Goal: Task Accomplishment & Management: Complete application form

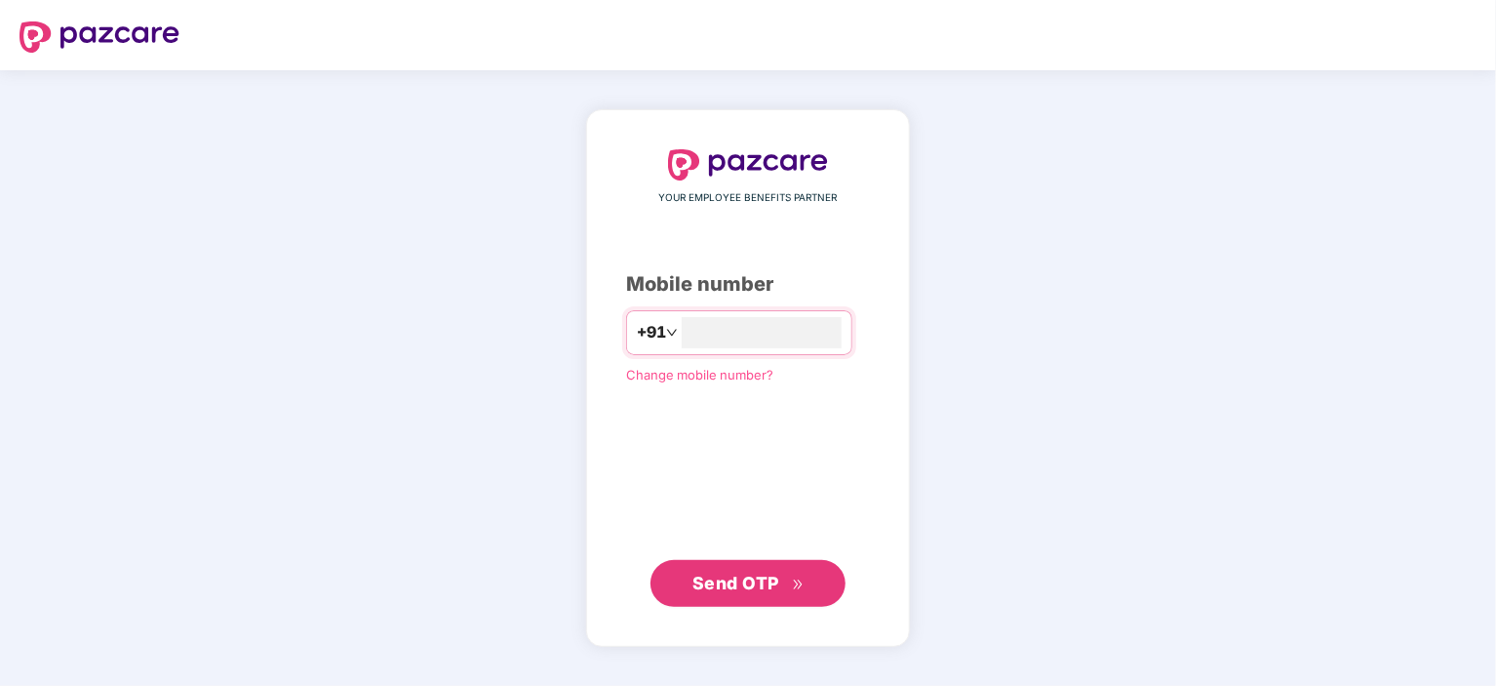
type input "**********"
click at [710, 596] on span "Send OTP" at bounding box center [748, 583] width 112 height 27
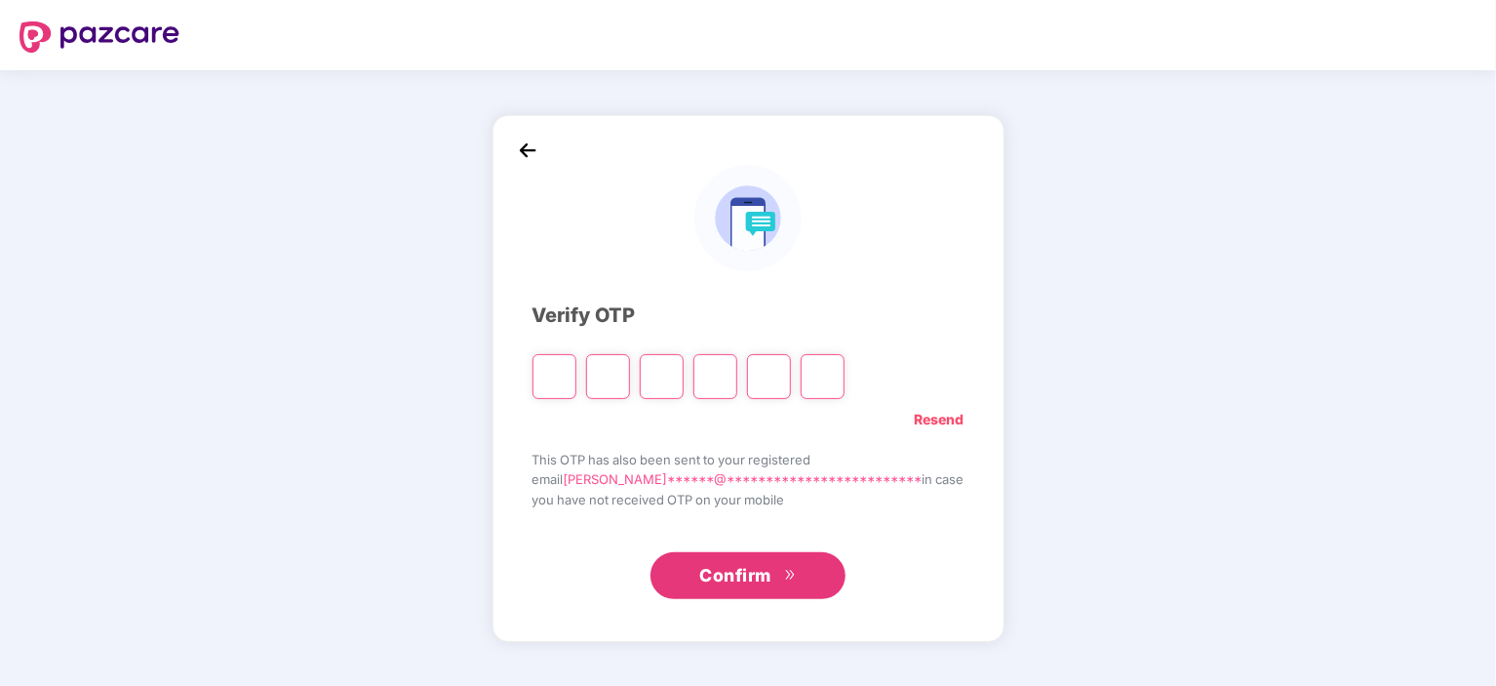
type input "*"
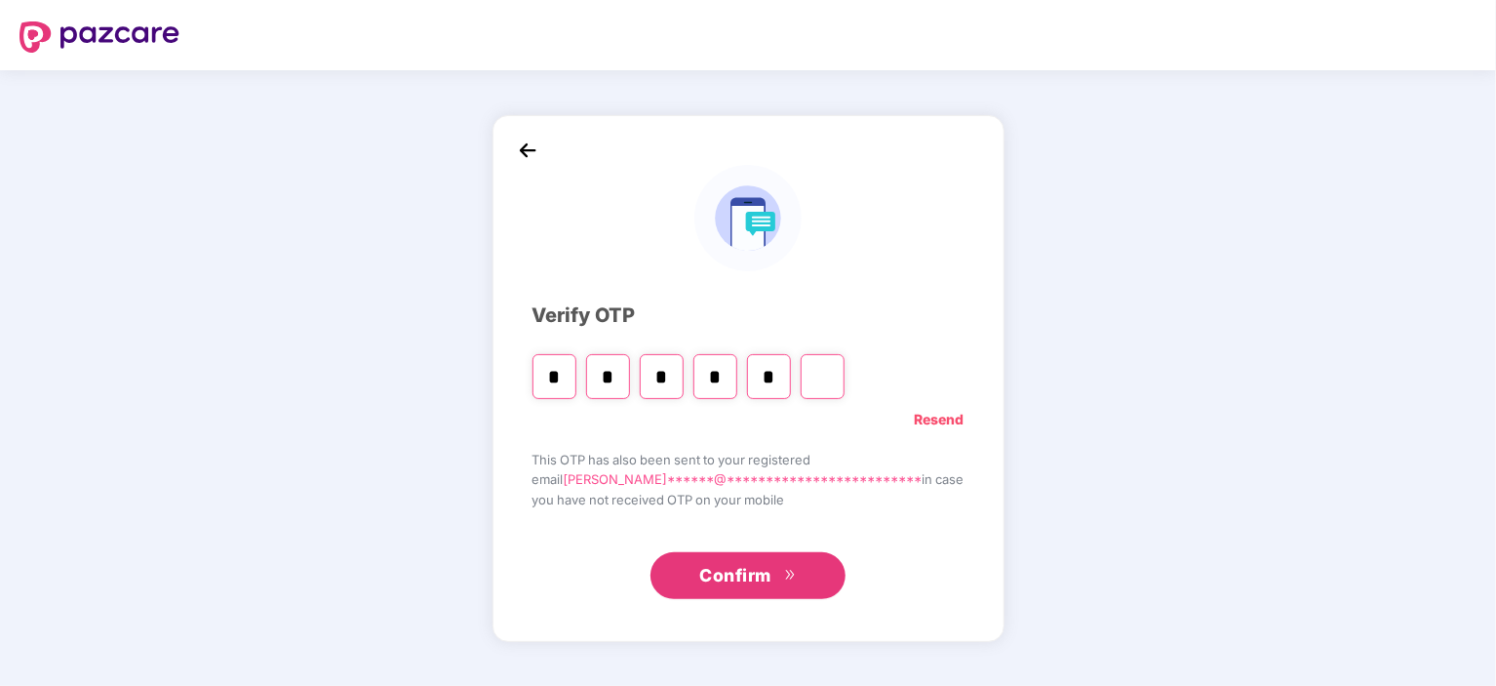
type input "*"
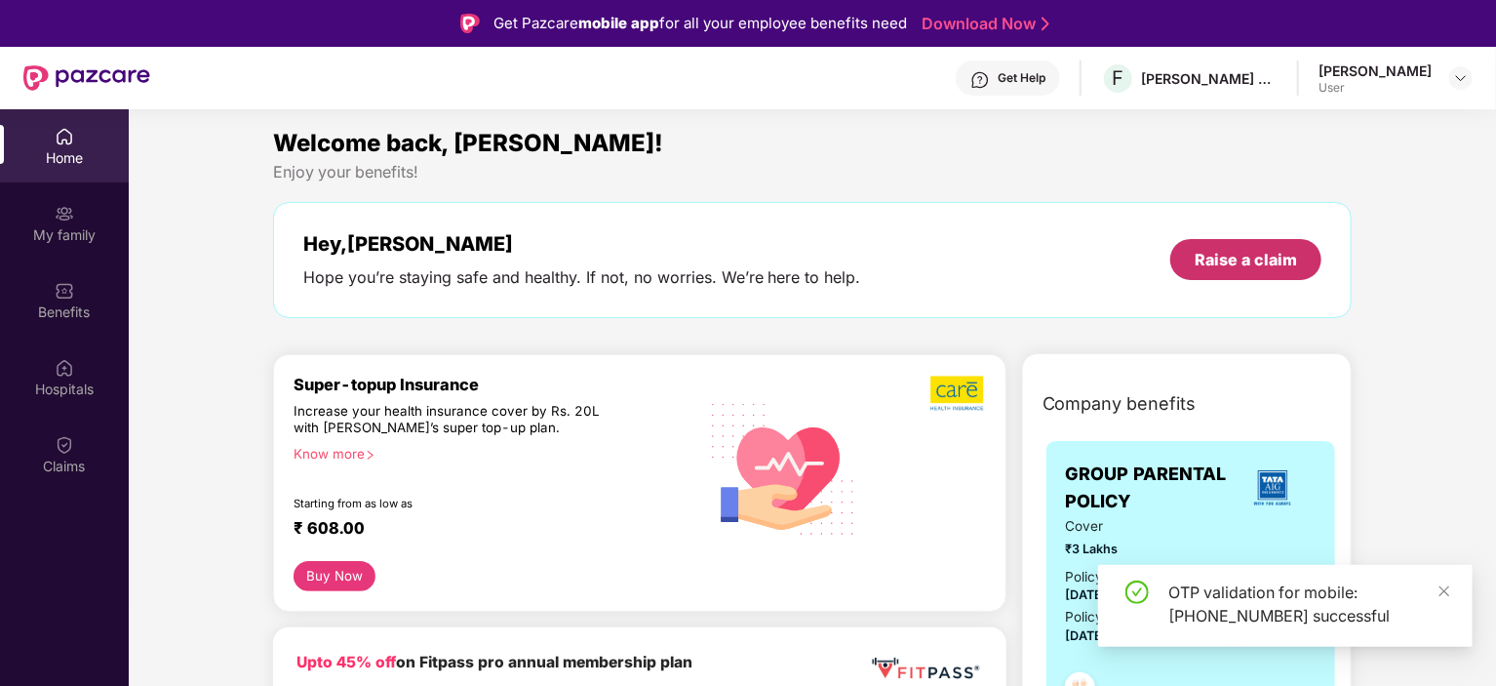
click at [1294, 240] on div "Raise a claim" at bounding box center [1245, 259] width 151 height 41
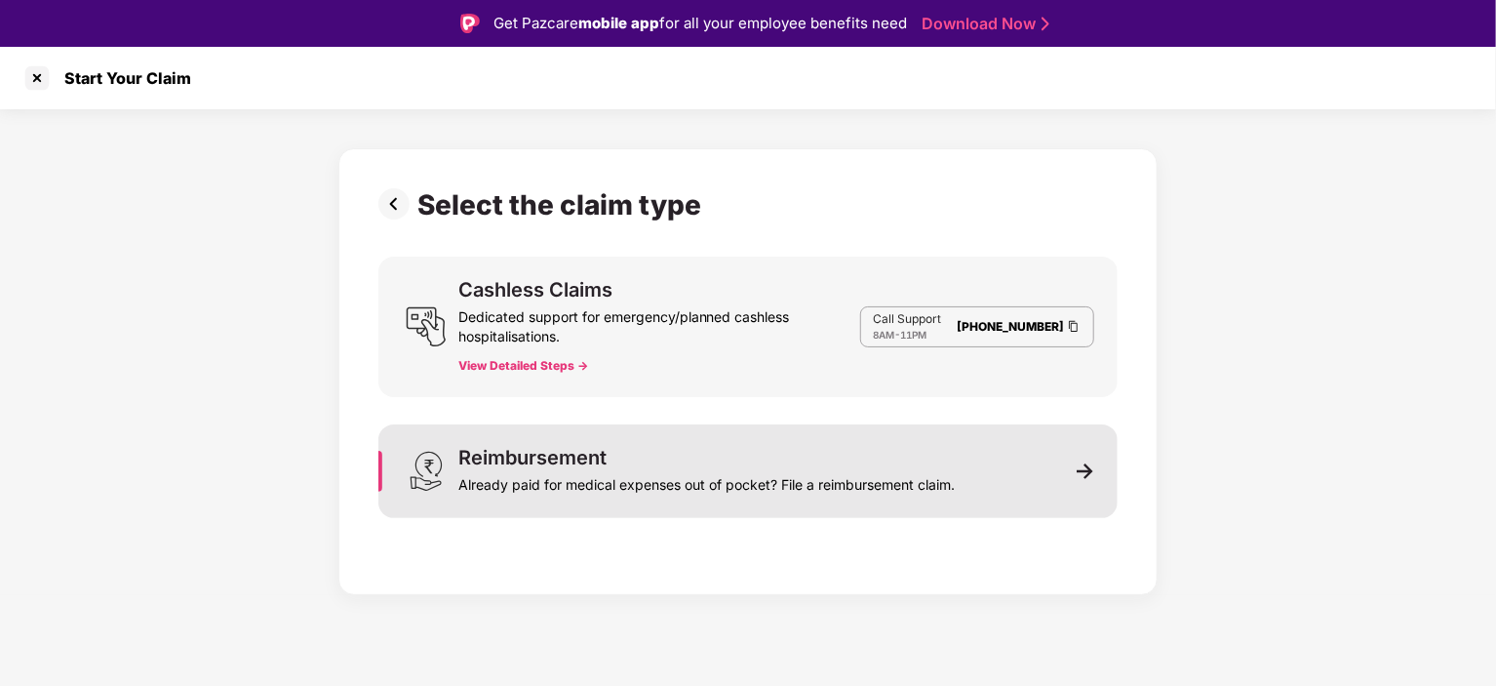
click at [925, 467] on div "Already paid for medical expenses out of pocket? File a reimbursement claim." at bounding box center [706, 480] width 496 height 27
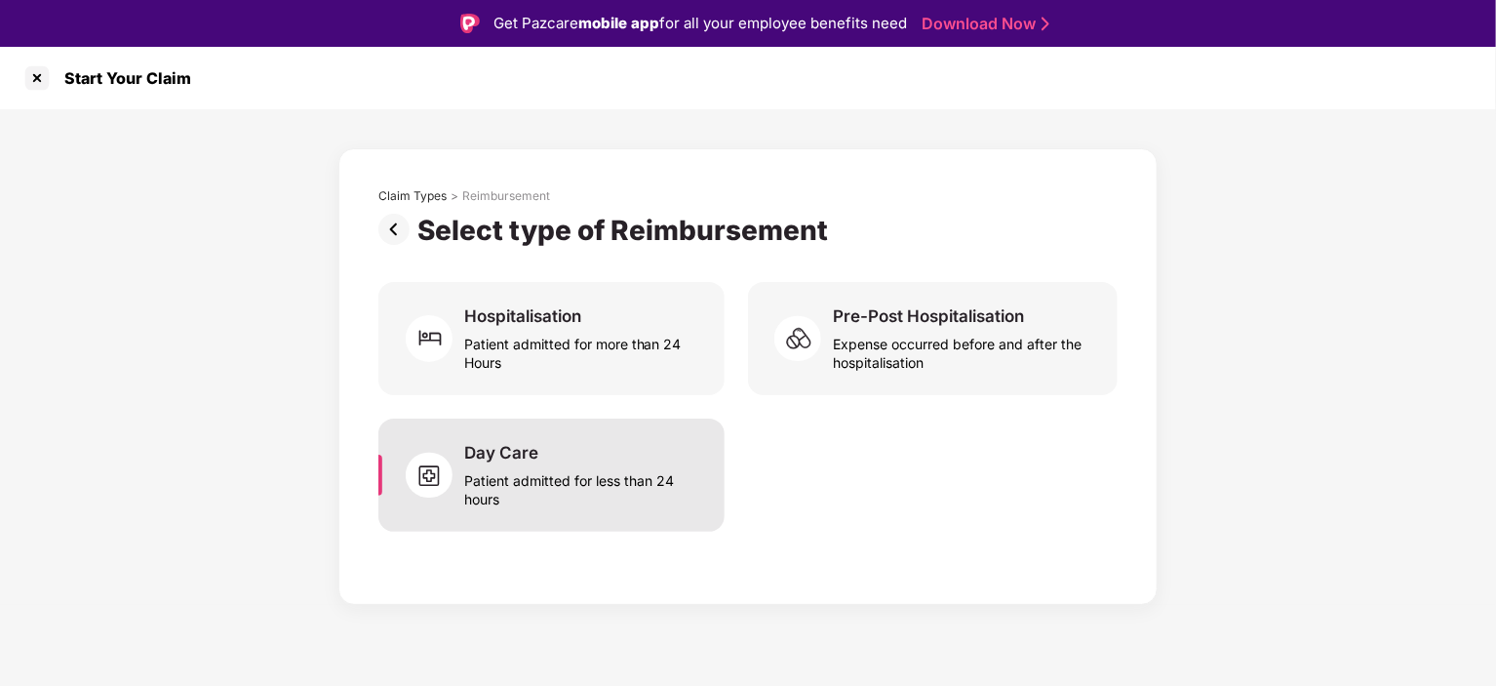
click at [565, 448] on div "Day Care Patient admitted for less than 24 hours" at bounding box center [582, 475] width 237 height 66
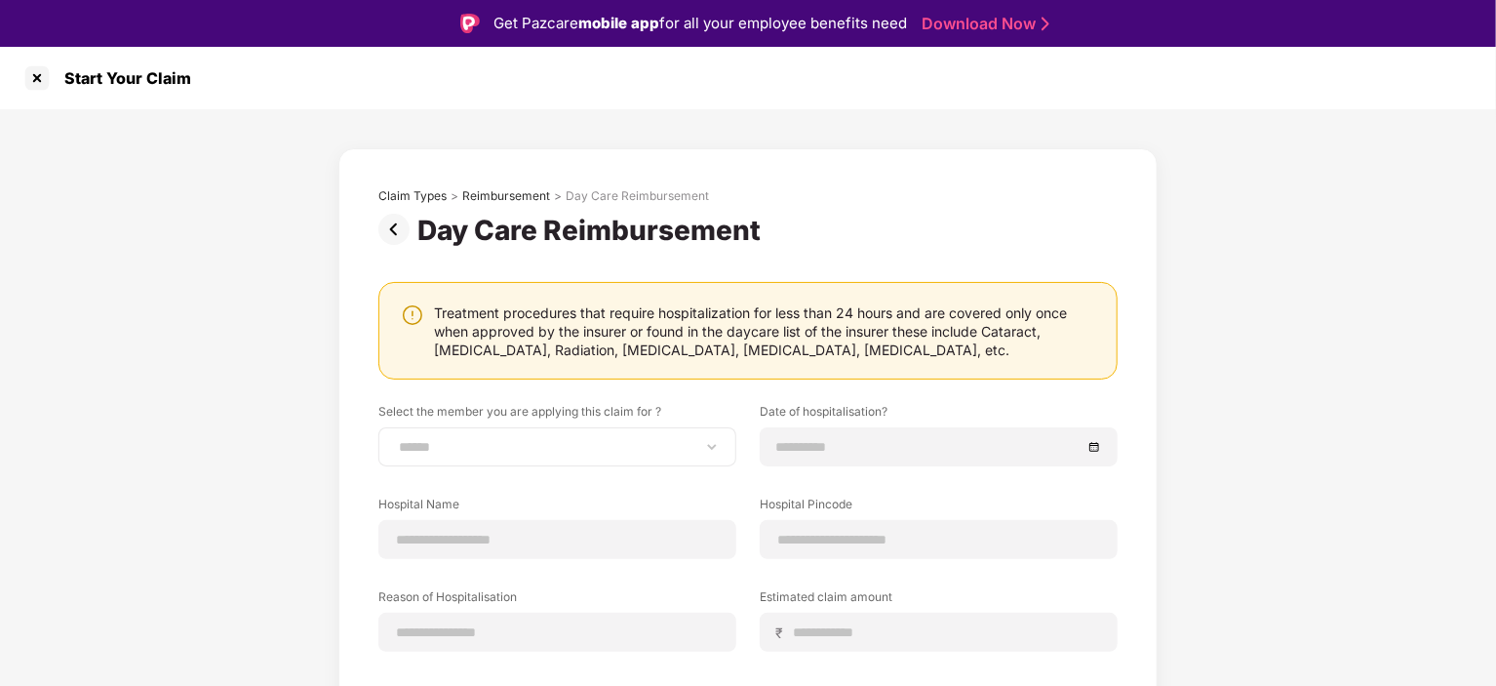
click at [501, 458] on div "**********" at bounding box center [557, 446] width 358 height 39
click at [481, 444] on select "**********" at bounding box center [557, 447] width 325 height 16
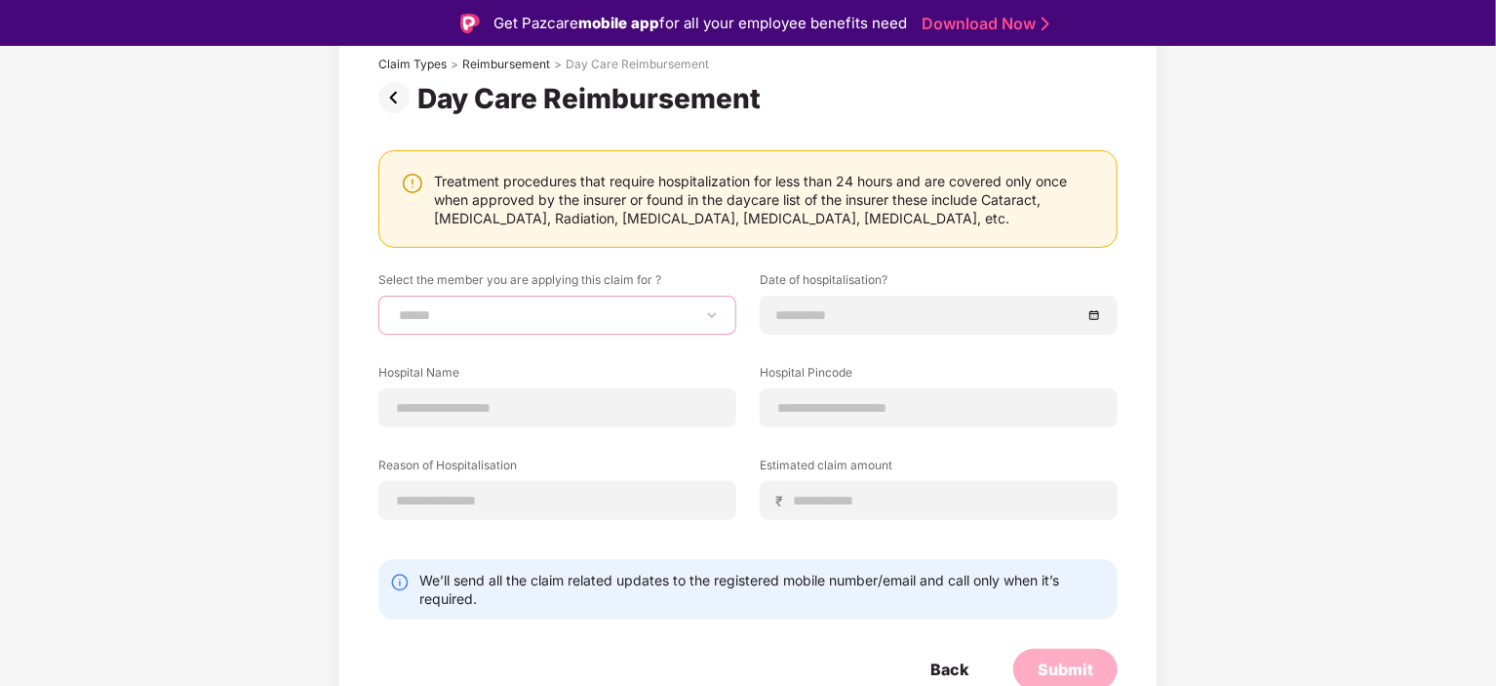
scroll to position [137, 0]
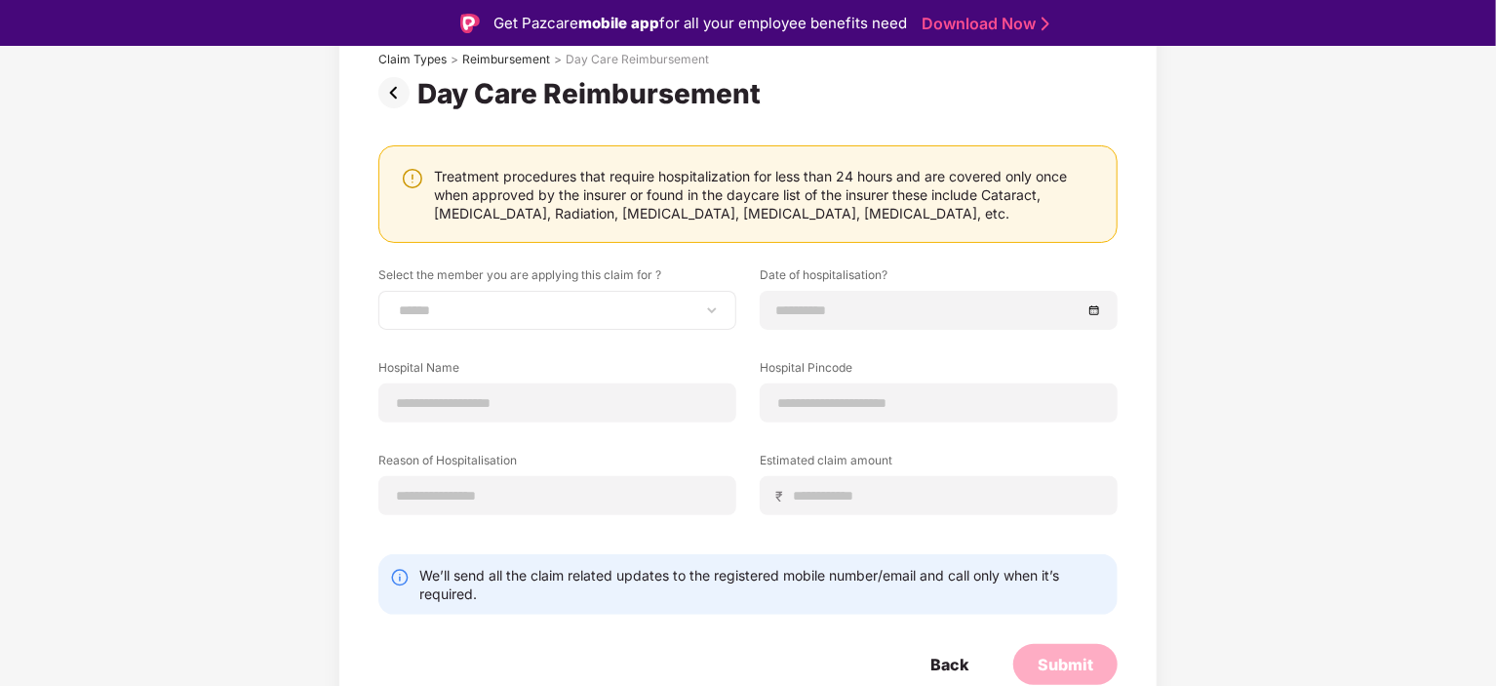
click at [449, 320] on div "**********" at bounding box center [557, 310] width 358 height 39
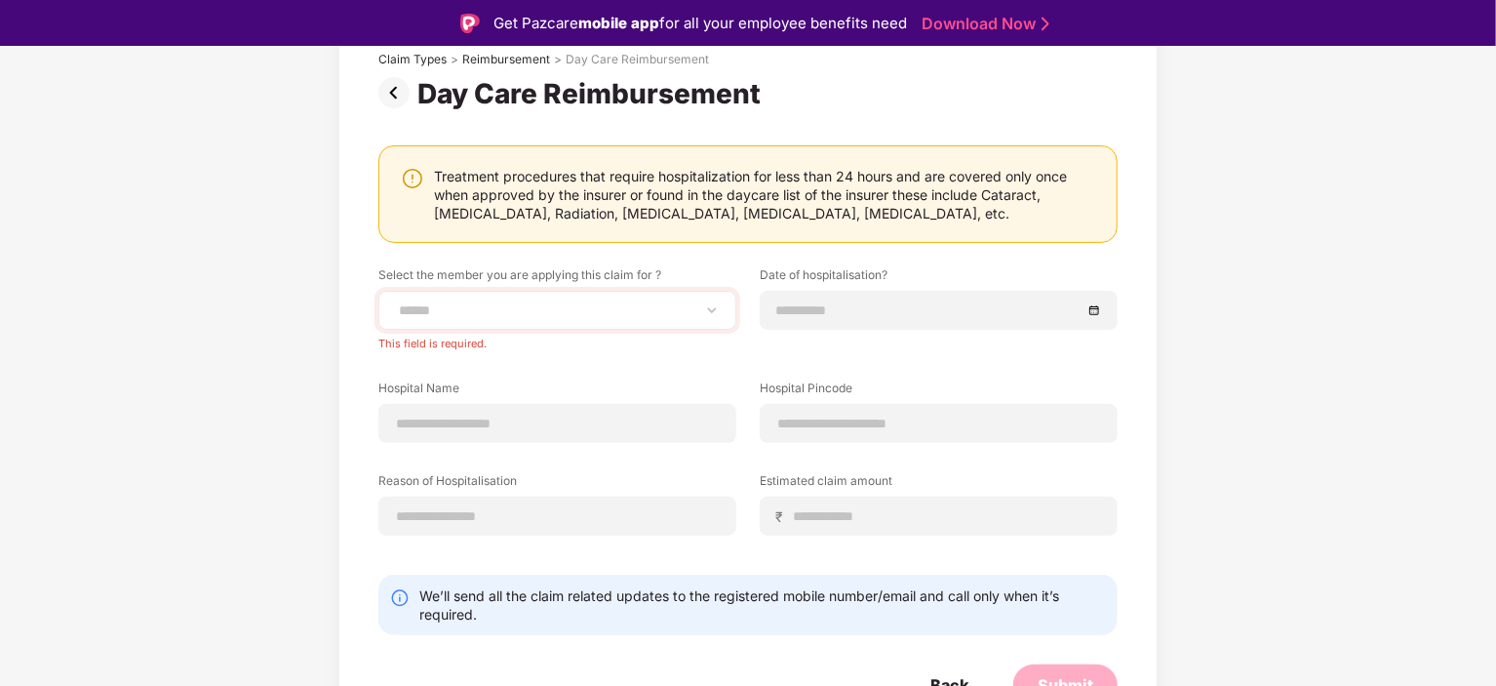
click at [450, 298] on div "**********" at bounding box center [557, 310] width 358 height 39
click at [714, 297] on div "**********" at bounding box center [557, 310] width 358 height 39
click at [709, 308] on select "**********" at bounding box center [557, 310] width 325 height 16
select select "**********"
click at [395, 302] on select "**********" at bounding box center [557, 310] width 325 height 16
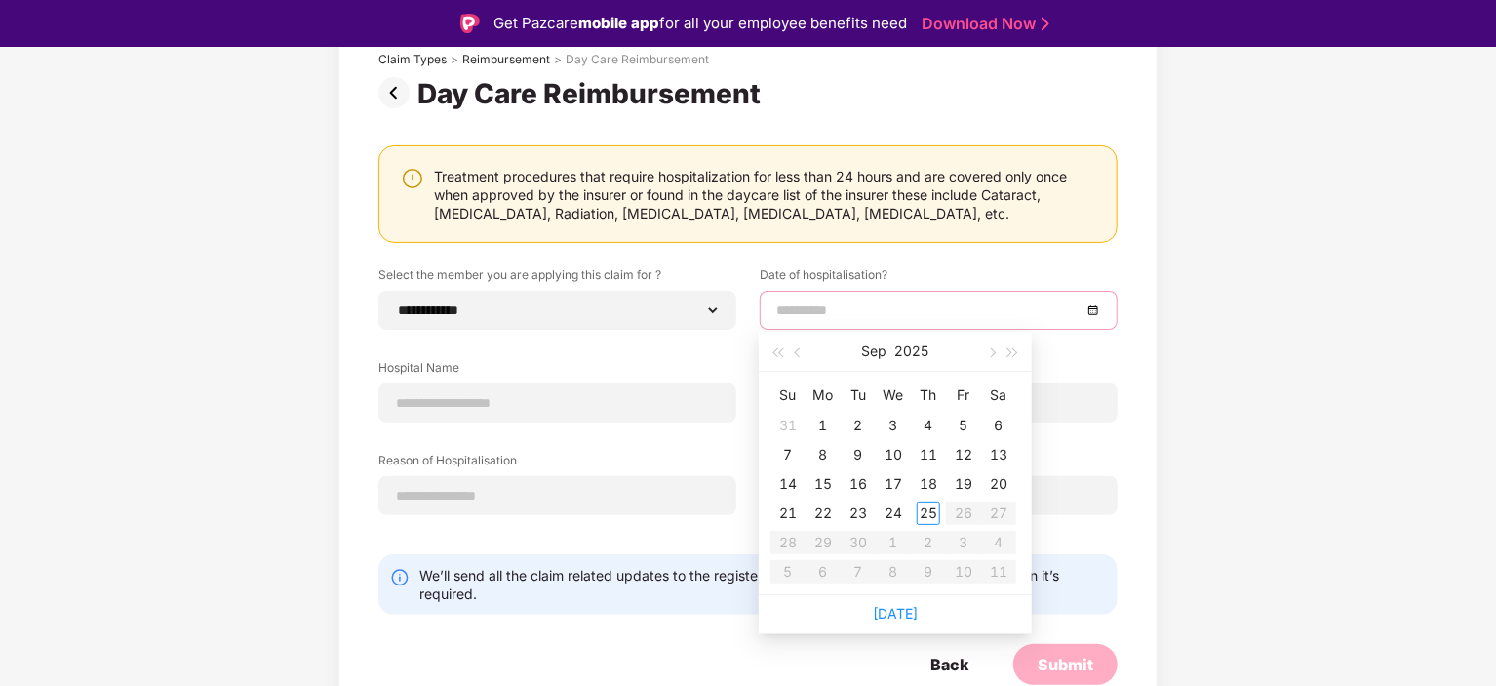
click at [834, 315] on input at bounding box center [928, 309] width 305 height 21
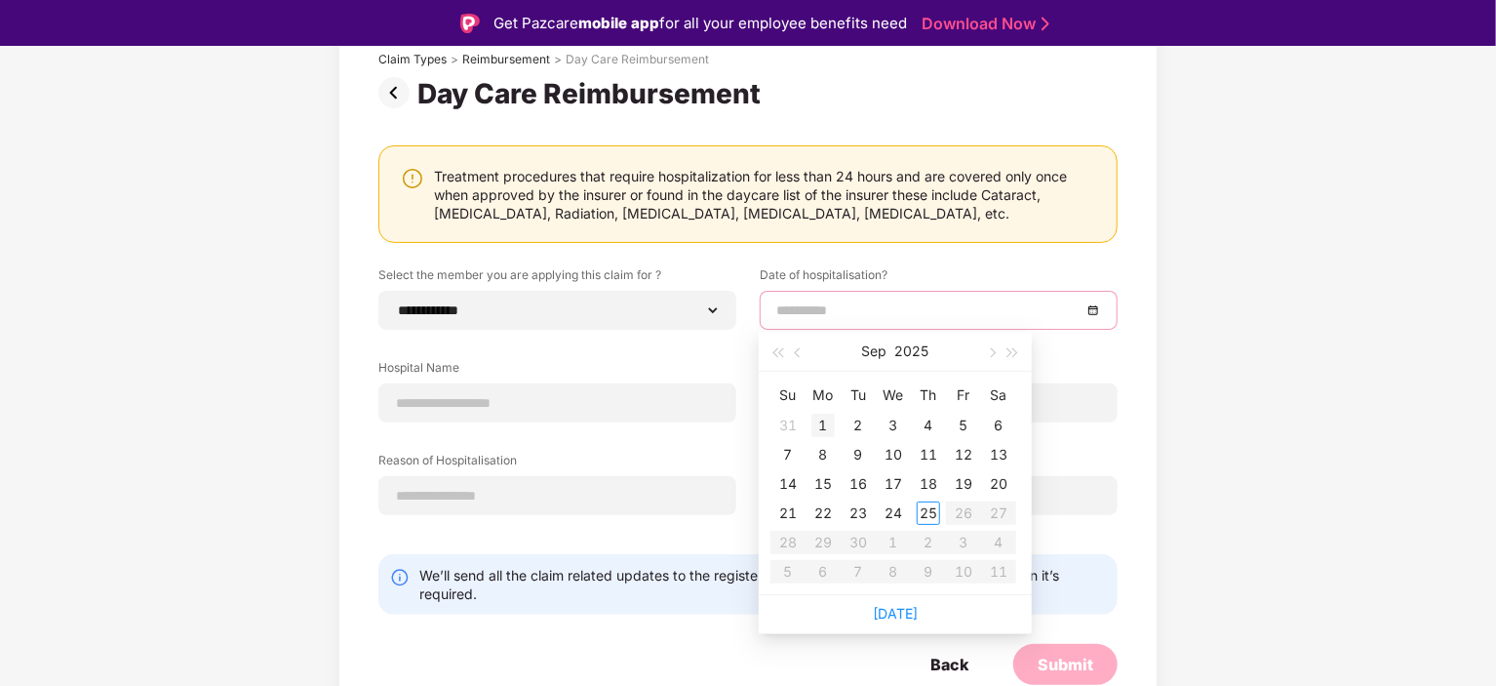
type input "**********"
click at [798, 348] on span "button" at bounding box center [800, 353] width 10 height 10
type input "**********"
click at [964, 508] on div "22" at bounding box center [963, 512] width 23 height 23
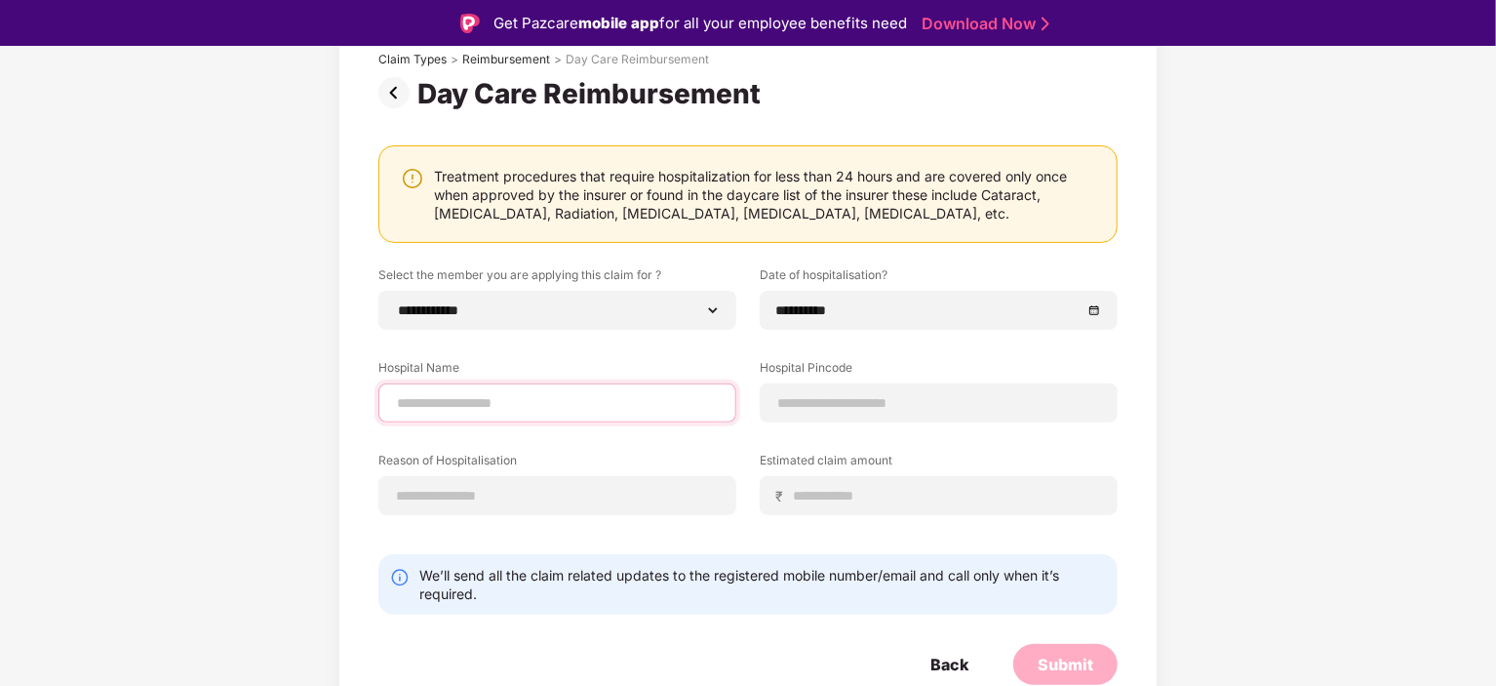
click at [562, 398] on input at bounding box center [557, 403] width 325 height 20
type input "**********"
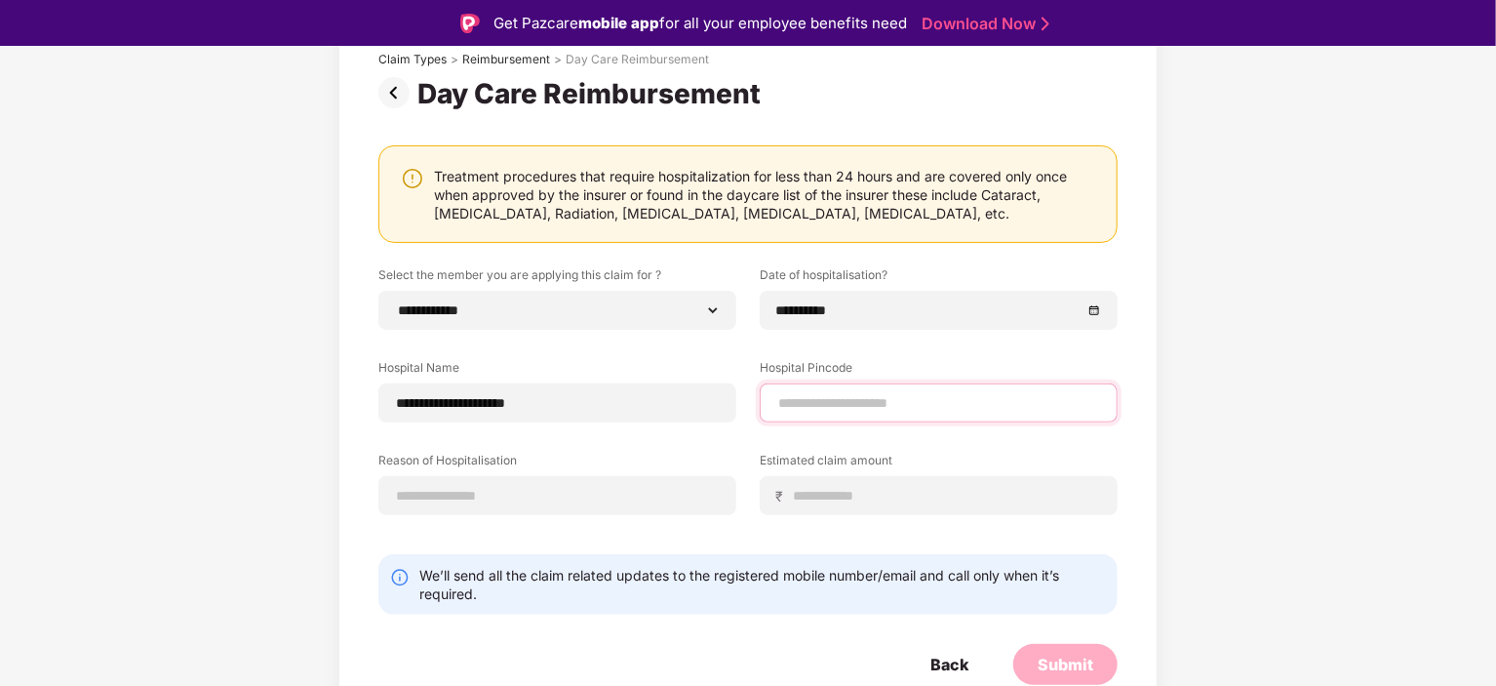
click at [780, 407] on input at bounding box center [938, 403] width 325 height 20
type input "******"
select select "********"
select select "**********"
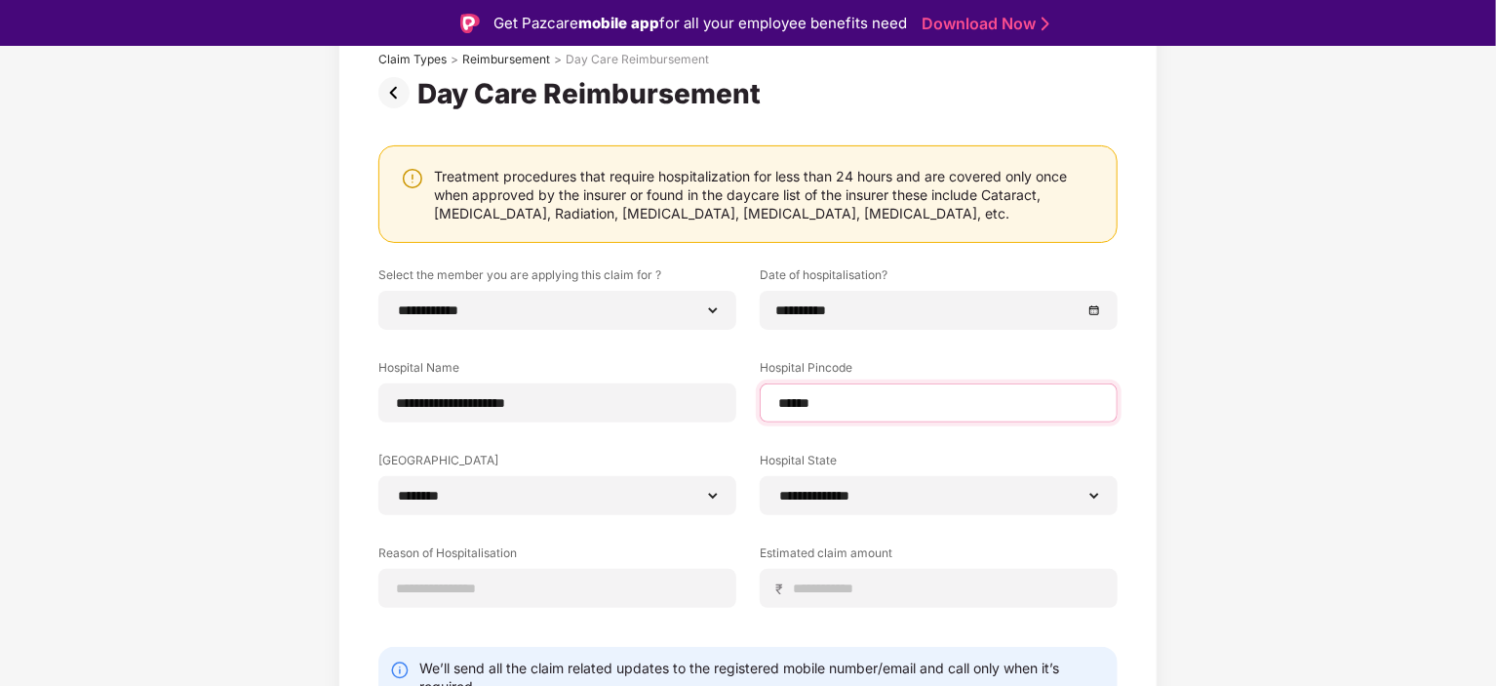
scroll to position [230, 0]
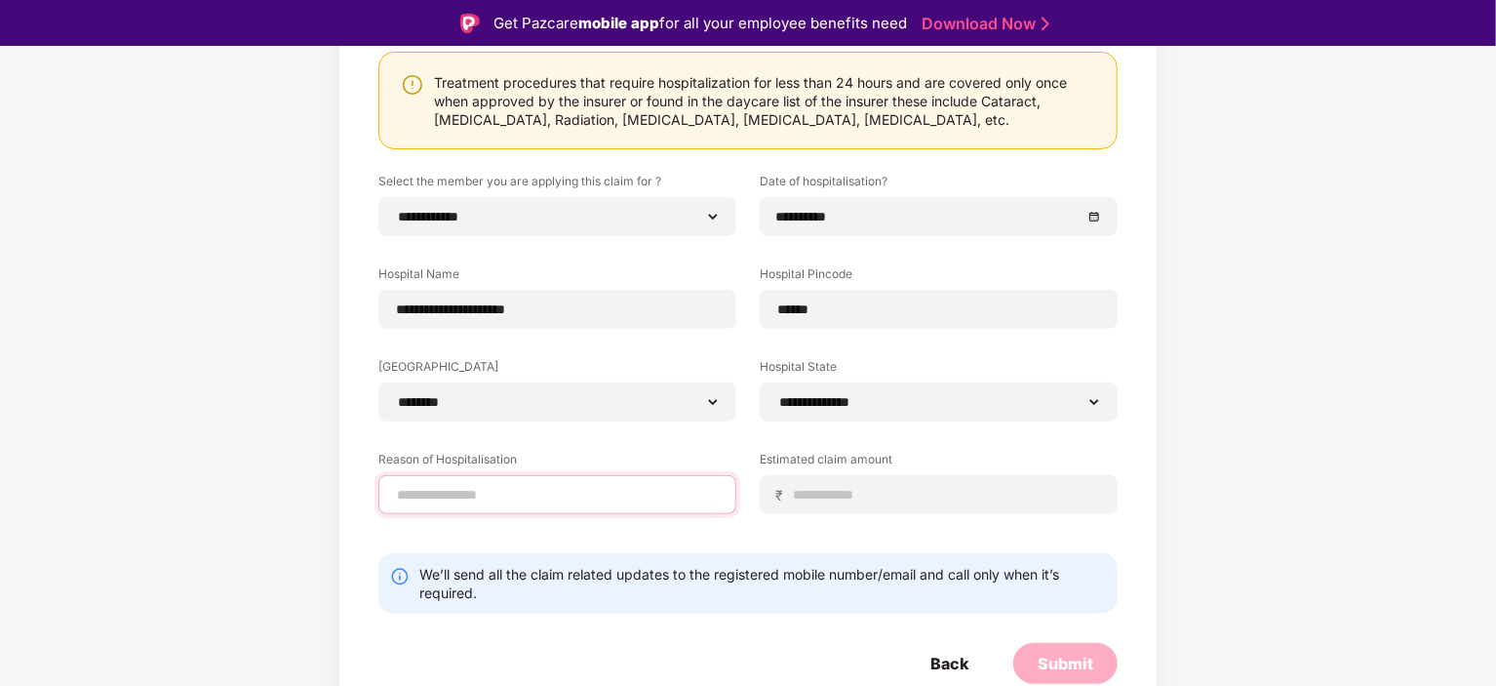
click at [558, 494] on input at bounding box center [557, 495] width 325 height 20
type input "**********"
click at [802, 504] on div "₹" at bounding box center [939, 494] width 358 height 39
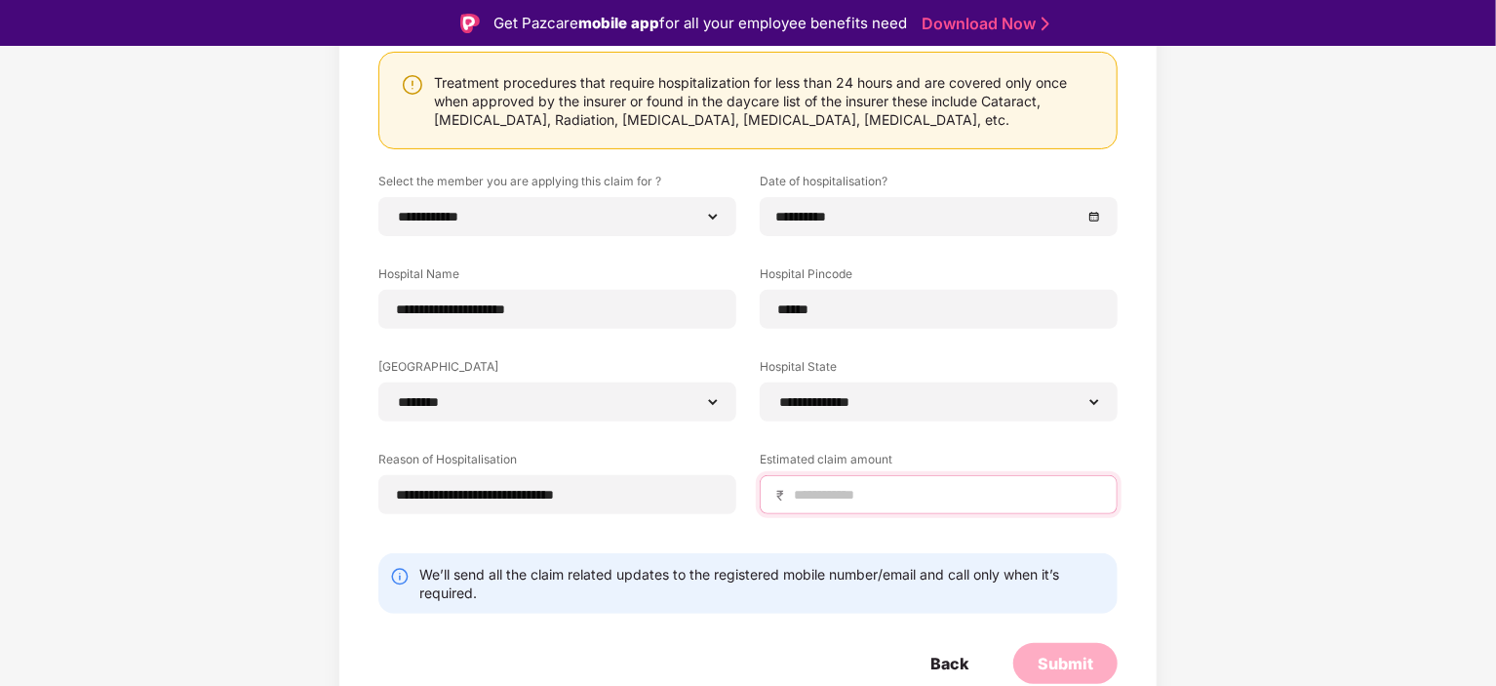
drag, startPoint x: 866, startPoint y: 497, endPoint x: 927, endPoint y: 538, distance: 73.0
click at [927, 538] on div "**********" at bounding box center [747, 358] width 739 height 371
type input "*****"
click at [1033, 647] on div "Submit" at bounding box center [1065, 663] width 104 height 41
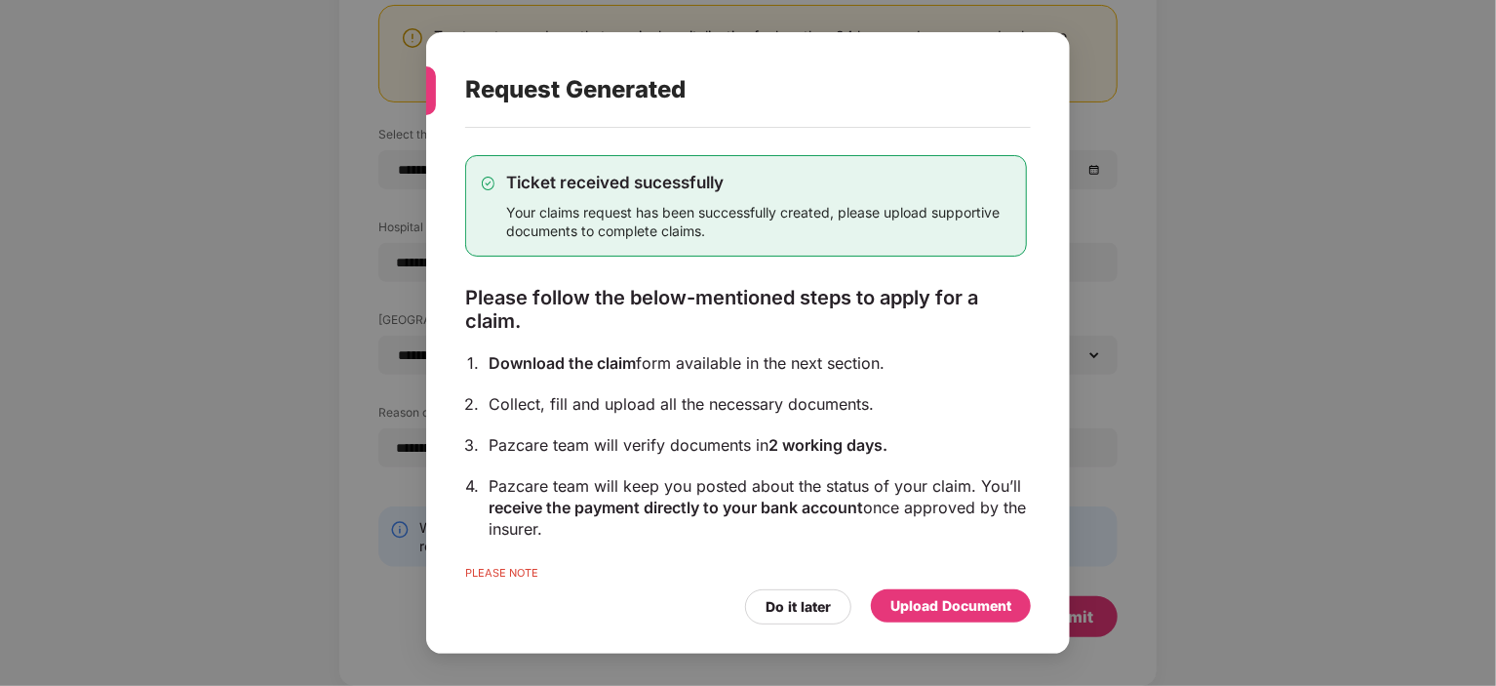
scroll to position [97, 0]
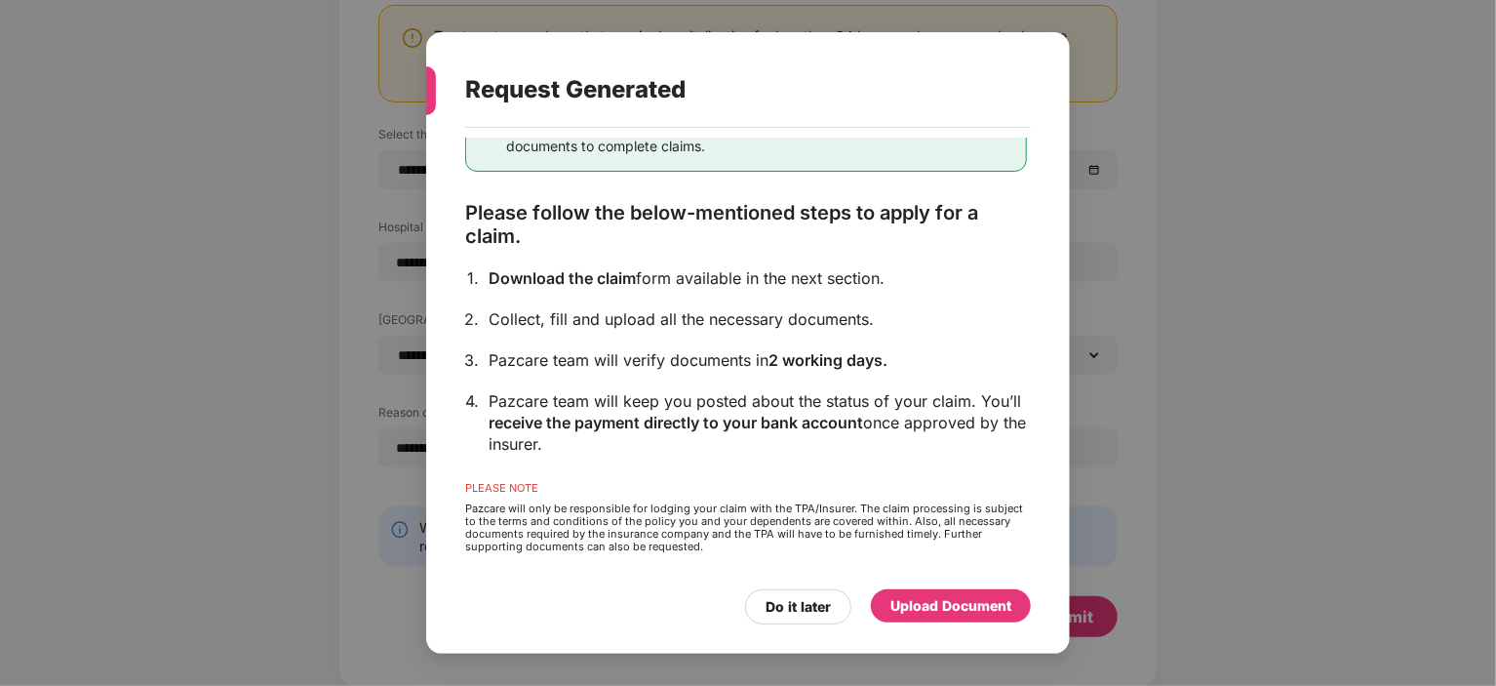
click at [917, 601] on div "Upload Document" at bounding box center [950, 605] width 121 height 21
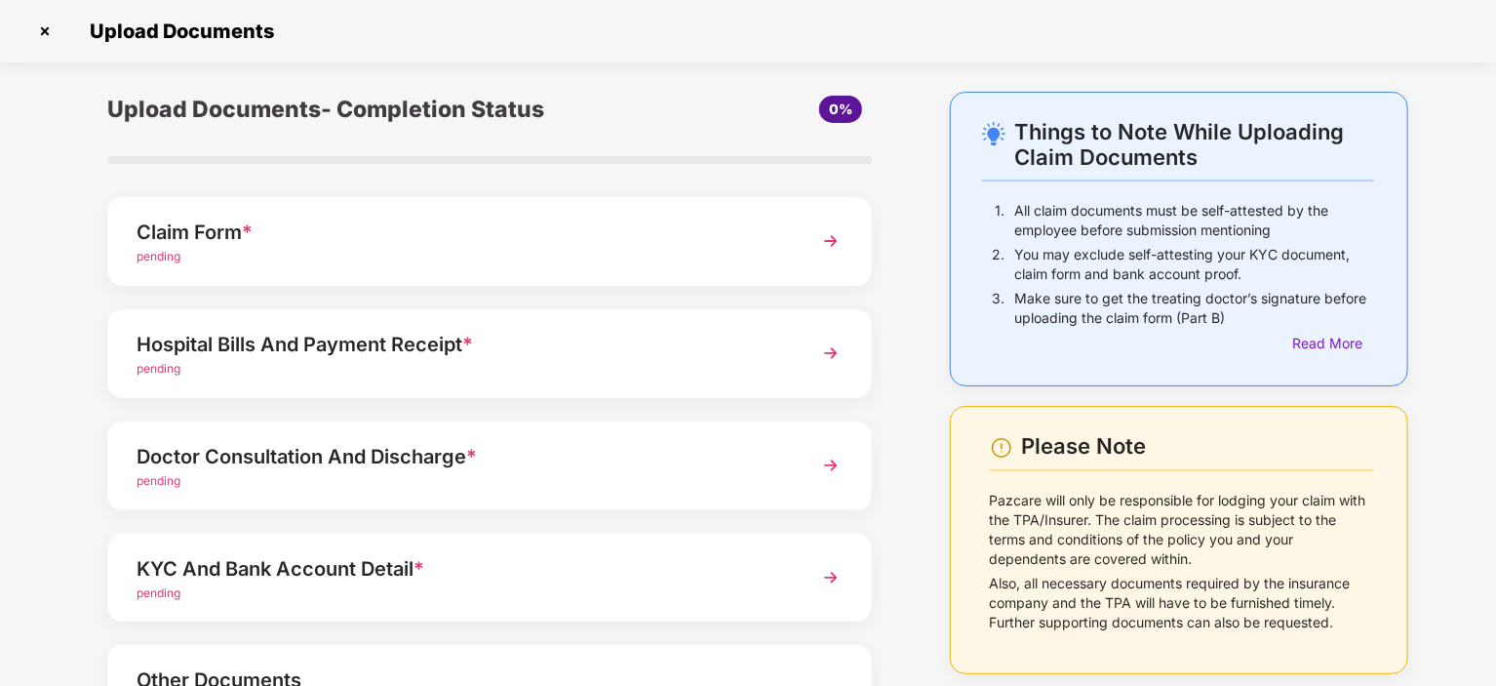
scroll to position [176, 0]
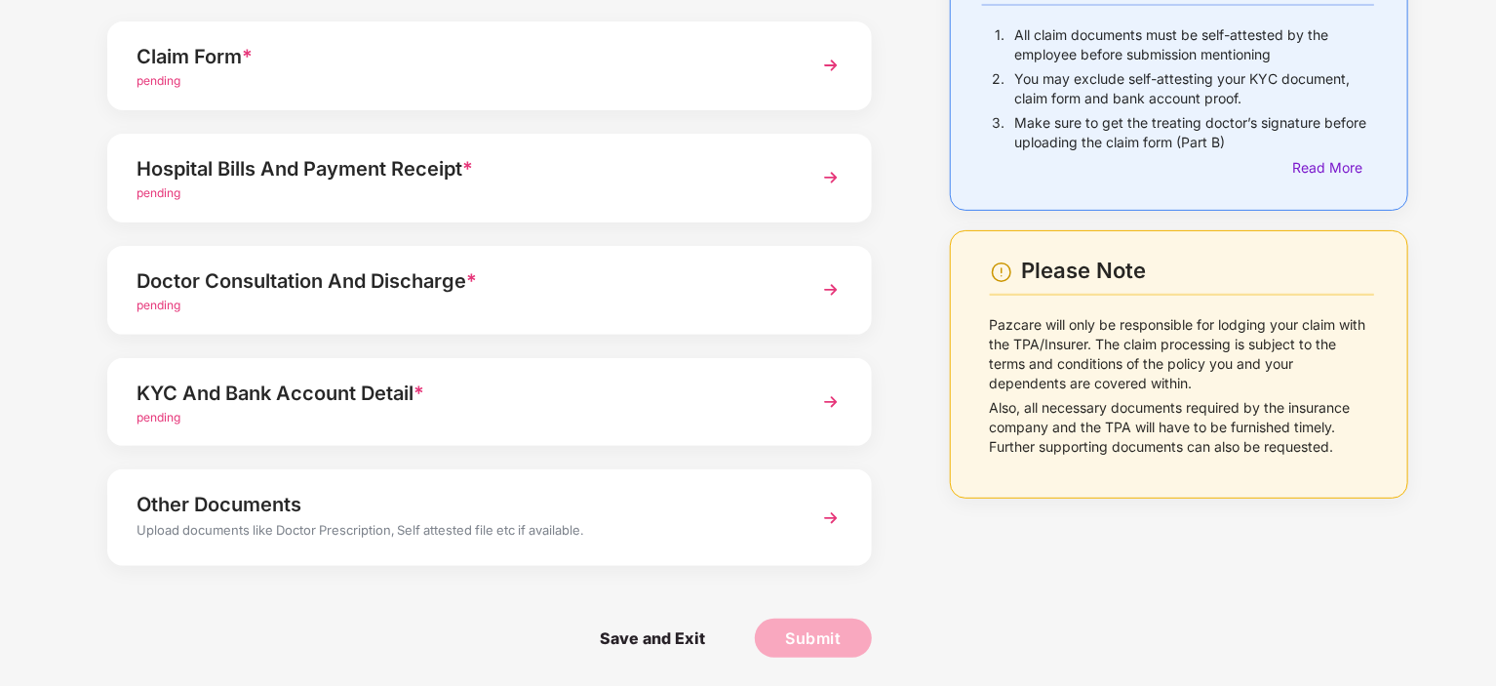
click at [753, 47] on div "Claim Form *" at bounding box center [460, 56] width 647 height 31
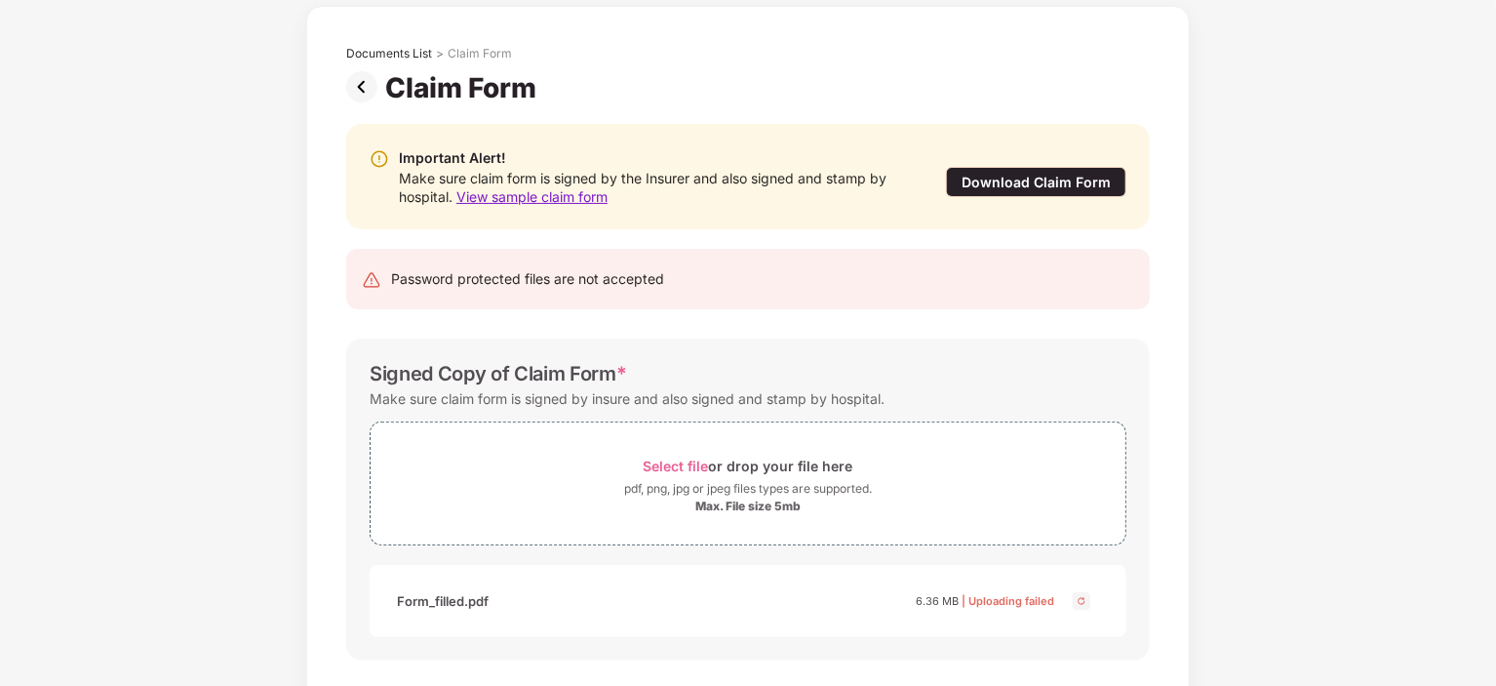
scroll to position [176, 0]
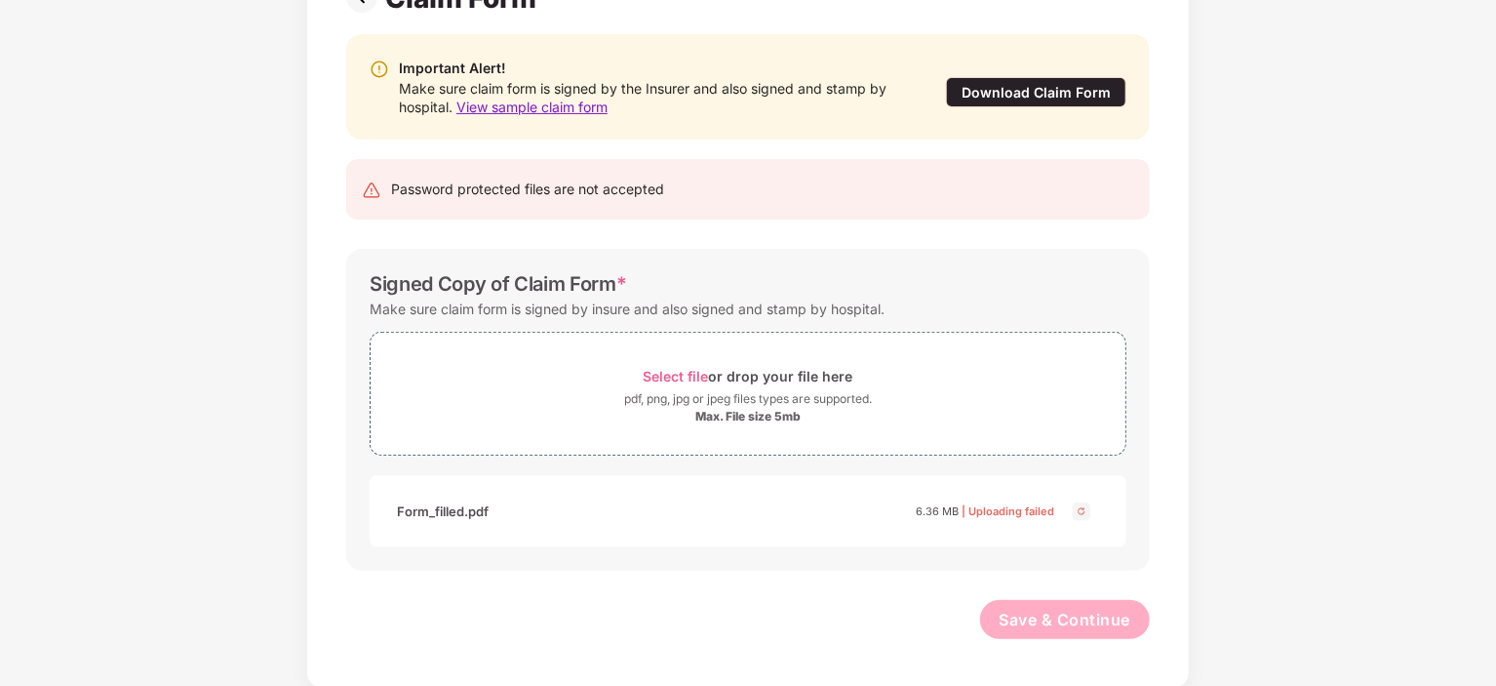
click at [1078, 510] on img at bounding box center [1081, 510] width 23 height 23
click at [640, 533] on div "Form_filled.pdf 6.36 MB | Uploading failed" at bounding box center [748, 511] width 757 height 72
click at [1085, 511] on img at bounding box center [1081, 510] width 23 height 23
click at [687, 490] on div "Form_filled.pdf 6.36 MB | Uploading failed" at bounding box center [748, 511] width 757 height 72
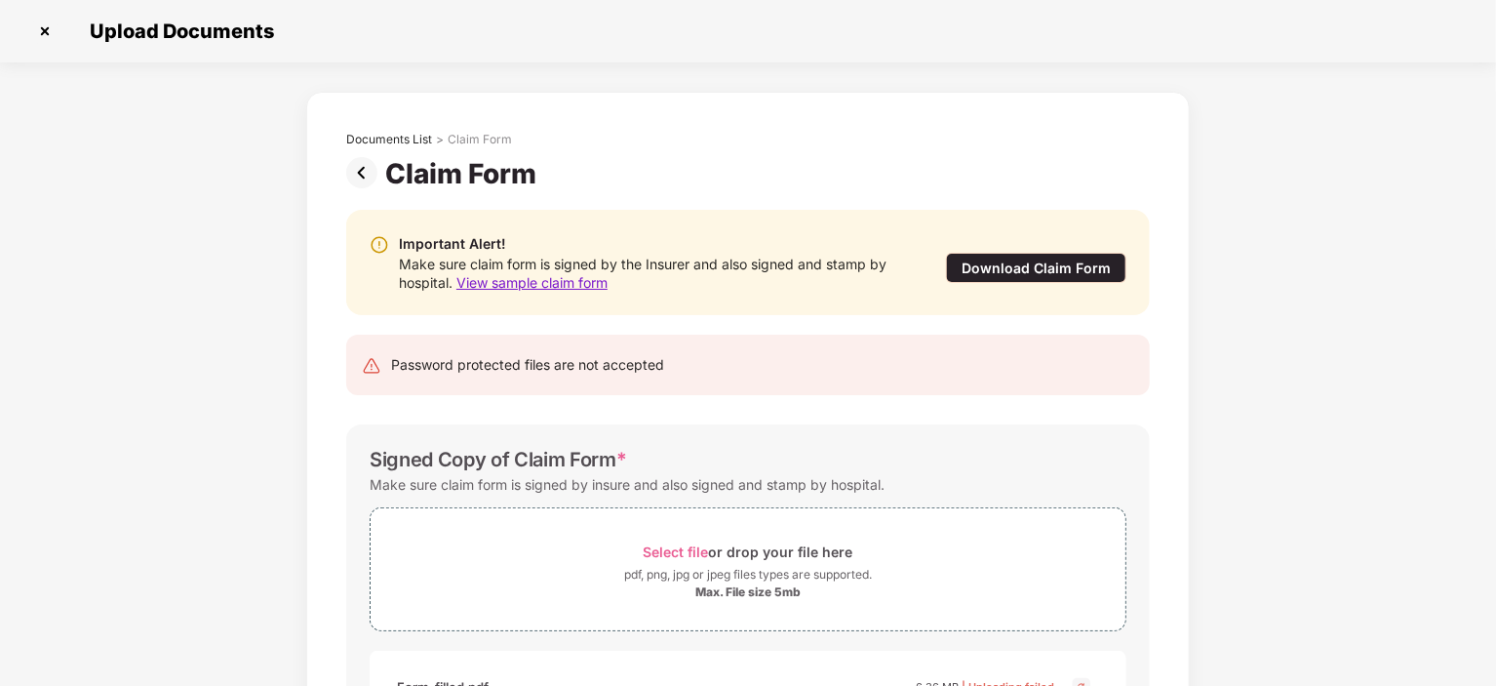
click at [363, 171] on img at bounding box center [365, 172] width 39 height 31
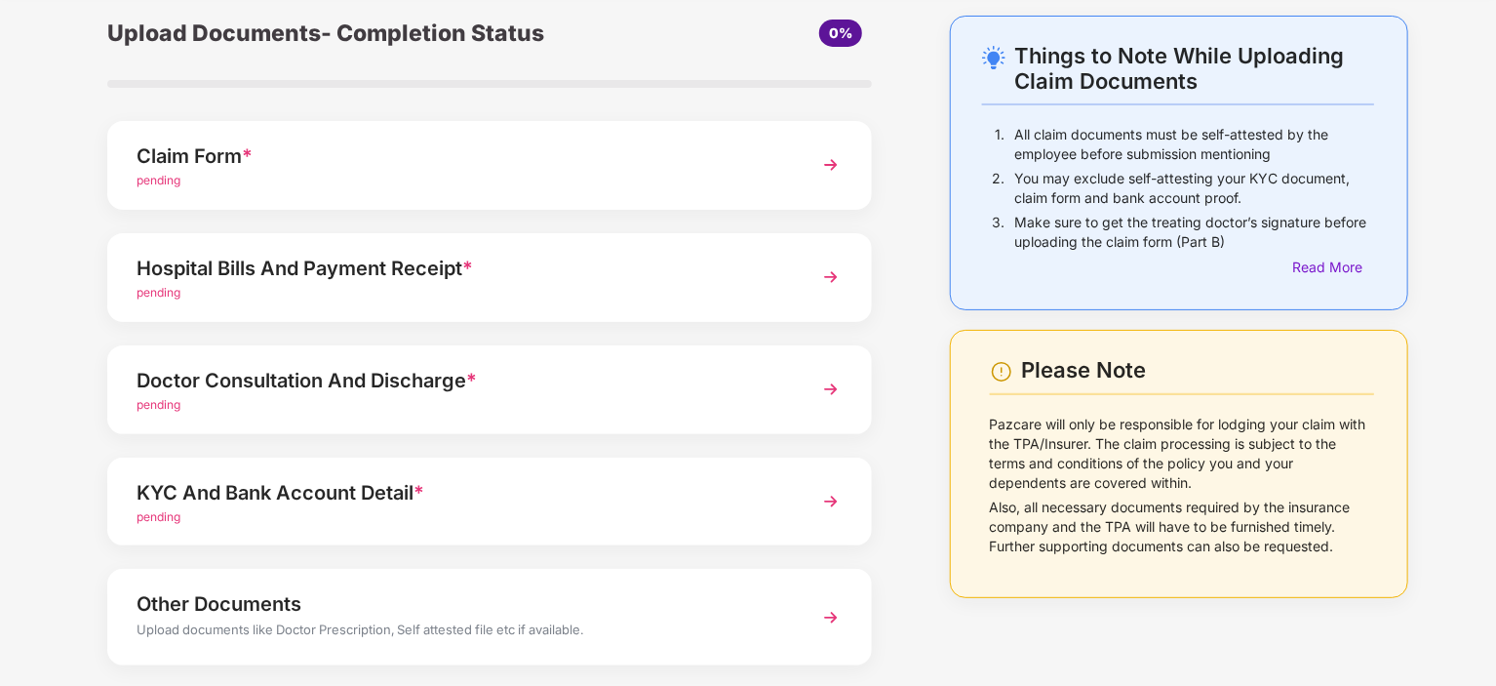
scroll to position [104, 0]
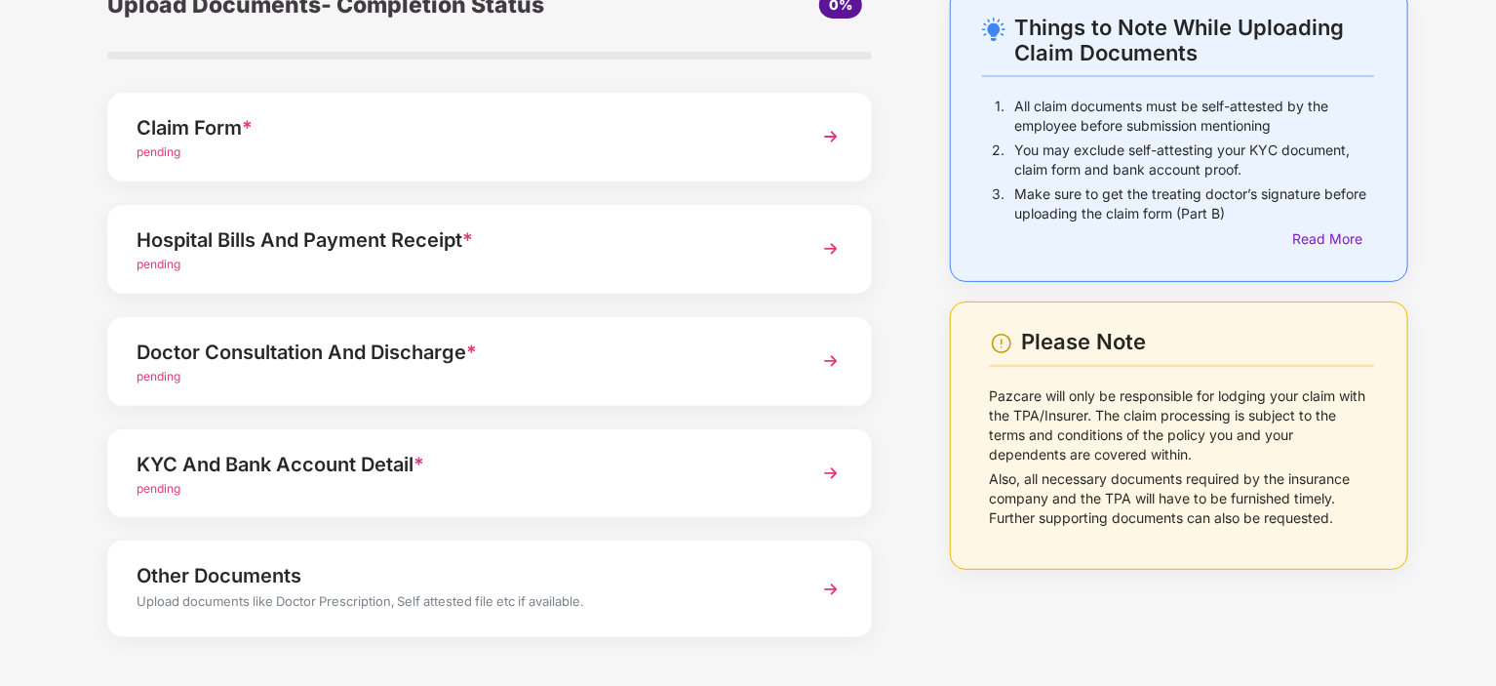
click at [445, 121] on div "Claim Form *" at bounding box center [460, 127] width 647 height 31
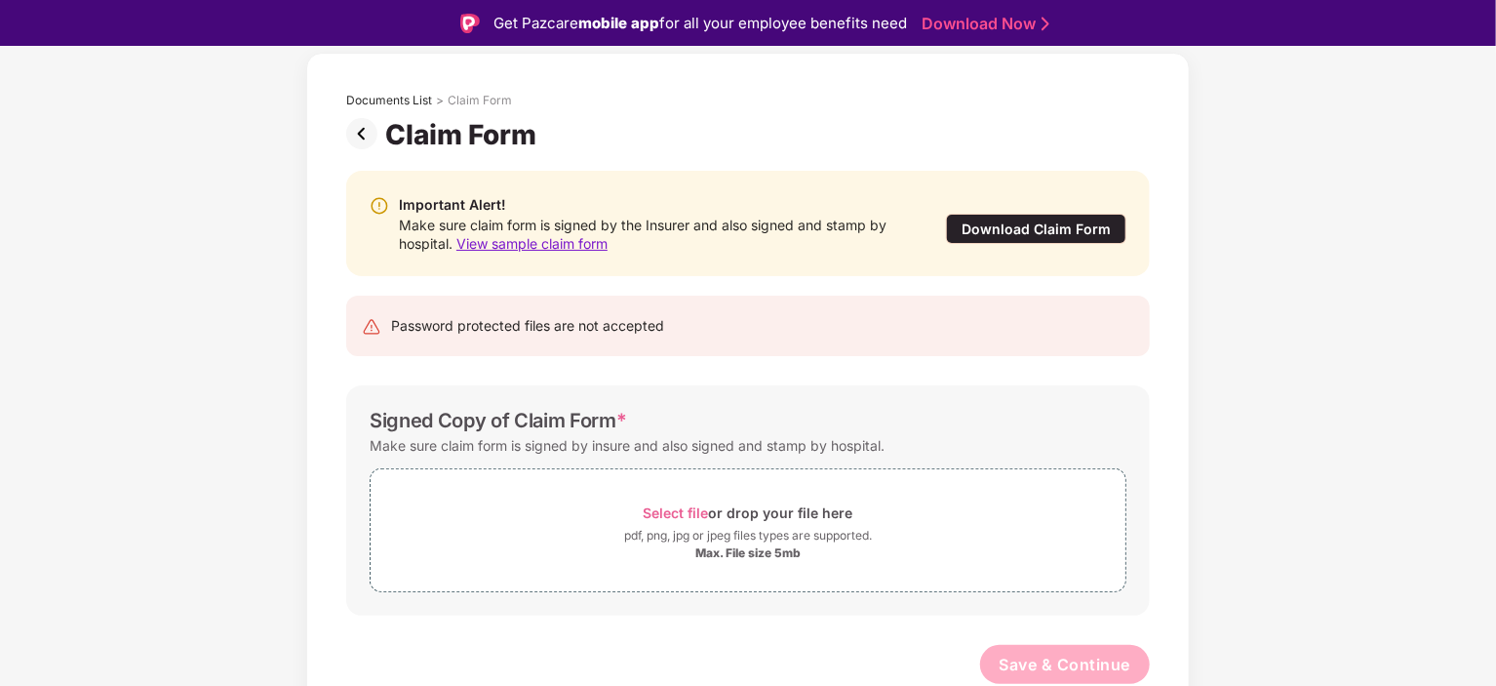
click at [445, 121] on div "Claim Form" at bounding box center [464, 134] width 159 height 33
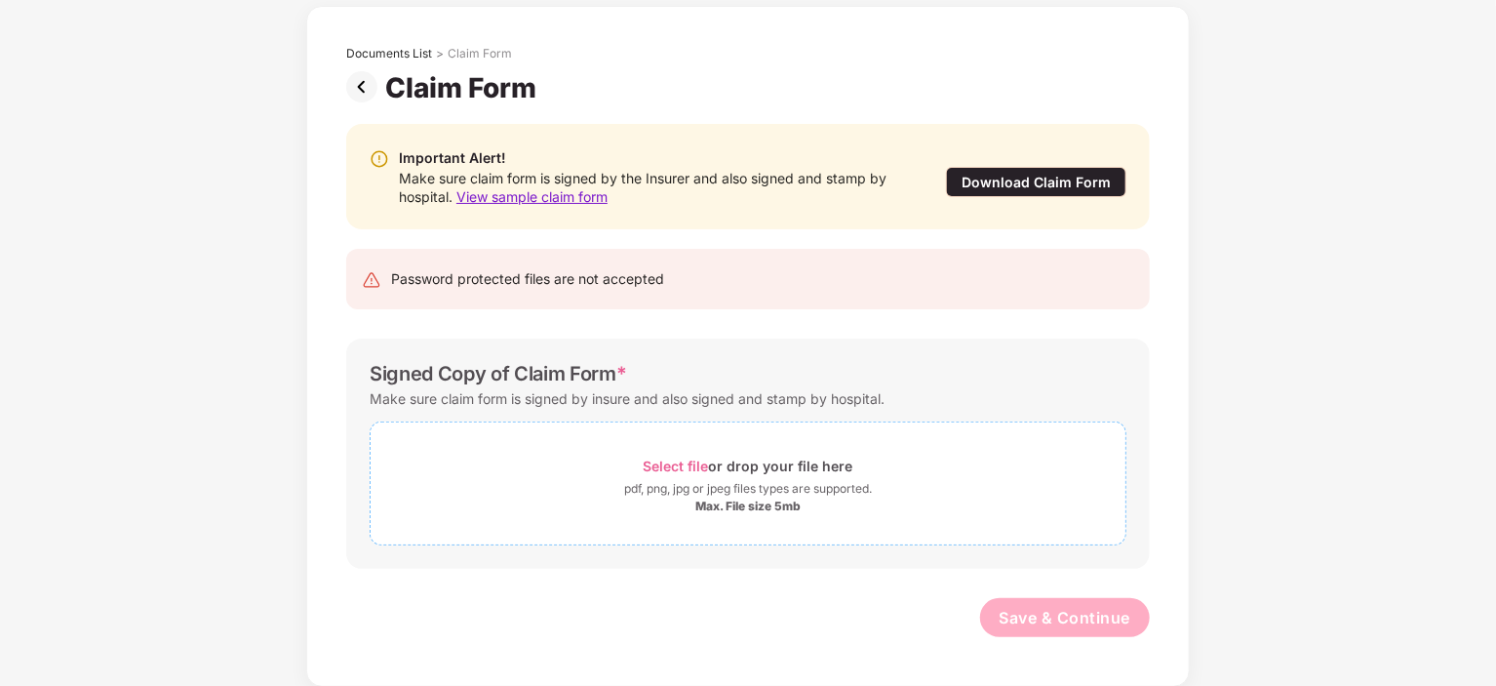
click at [677, 457] on span "Select file" at bounding box center [676, 465] width 65 height 17
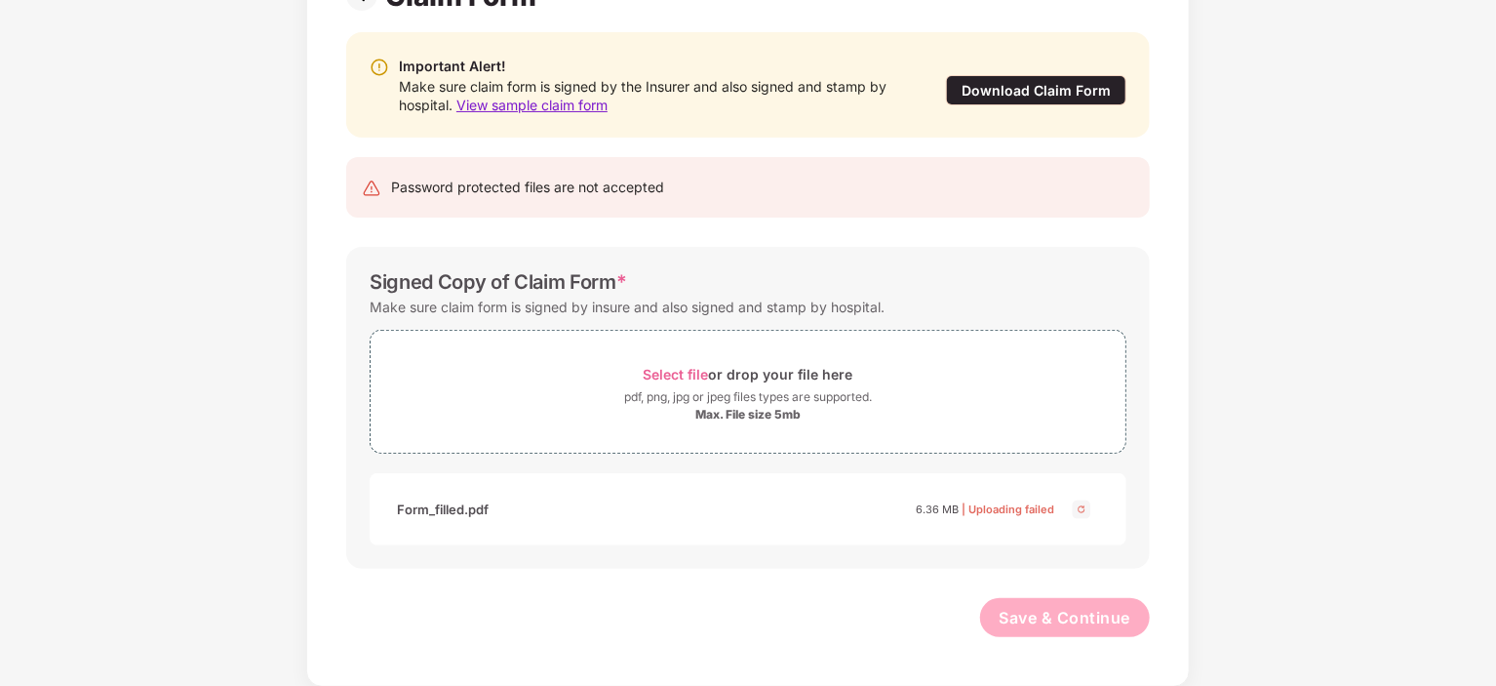
click at [1078, 510] on img at bounding box center [1081, 508] width 23 height 23
click at [676, 374] on span "Select file" at bounding box center [676, 374] width 65 height 17
click at [672, 374] on span "Select file" at bounding box center [676, 374] width 65 height 17
click at [1100, 631] on button "Save & Continue" at bounding box center [1065, 618] width 171 height 39
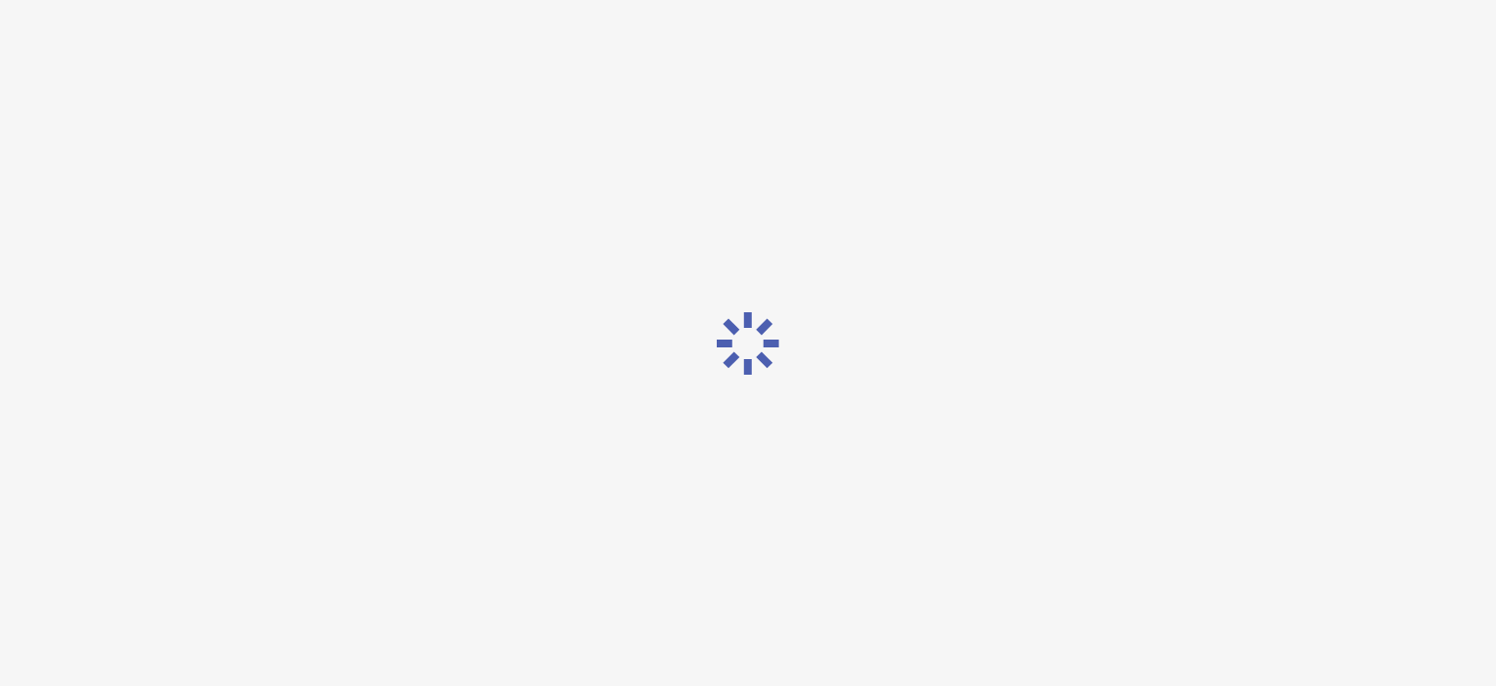
scroll to position [0, 0]
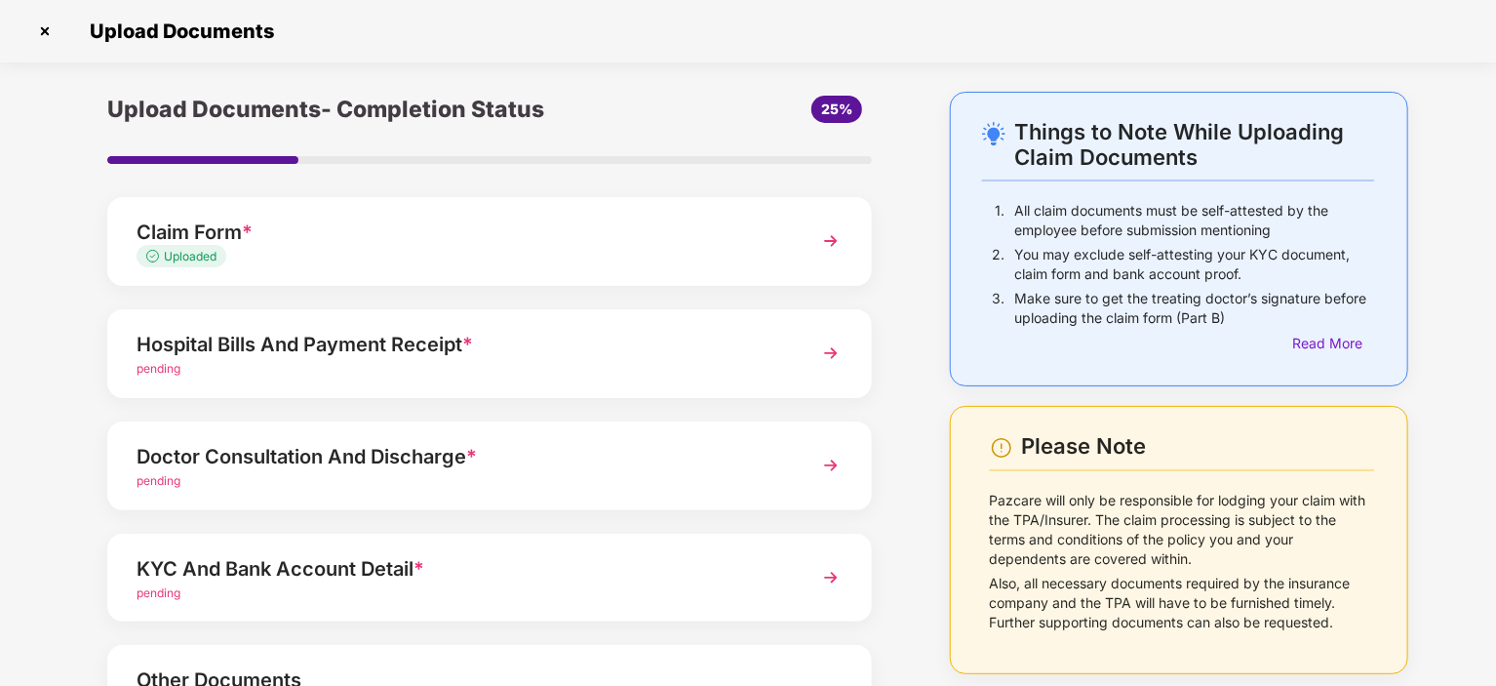
click at [609, 341] on div "Hospital Bills And Payment Receipt *" at bounding box center [460, 344] width 647 height 31
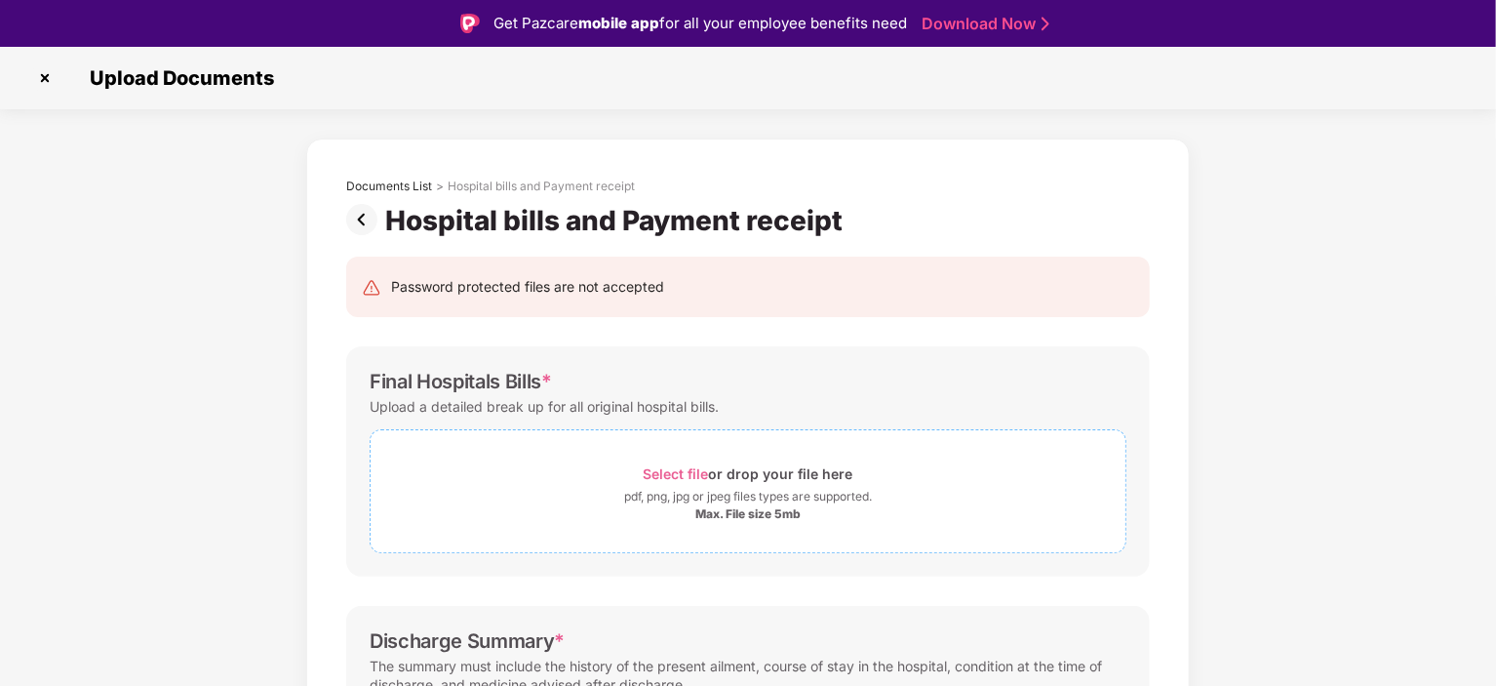
click at [677, 466] on span "Select file" at bounding box center [676, 473] width 65 height 17
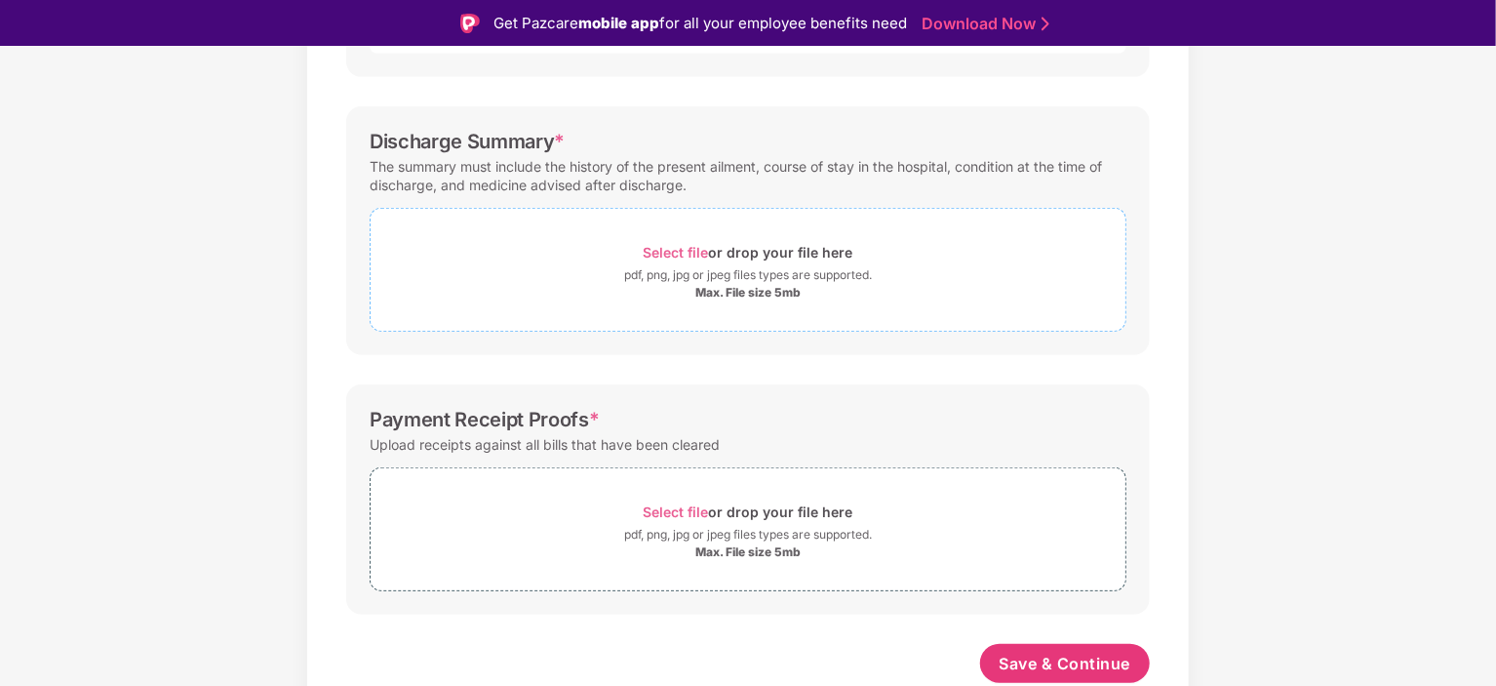
scroll to position [590, 0]
click at [691, 284] on div "pdf, png, jpg or jpeg files types are supported." at bounding box center [748, 277] width 248 height 20
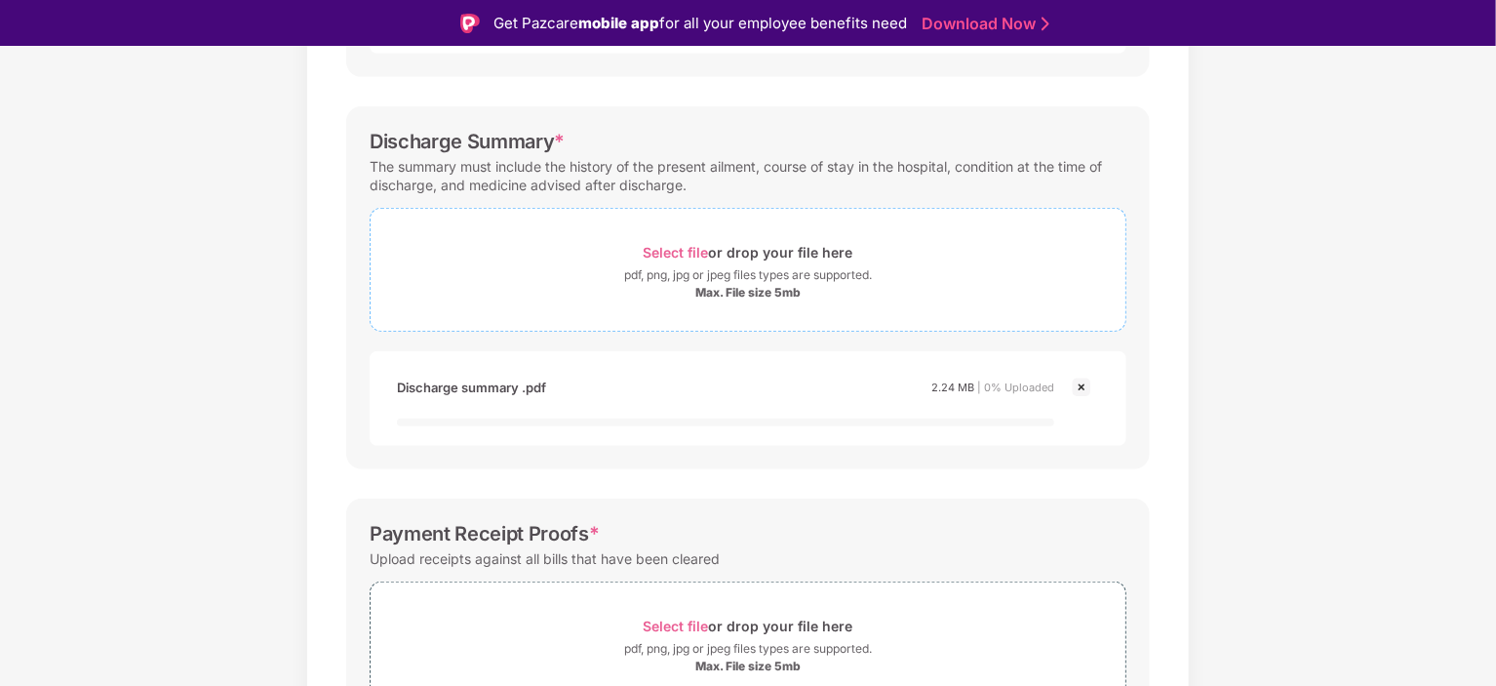
click at [583, 322] on div "Select file or drop your file here pdf, png, jpg or jpeg files types are suppor…" at bounding box center [748, 270] width 757 height 124
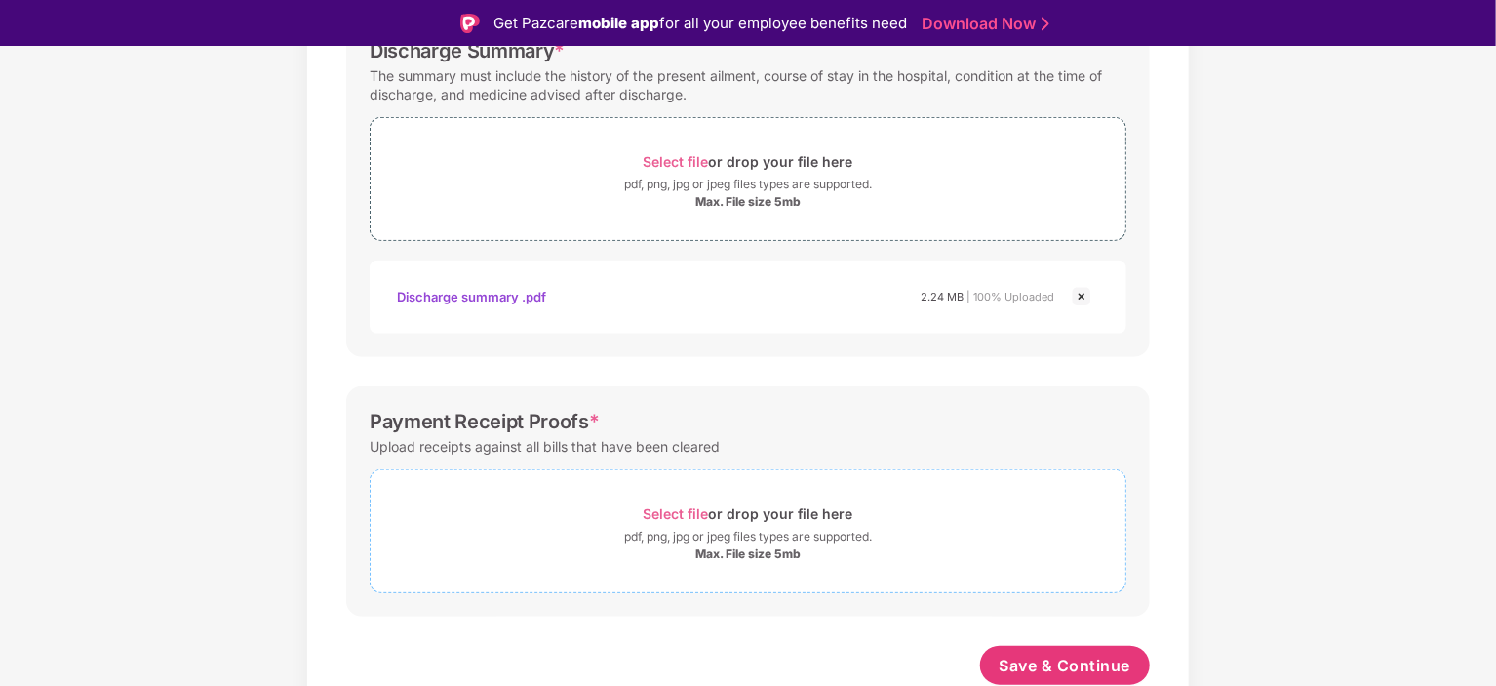
scroll to position [683, 0]
click at [662, 508] on span "Select file" at bounding box center [676, 513] width 65 height 17
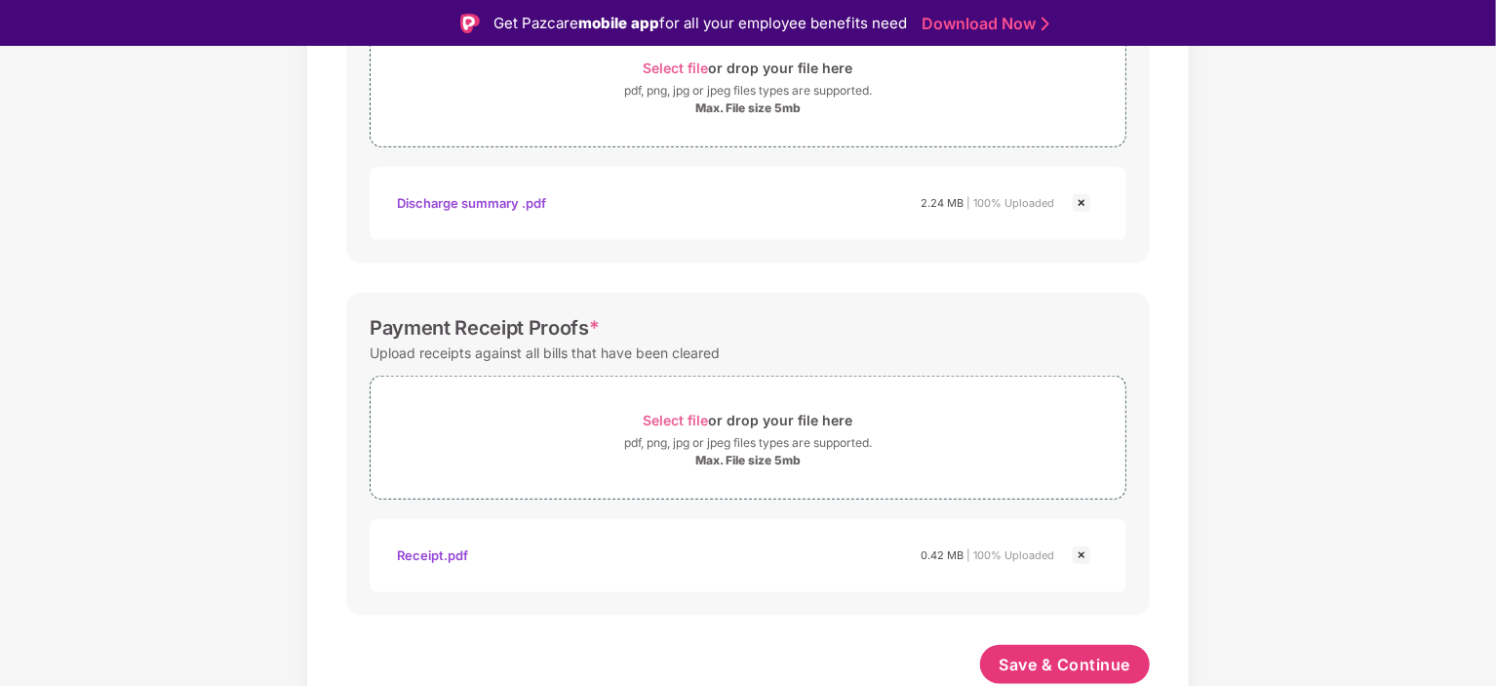
scroll to position [775, 0]
click at [1041, 658] on span "Save & Continue" at bounding box center [1066, 664] width 132 height 21
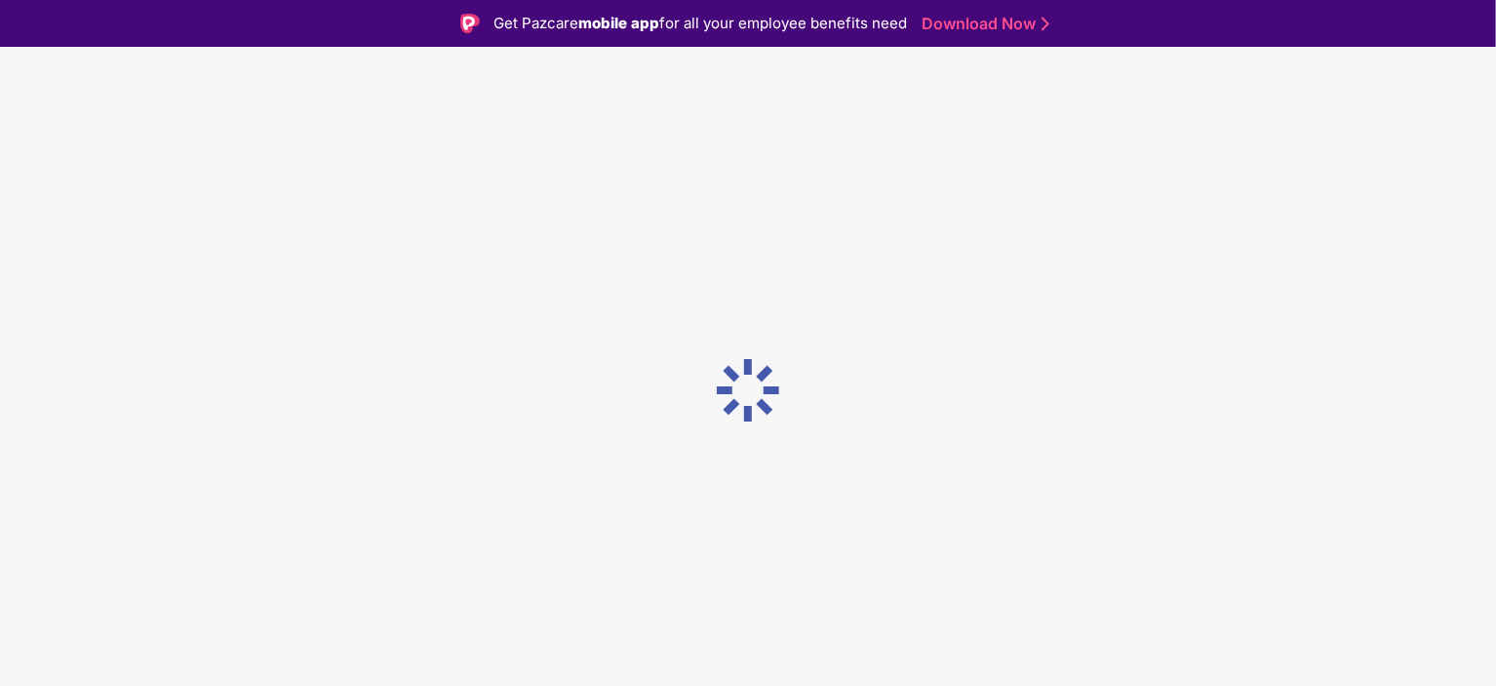
scroll to position [0, 0]
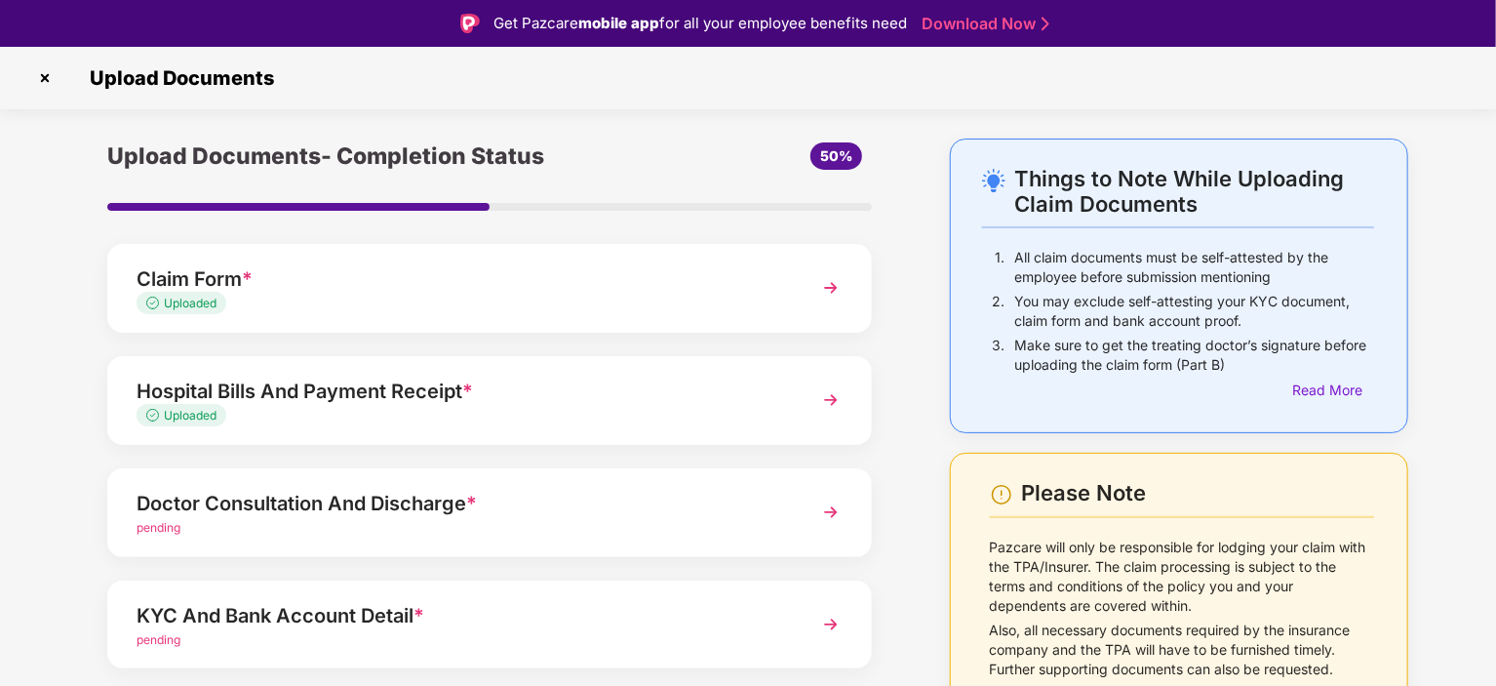
click at [526, 501] on div "Doctor Consultation And Discharge *" at bounding box center [460, 503] width 647 height 31
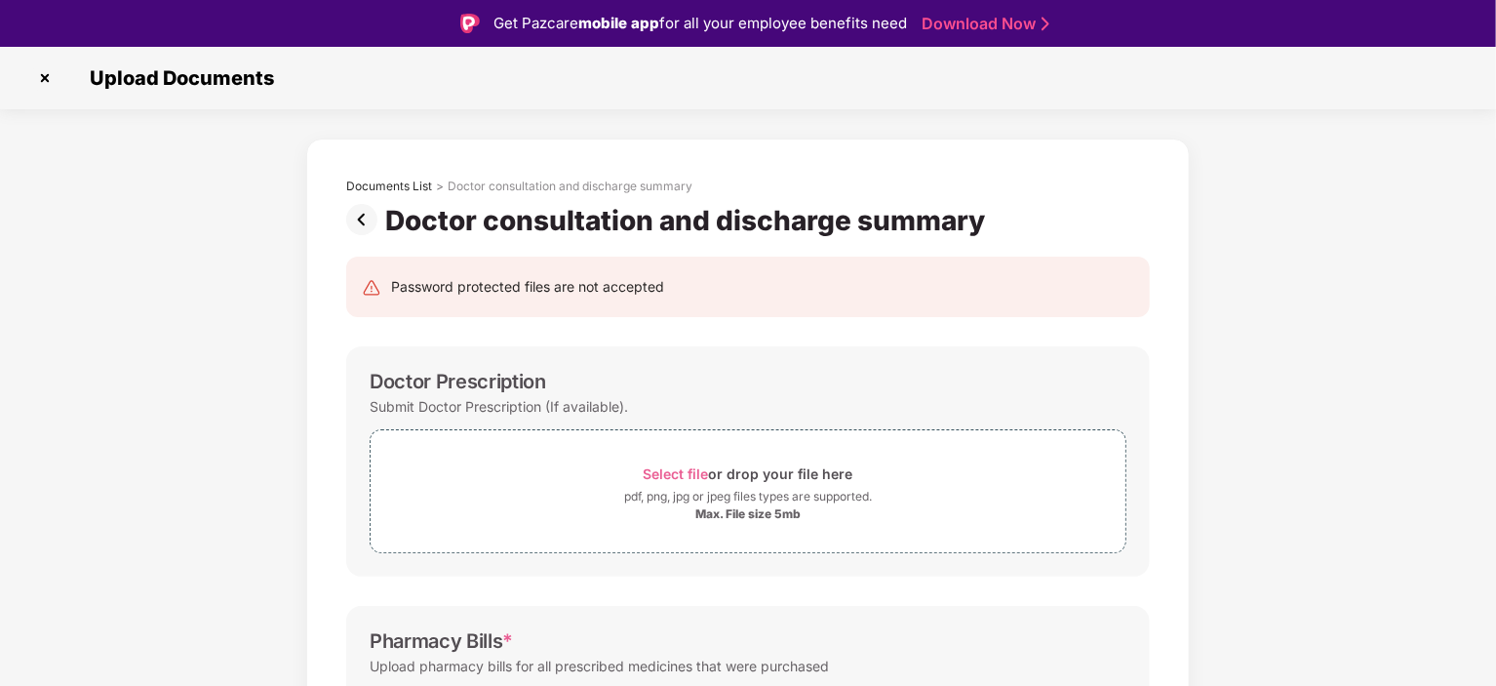
scroll to position [319, 0]
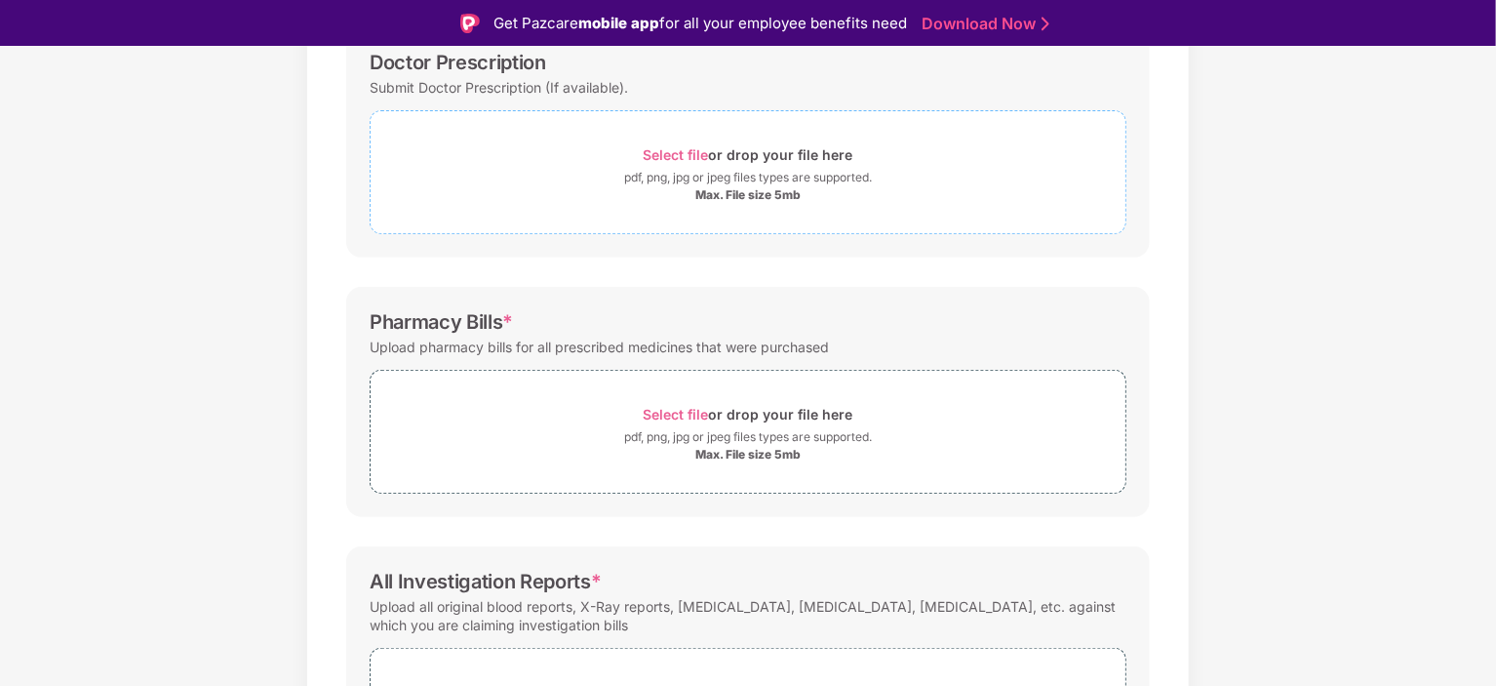
click at [730, 193] on div "Max. File size 5mb" at bounding box center [747, 195] width 105 height 16
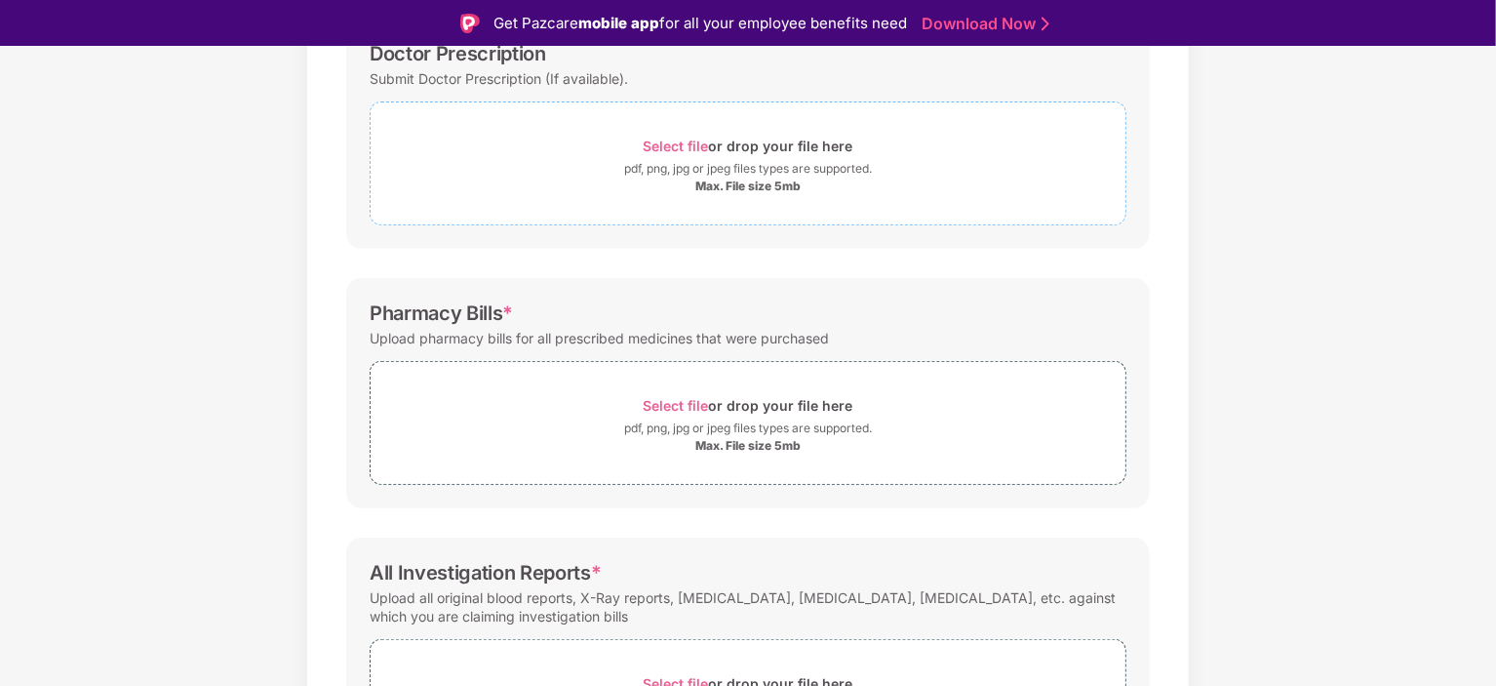
scroll to position [369, 0]
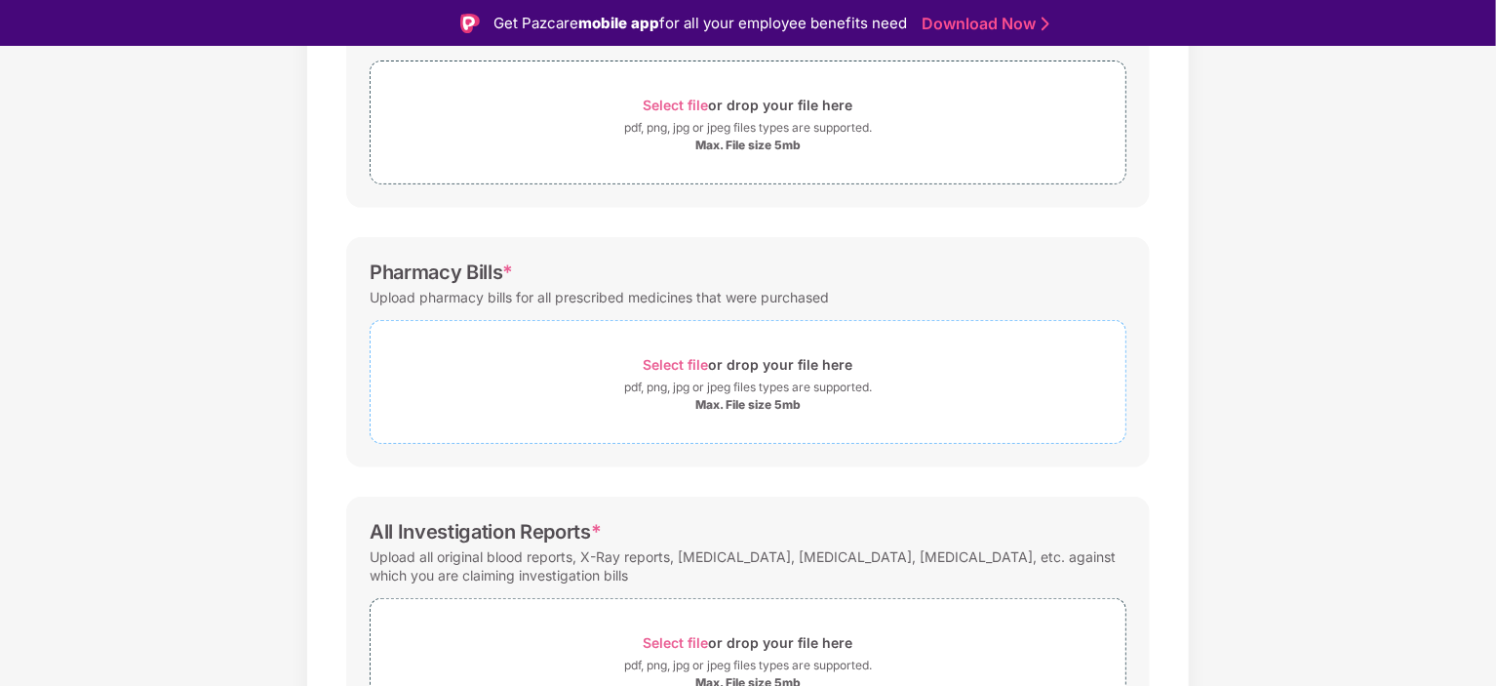
click at [701, 374] on div "Select file or drop your file here" at bounding box center [749, 364] width 210 height 26
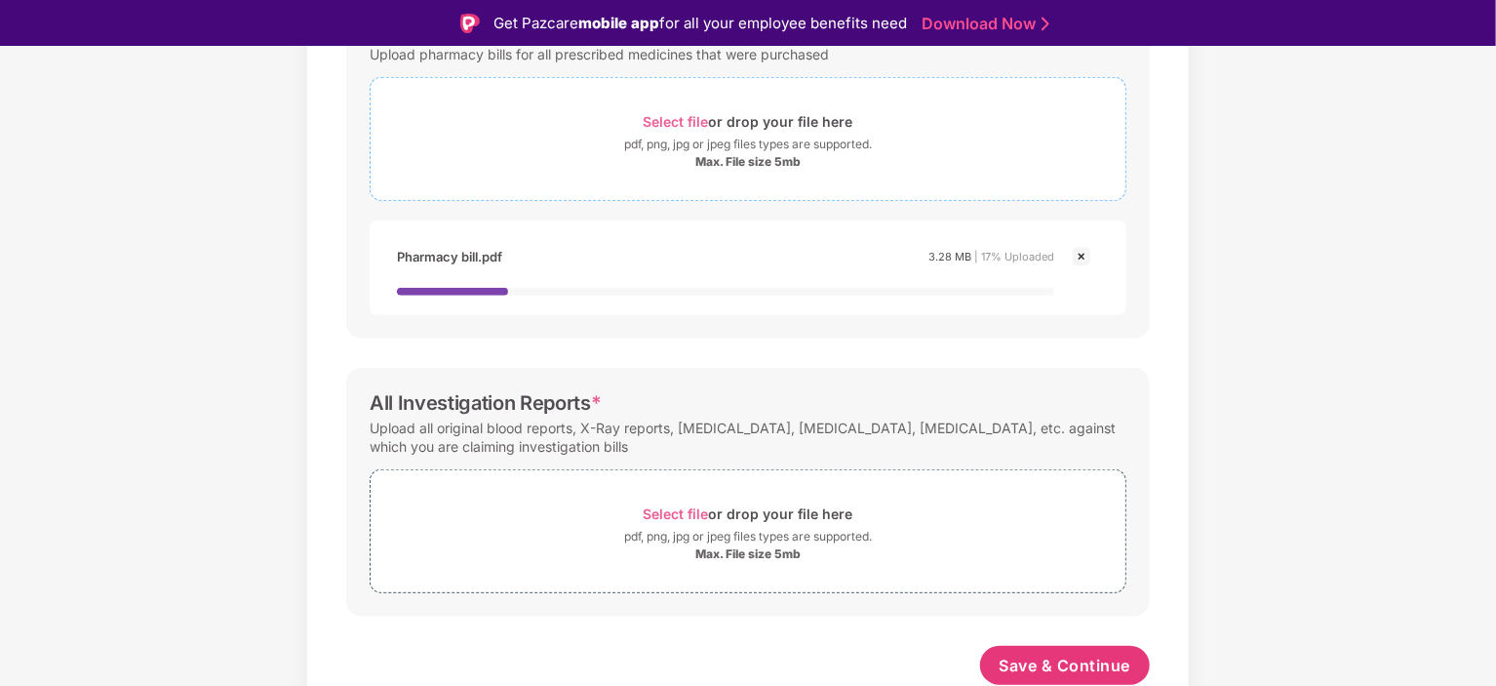
scroll to position [47, 0]
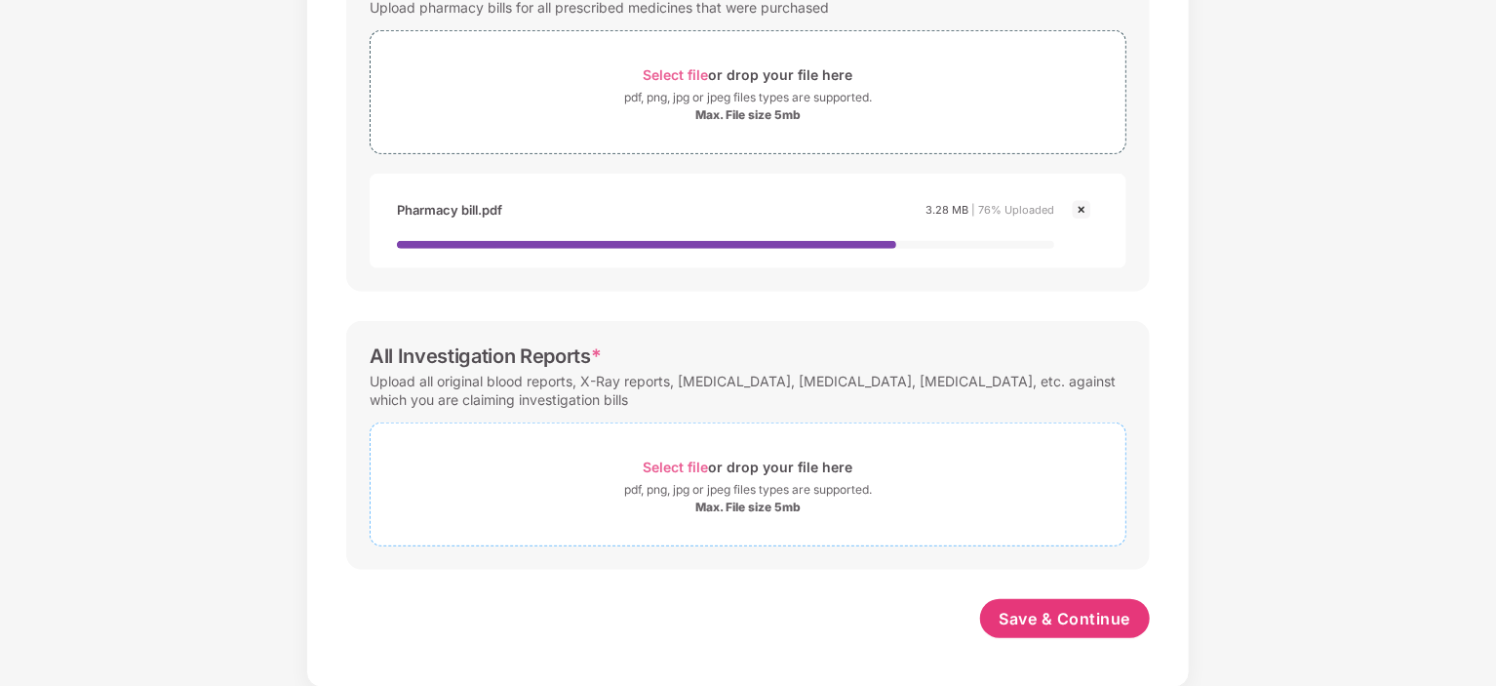
click at [746, 517] on span "Select file or drop your file here pdf, png, jpg or jpeg files types are suppor…" at bounding box center [748, 484] width 755 height 93
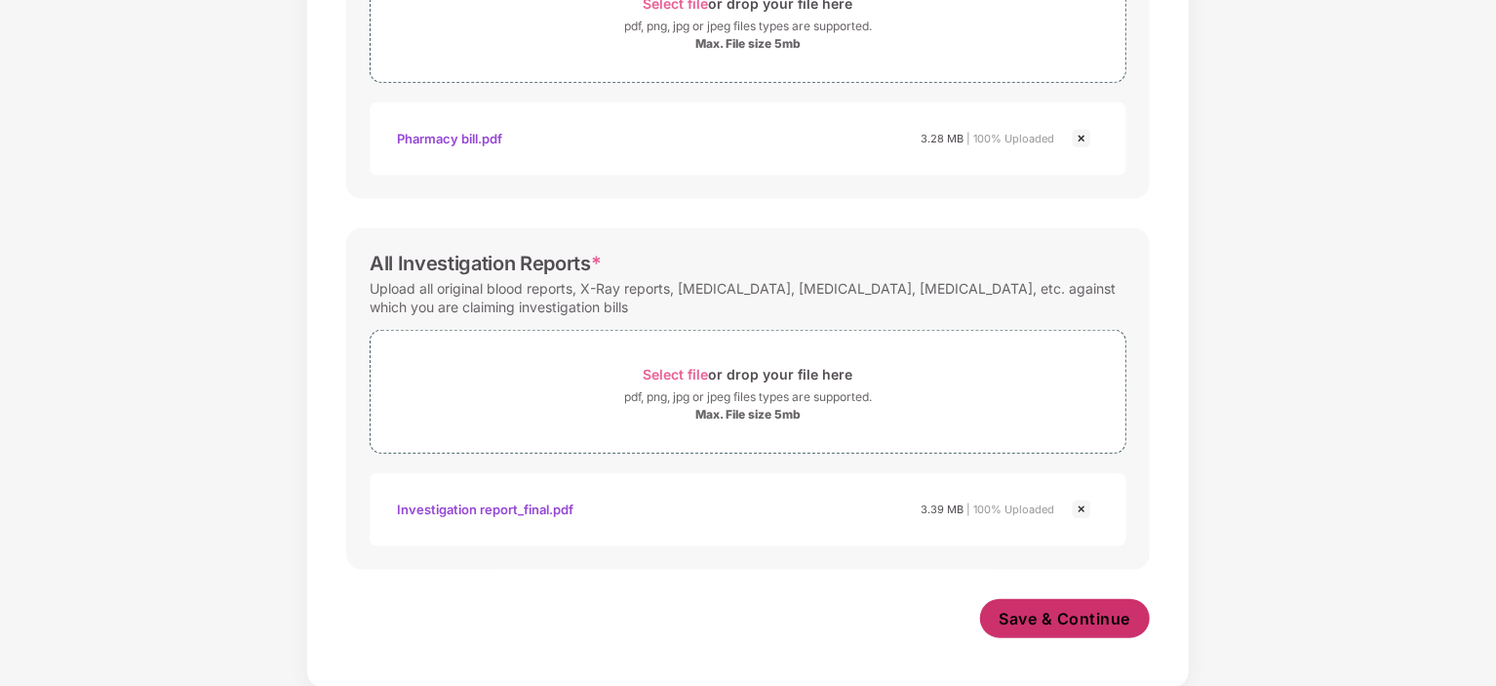
scroll to position [683, 0]
click at [1061, 626] on span "Save & Continue" at bounding box center [1066, 618] width 132 height 21
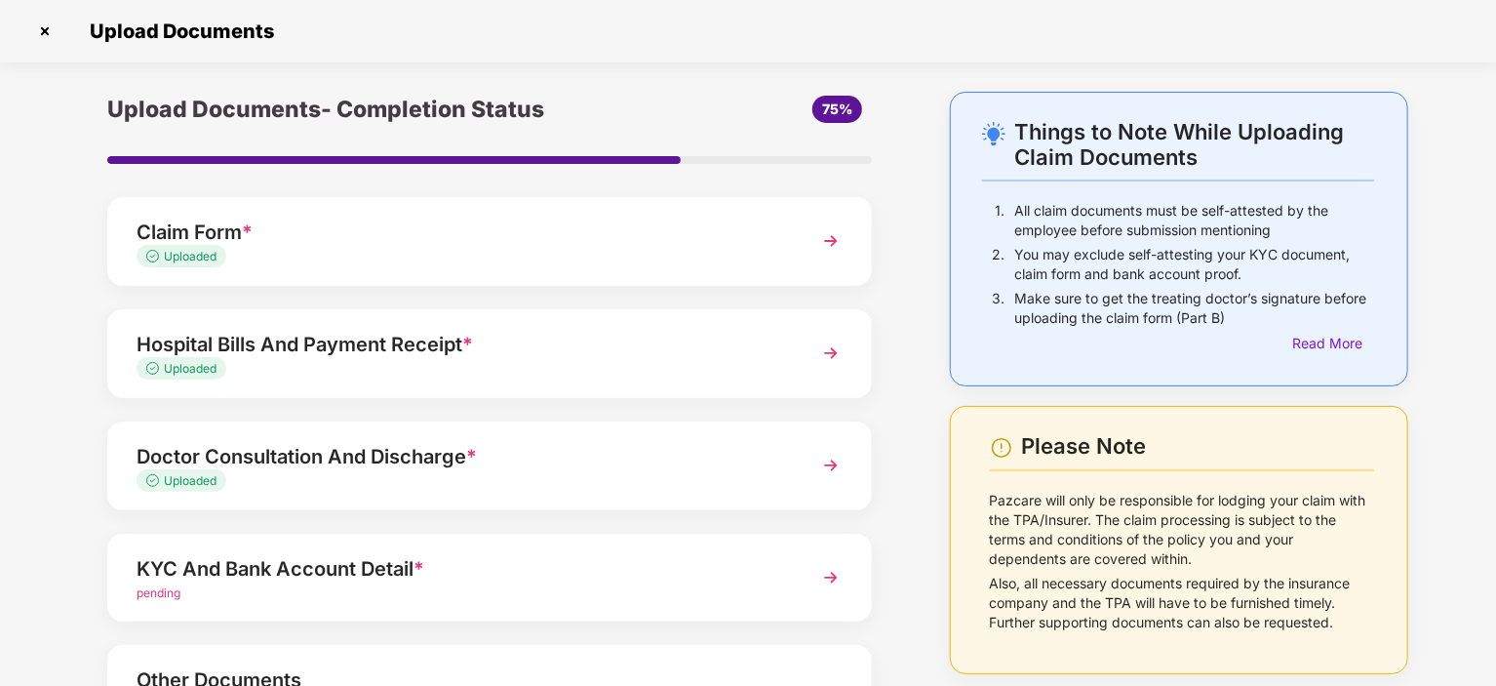
scroll to position [176, 0]
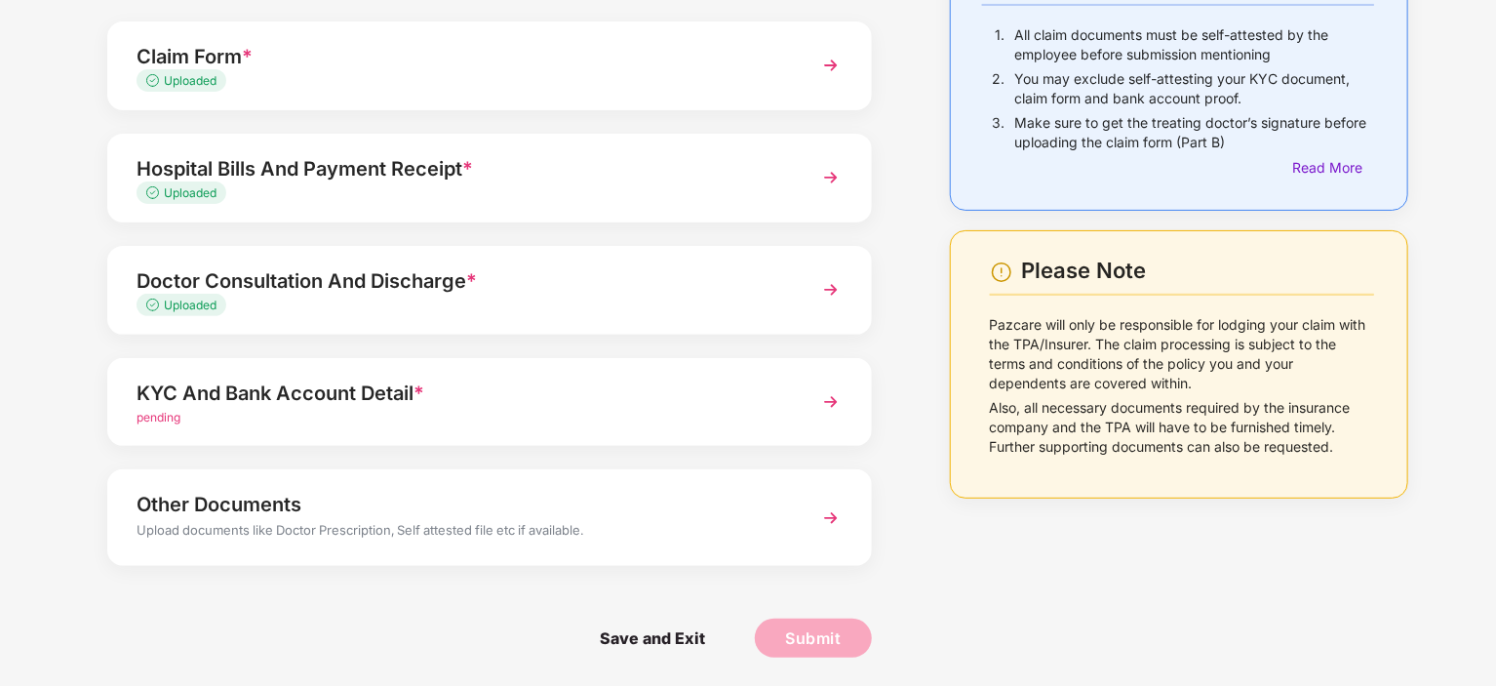
click at [603, 442] on div "KYC And Bank Account Detail * pending" at bounding box center [489, 402] width 765 height 89
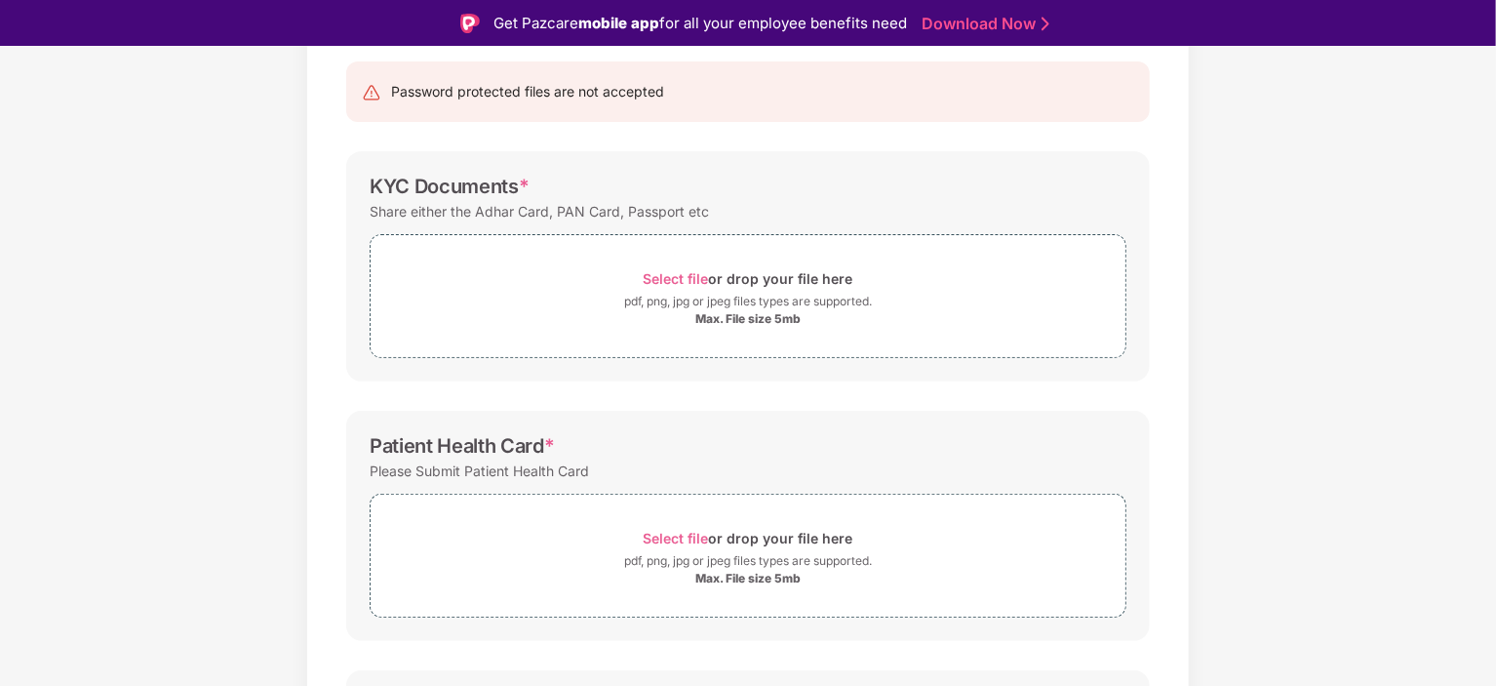
scroll to position [196, 0]
click at [659, 264] on div "Select file or drop your file here" at bounding box center [749, 277] width 210 height 26
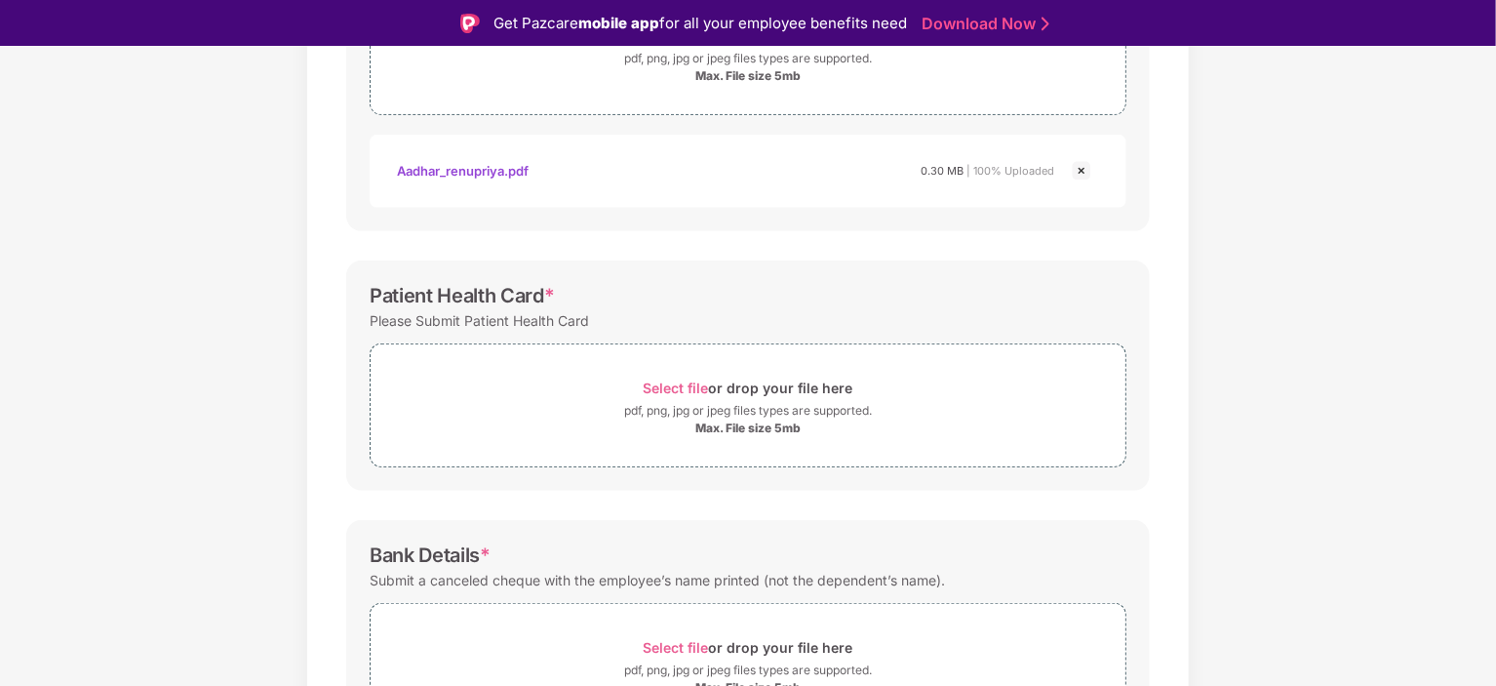
scroll to position [436, 0]
drag, startPoint x: 368, startPoint y: 303, endPoint x: 546, endPoint y: 291, distance: 178.9
click at [546, 291] on div "Patient Health Card *" at bounding box center [462, 297] width 185 height 23
copy div "Patient Health Card"
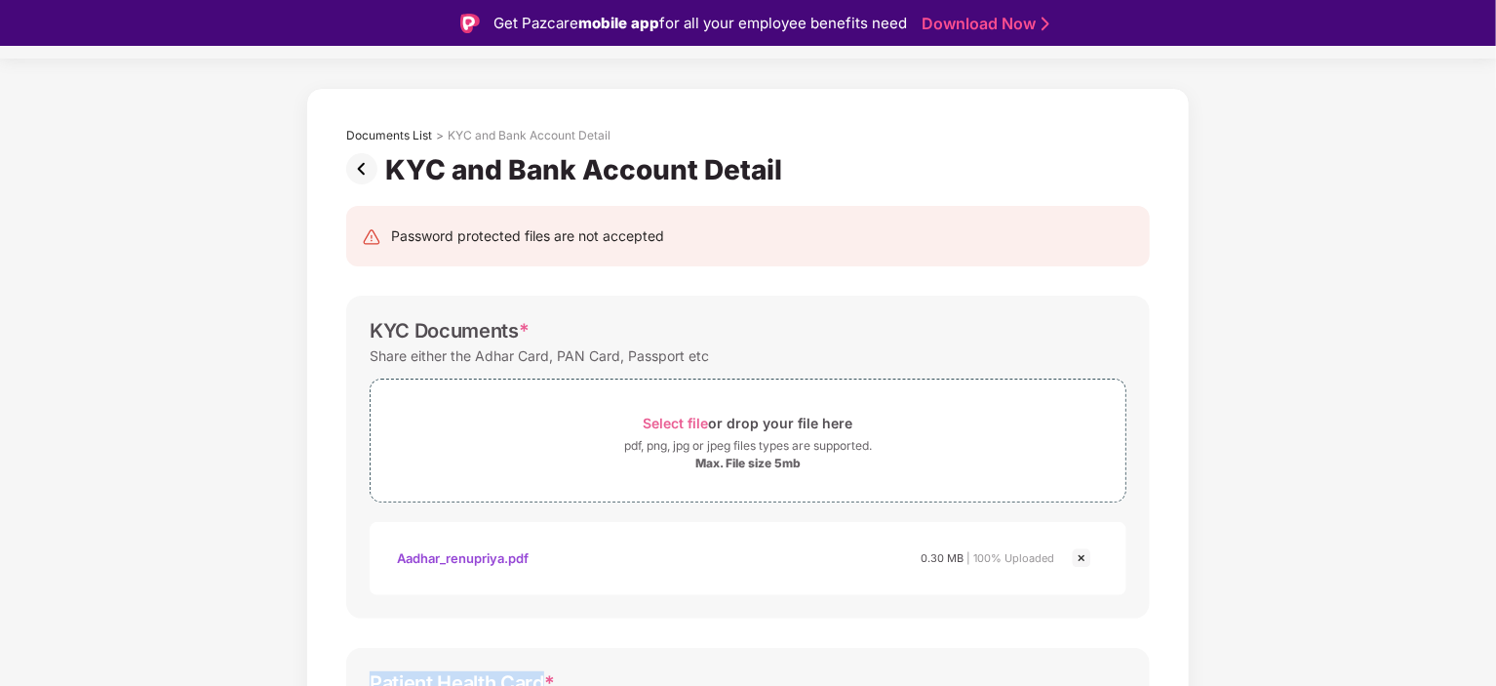
scroll to position [0, 0]
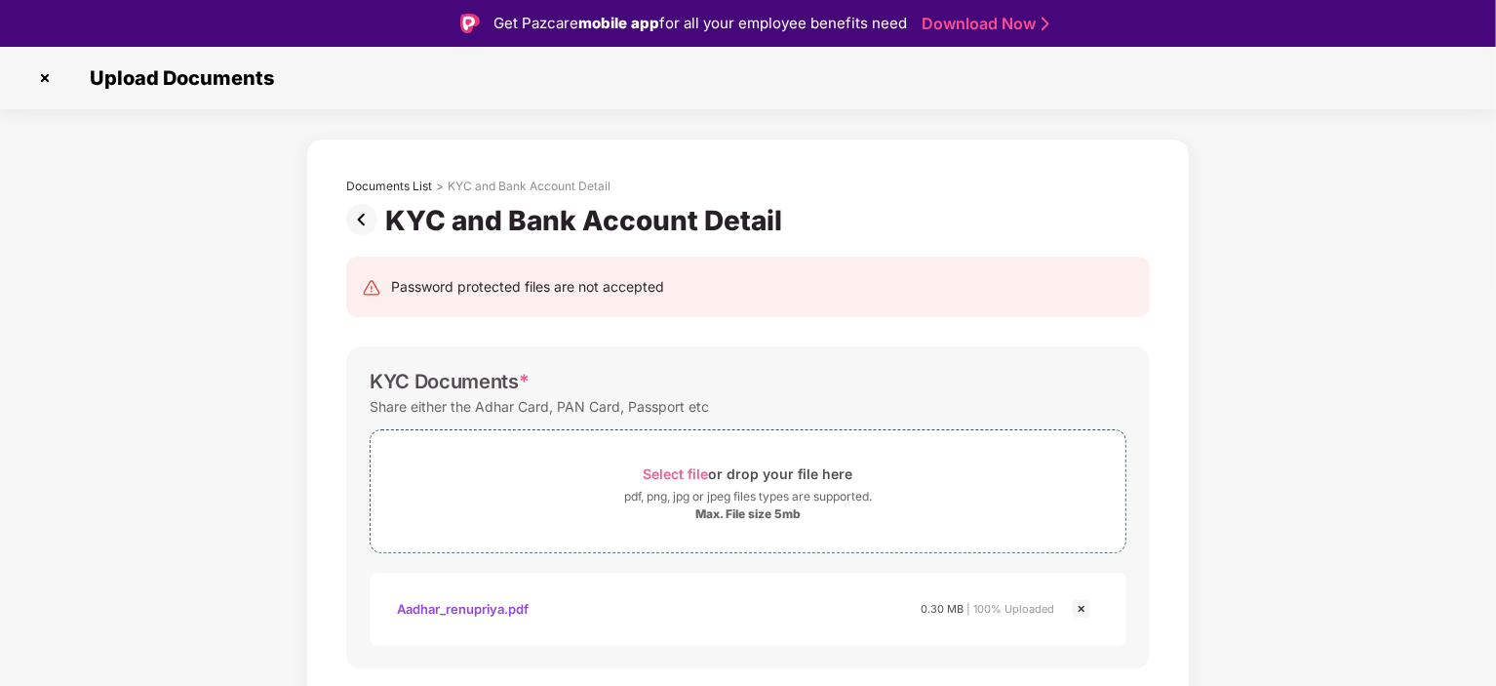
click at [44, 77] on img at bounding box center [44, 77] width 31 height 31
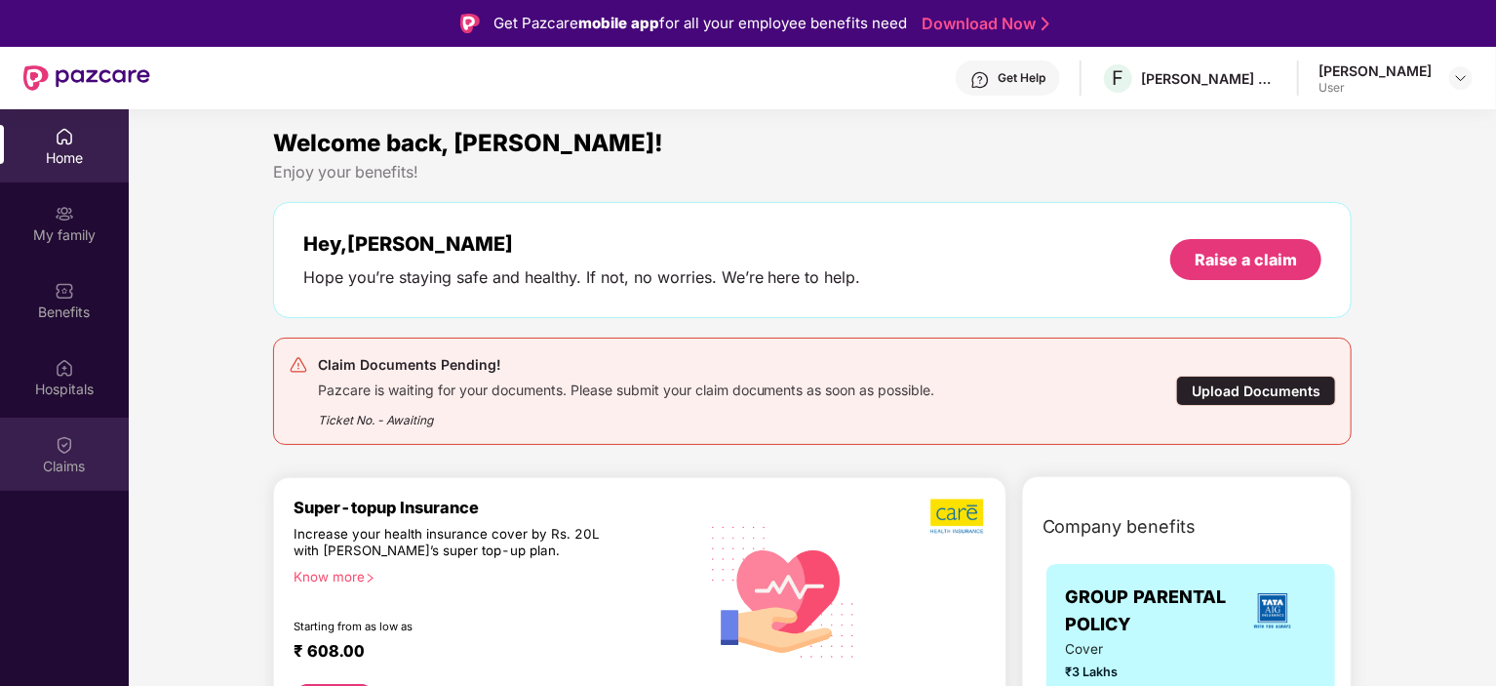
click at [78, 439] on div "Claims" at bounding box center [64, 453] width 129 height 73
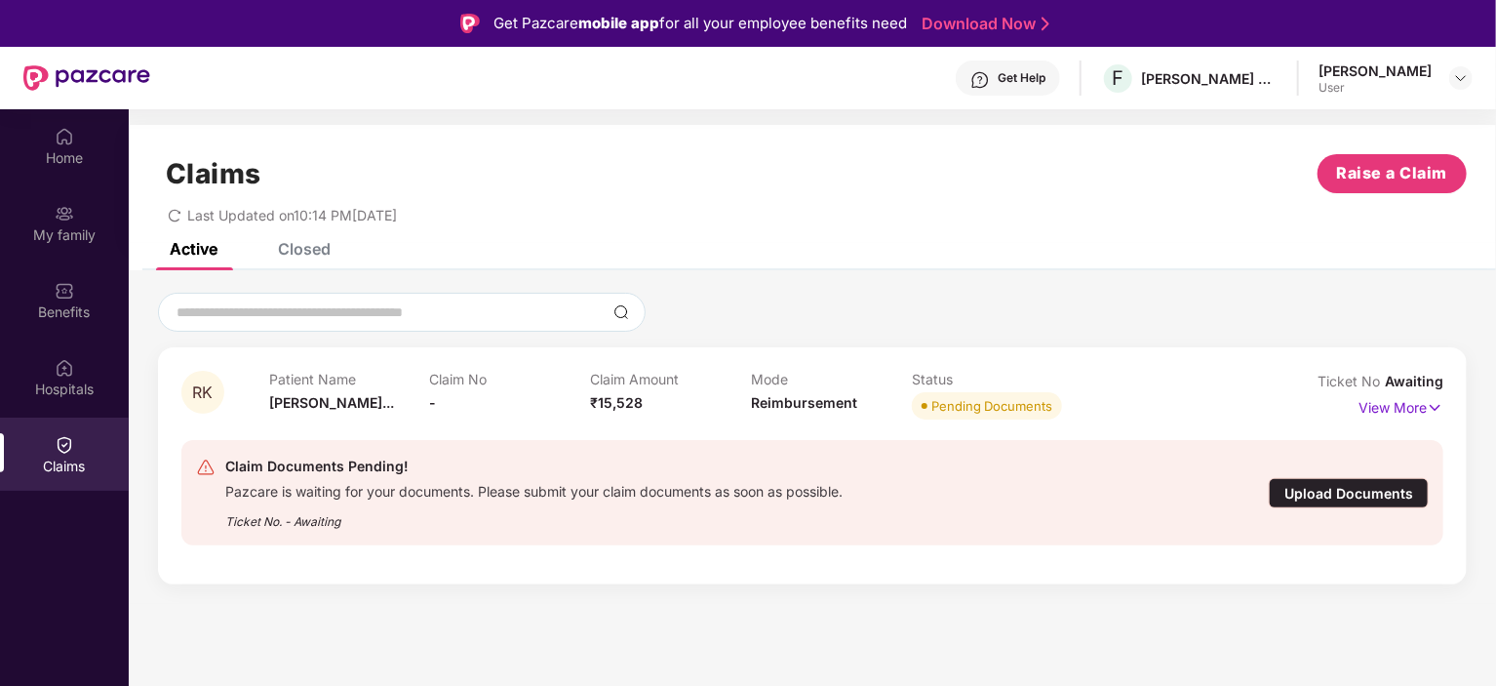
click at [1392, 93] on div "User" at bounding box center [1375, 88] width 113 height 16
click at [1435, 69] on div "[PERSON_NAME] User" at bounding box center [1396, 78] width 154 height 34
click at [1456, 79] on img at bounding box center [1461, 78] width 16 height 16
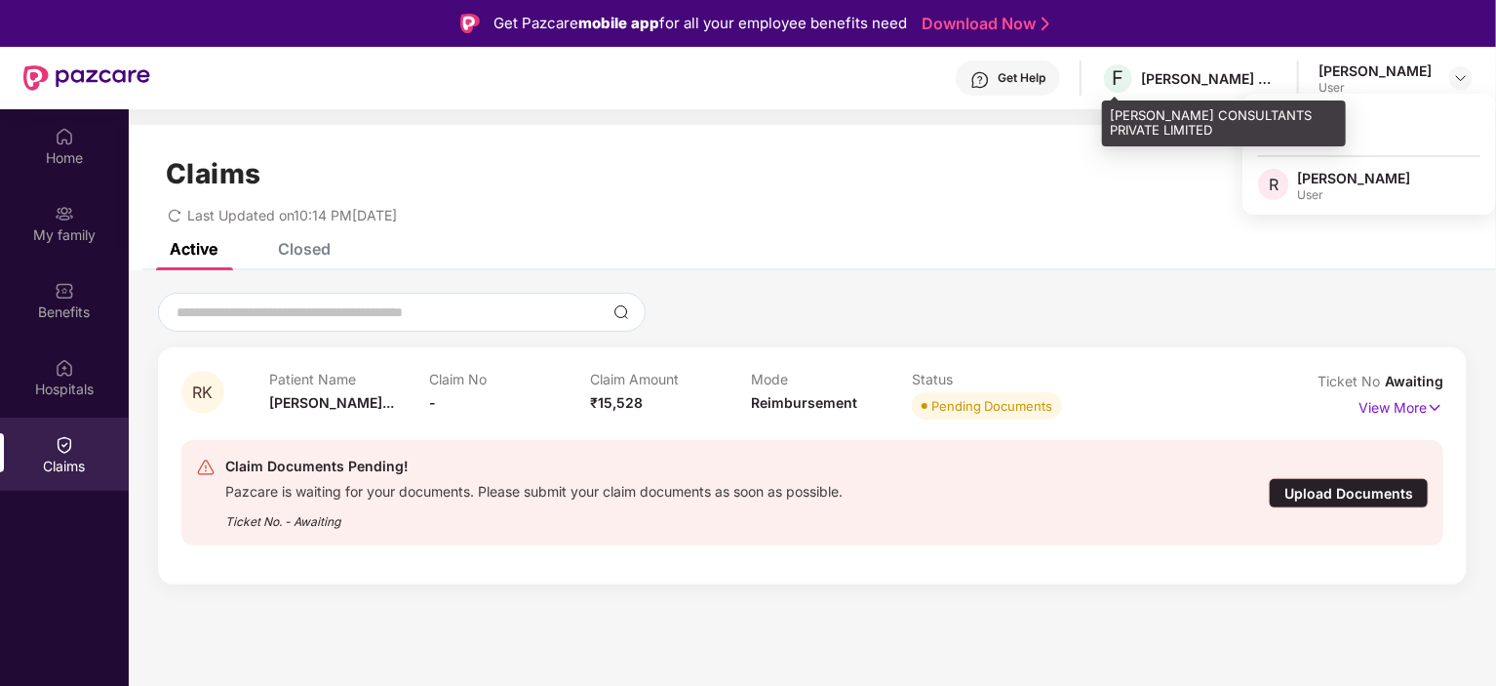
click at [1169, 78] on div "[PERSON_NAME] CONSULTANTS PRIVATE LIMITED" at bounding box center [1209, 78] width 137 height 19
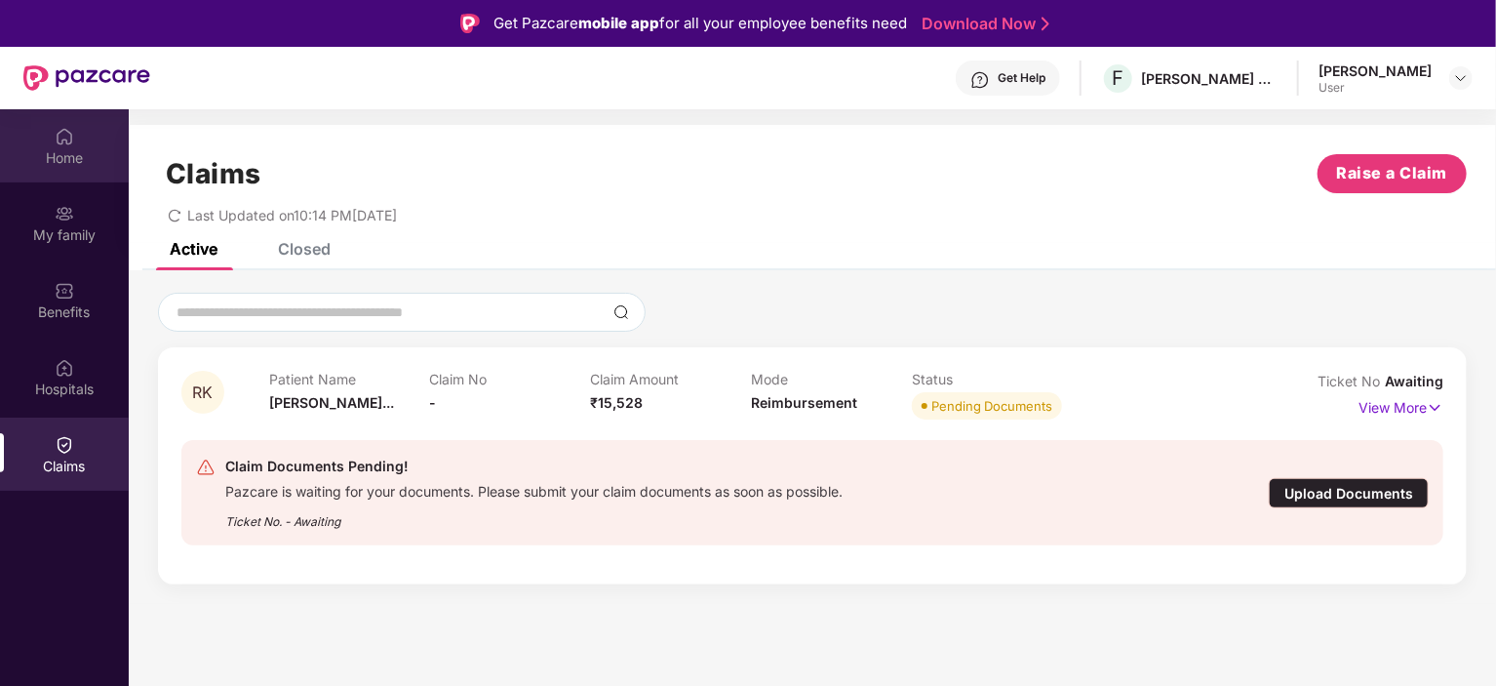
click at [77, 143] on div "Home" at bounding box center [64, 145] width 129 height 73
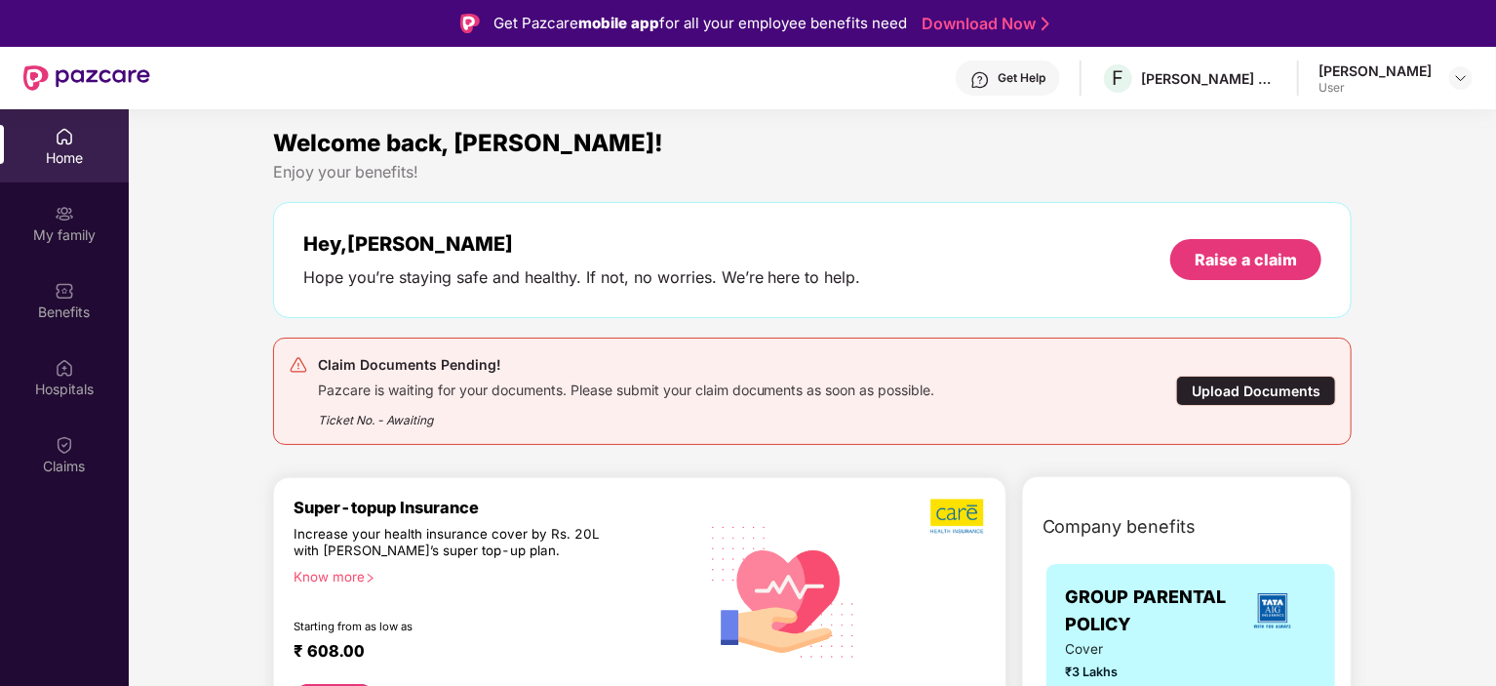
click at [1365, 70] on div "[PERSON_NAME]" at bounding box center [1375, 70] width 113 height 19
drag, startPoint x: 74, startPoint y: 229, endPoint x: 78, endPoint y: 283, distance: 53.8
click at [78, 283] on div "Home My family Benefits Hospitals Claims" at bounding box center [64, 301] width 129 height 385
click at [78, 283] on div "Benefits" at bounding box center [64, 299] width 129 height 73
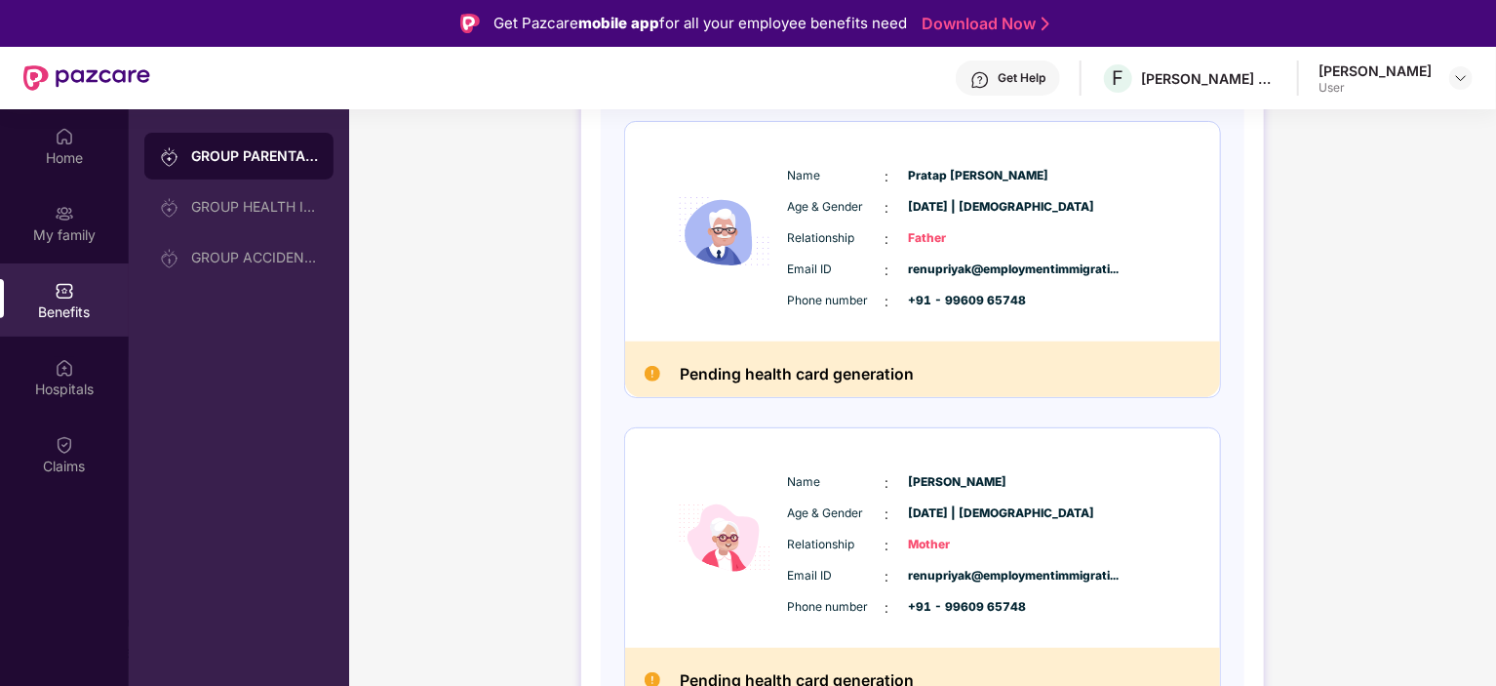
scroll to position [263, 0]
click at [766, 370] on h2 "Pending health card generation" at bounding box center [797, 374] width 234 height 26
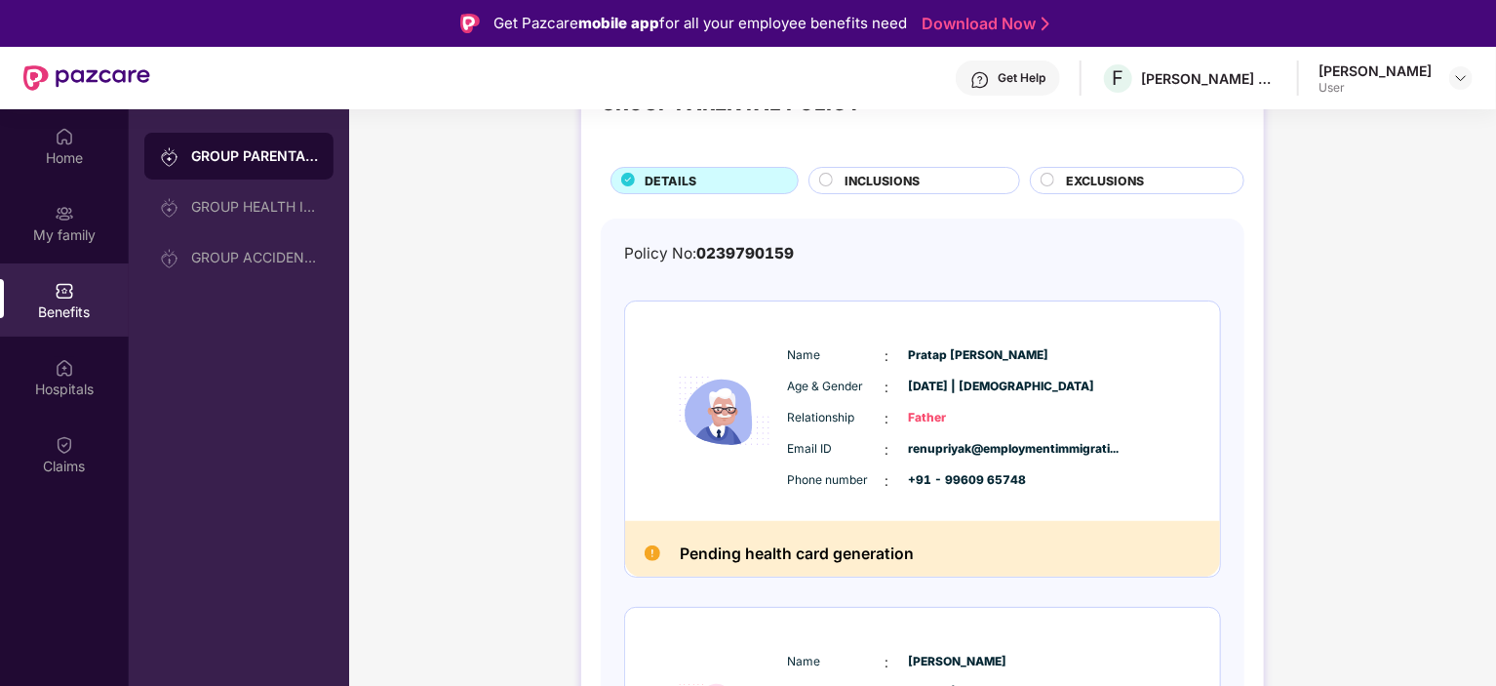
scroll to position [28, 0]
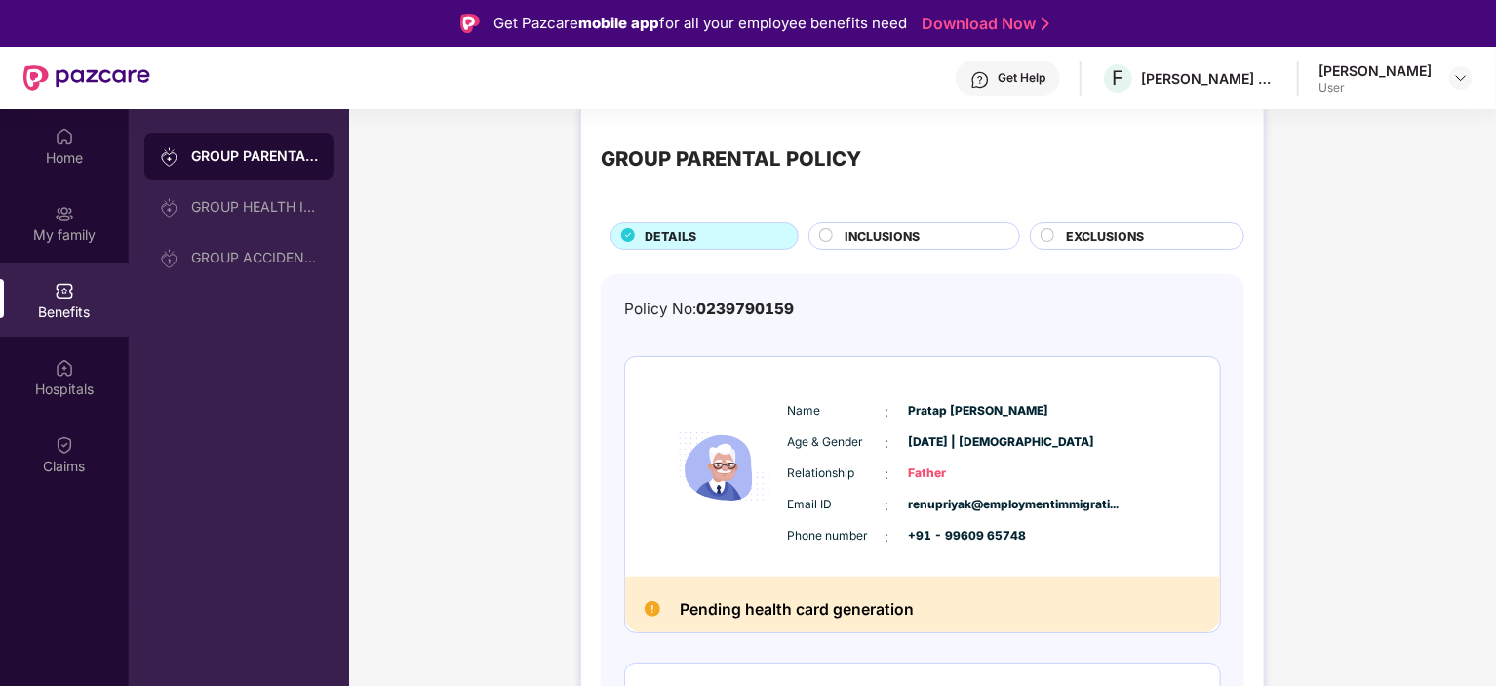
click at [873, 298] on div "Policy No: 0239790159" at bounding box center [922, 308] width 597 height 23
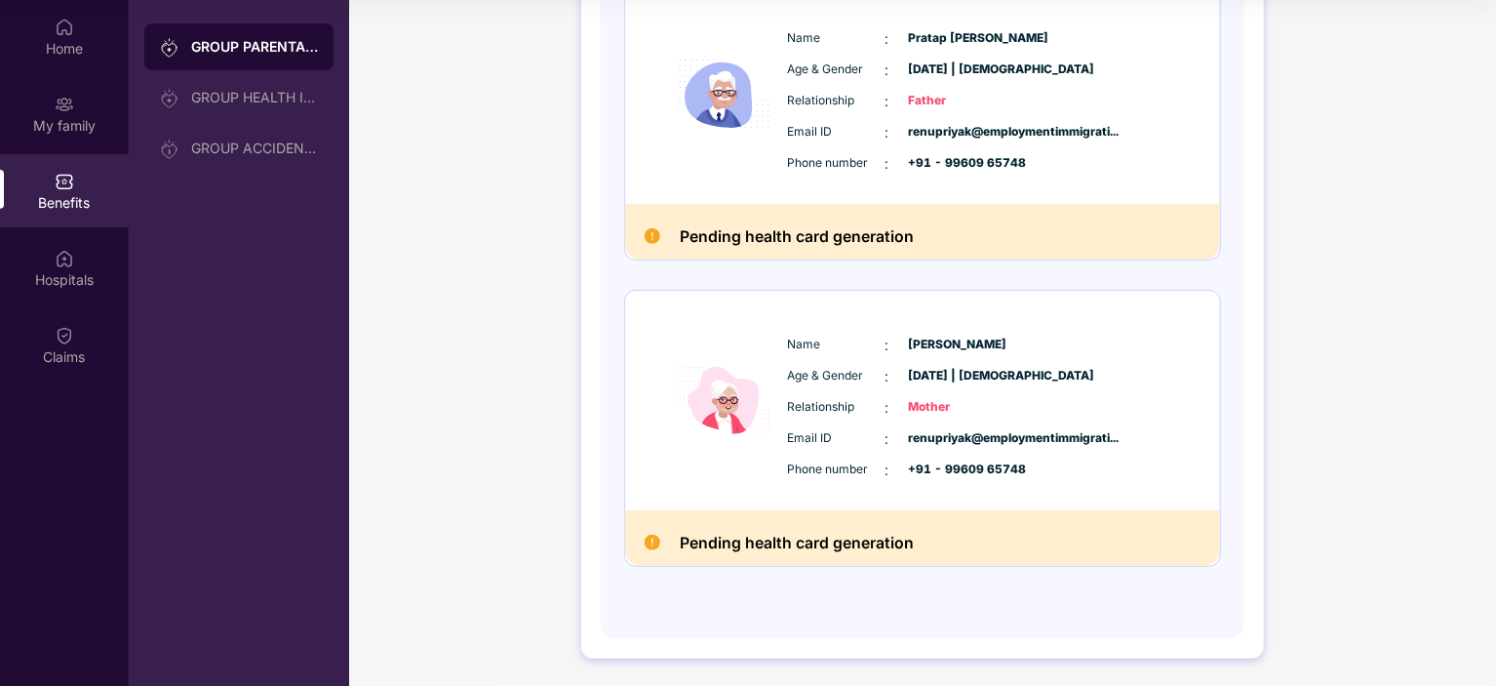
scroll to position [0, 0]
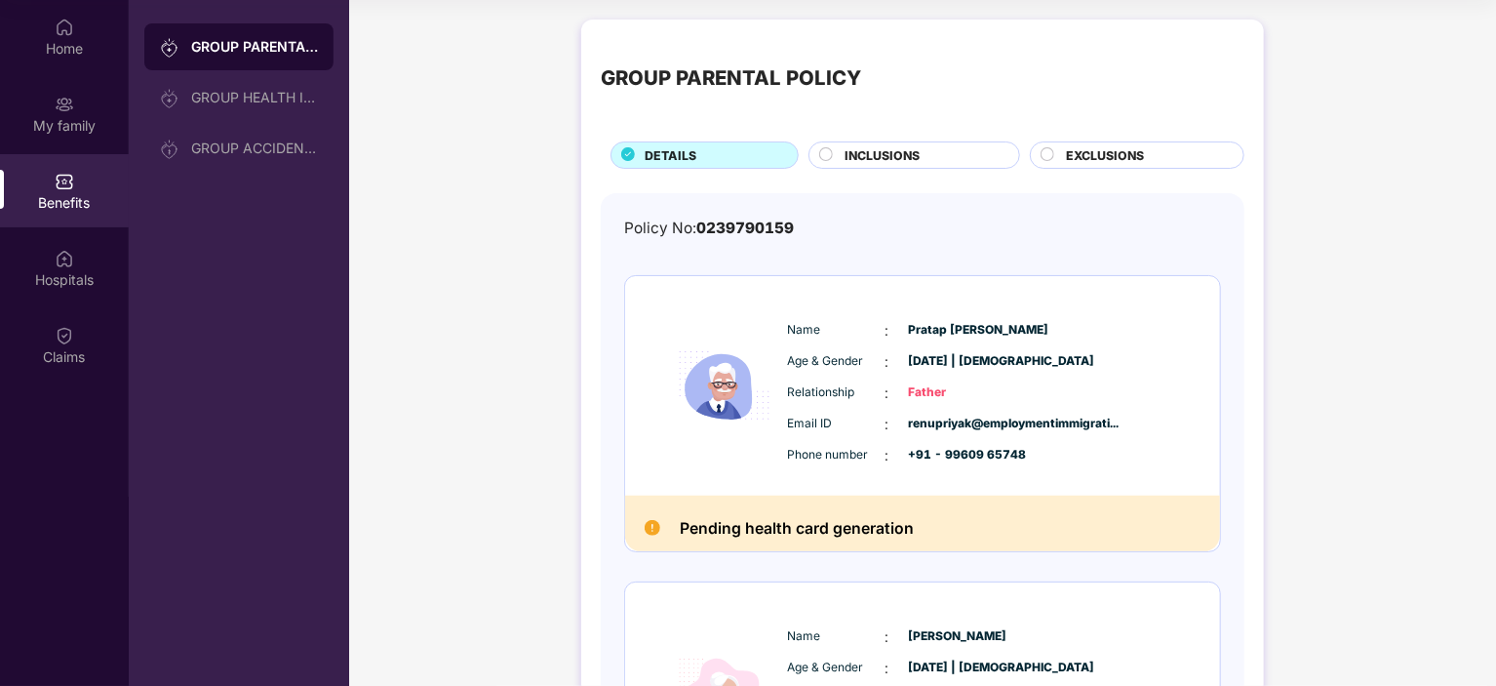
click at [907, 146] on span "INCLUSIONS" at bounding box center [882, 155] width 75 height 19
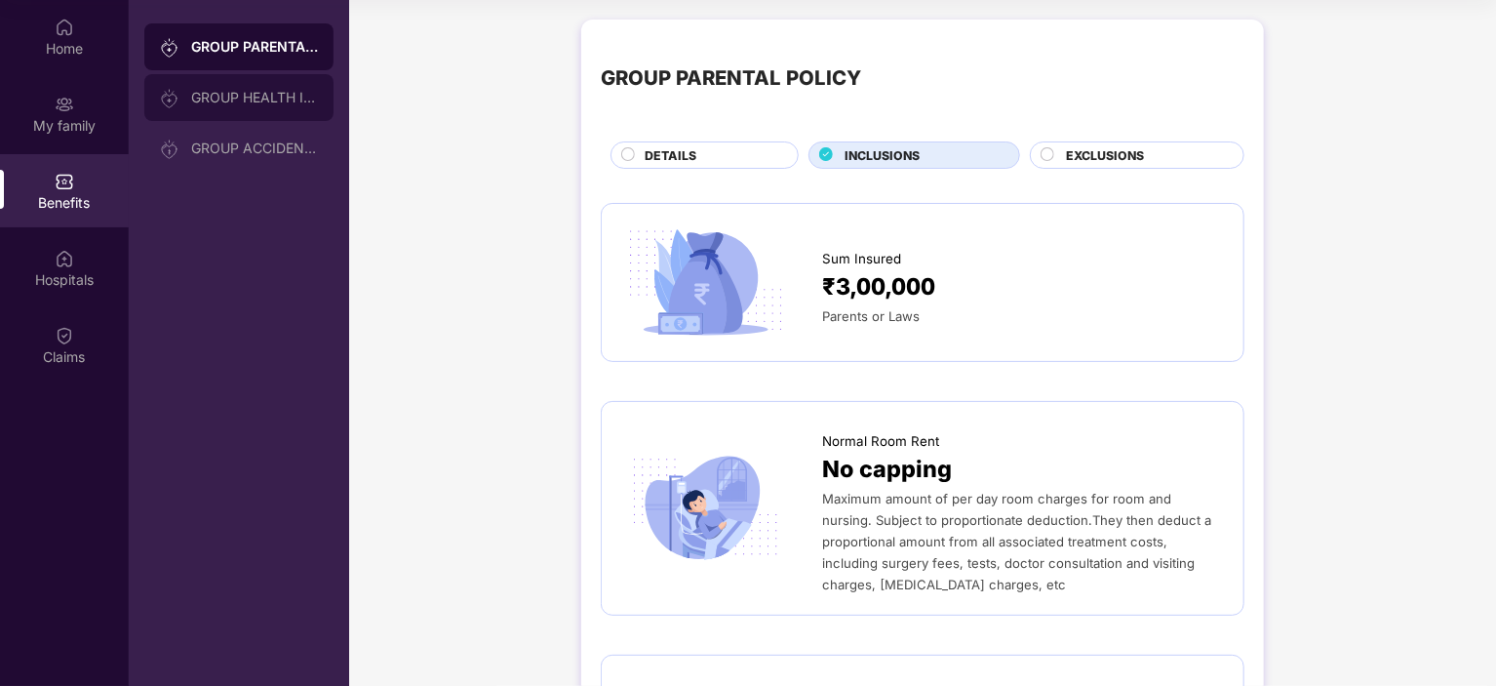
click at [312, 95] on div "GROUP HEALTH INSURANCE" at bounding box center [254, 98] width 127 height 16
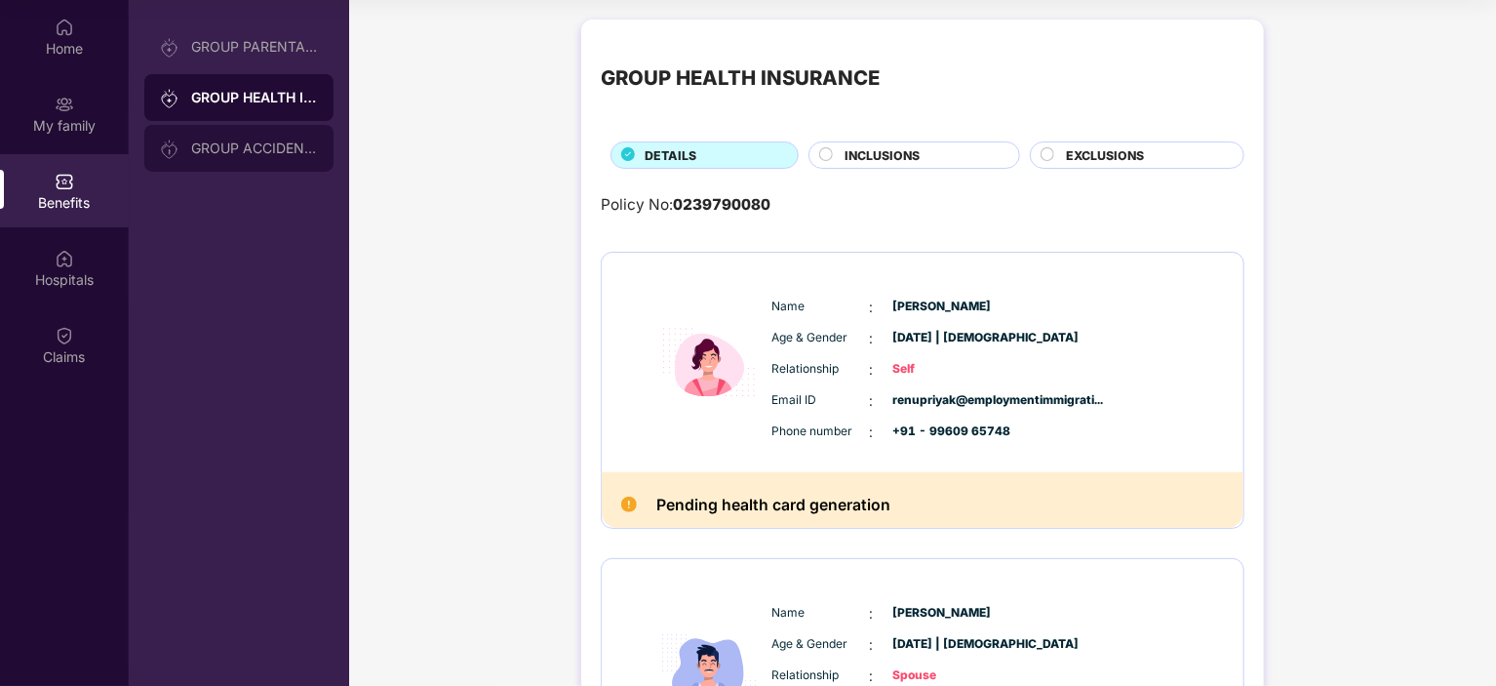
click at [264, 137] on div "GROUP ACCIDENTAL INSURANCE" at bounding box center [238, 148] width 189 height 47
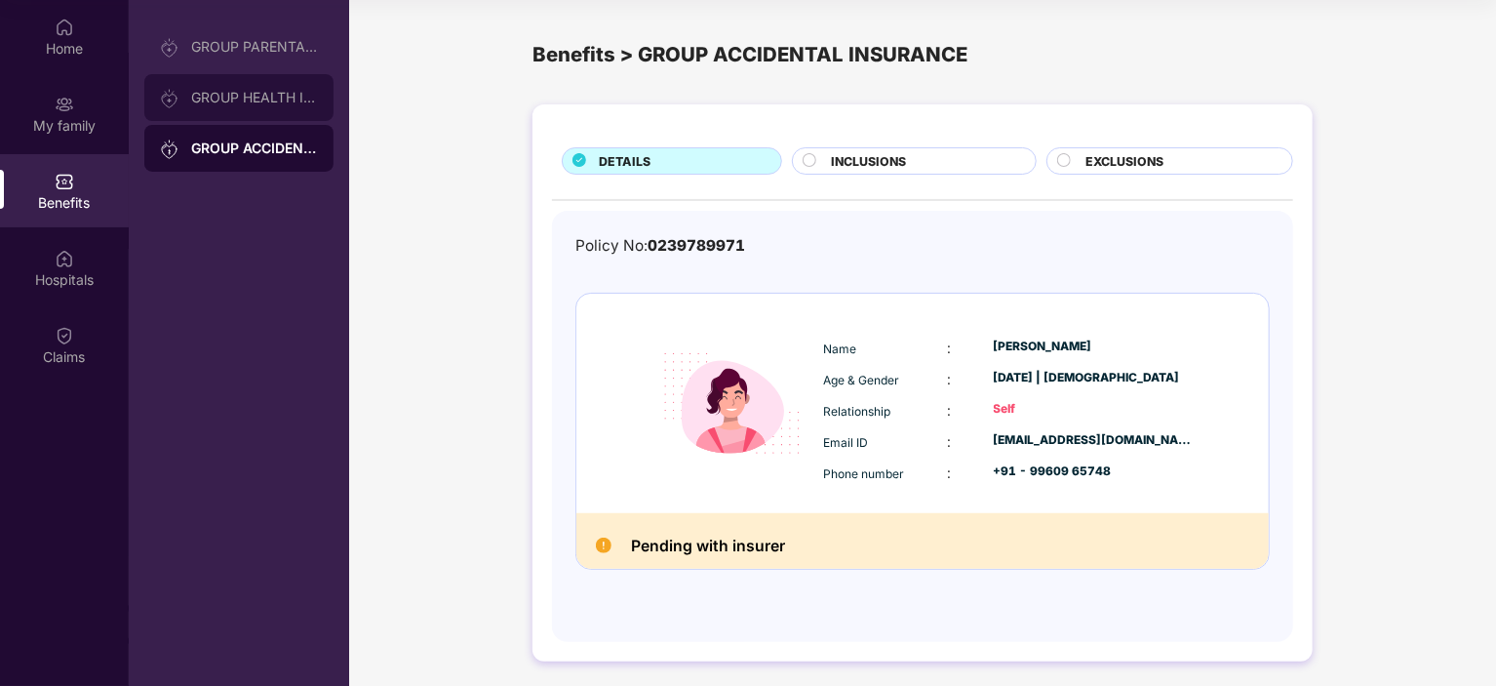
click at [276, 90] on div "GROUP HEALTH INSURANCE" at bounding box center [254, 98] width 127 height 16
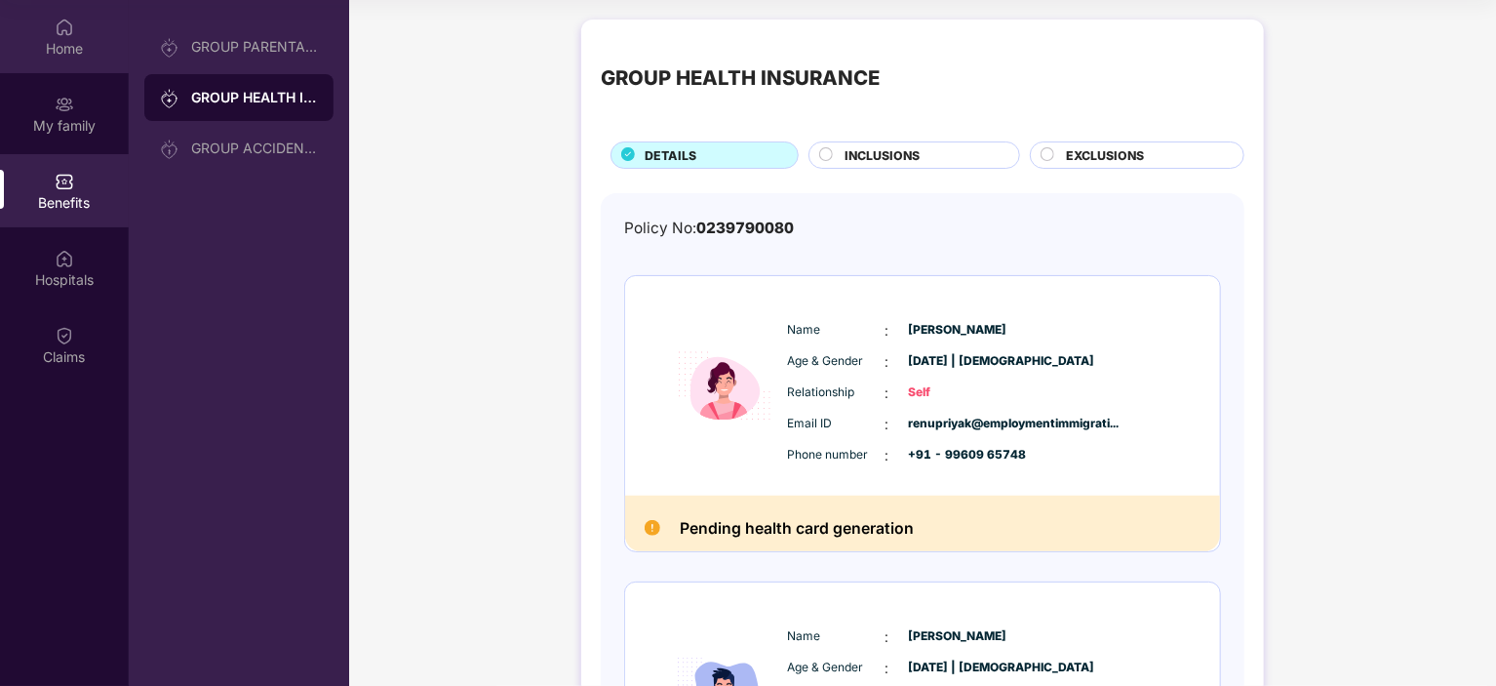
click at [69, 36] on img at bounding box center [65, 28] width 20 height 20
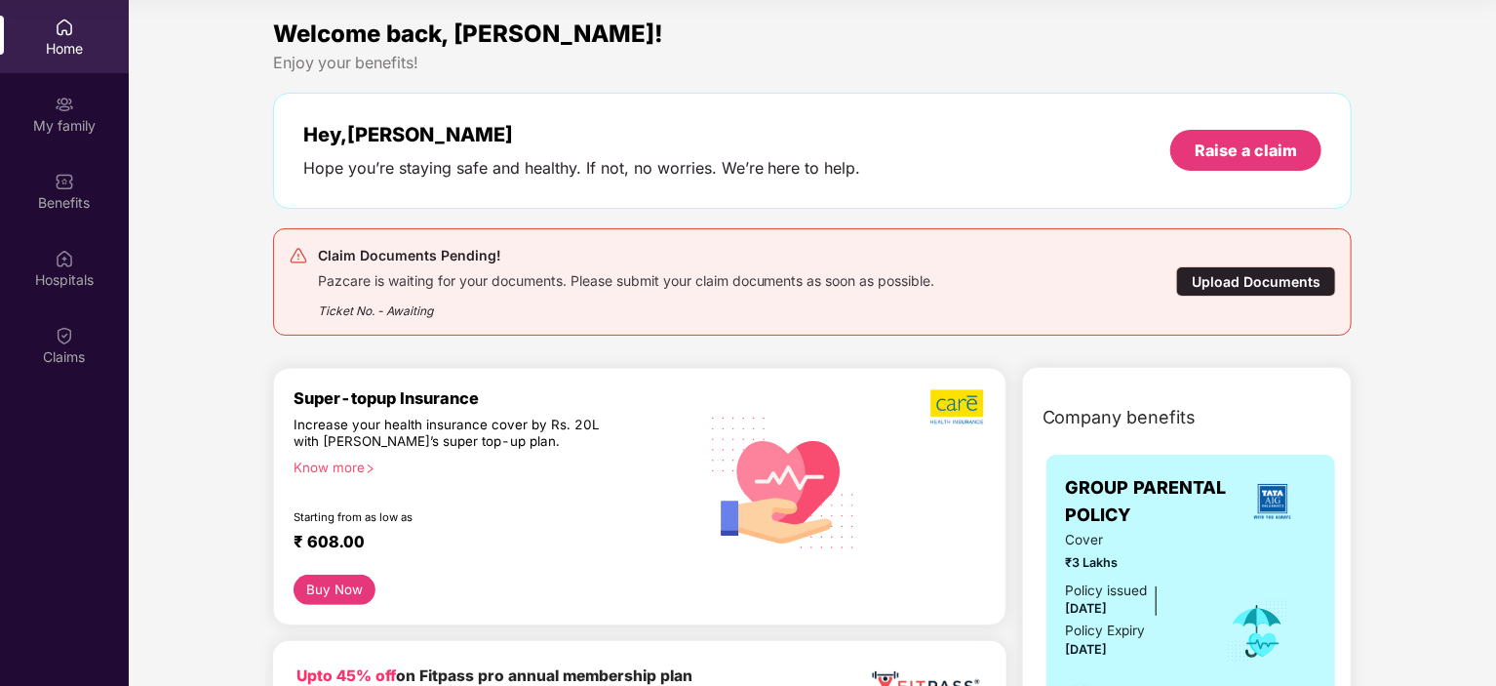
click at [1275, 286] on div "Upload Documents" at bounding box center [1256, 281] width 160 height 30
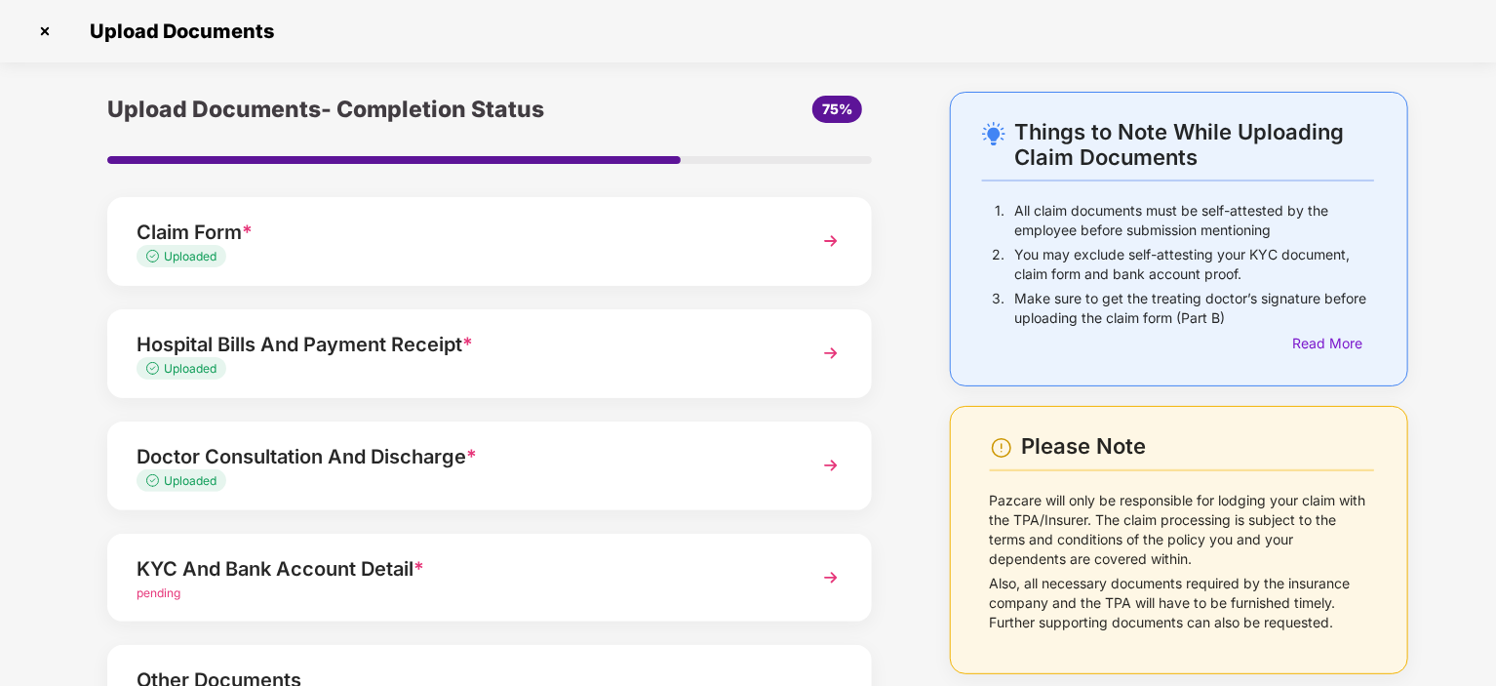
scroll to position [176, 0]
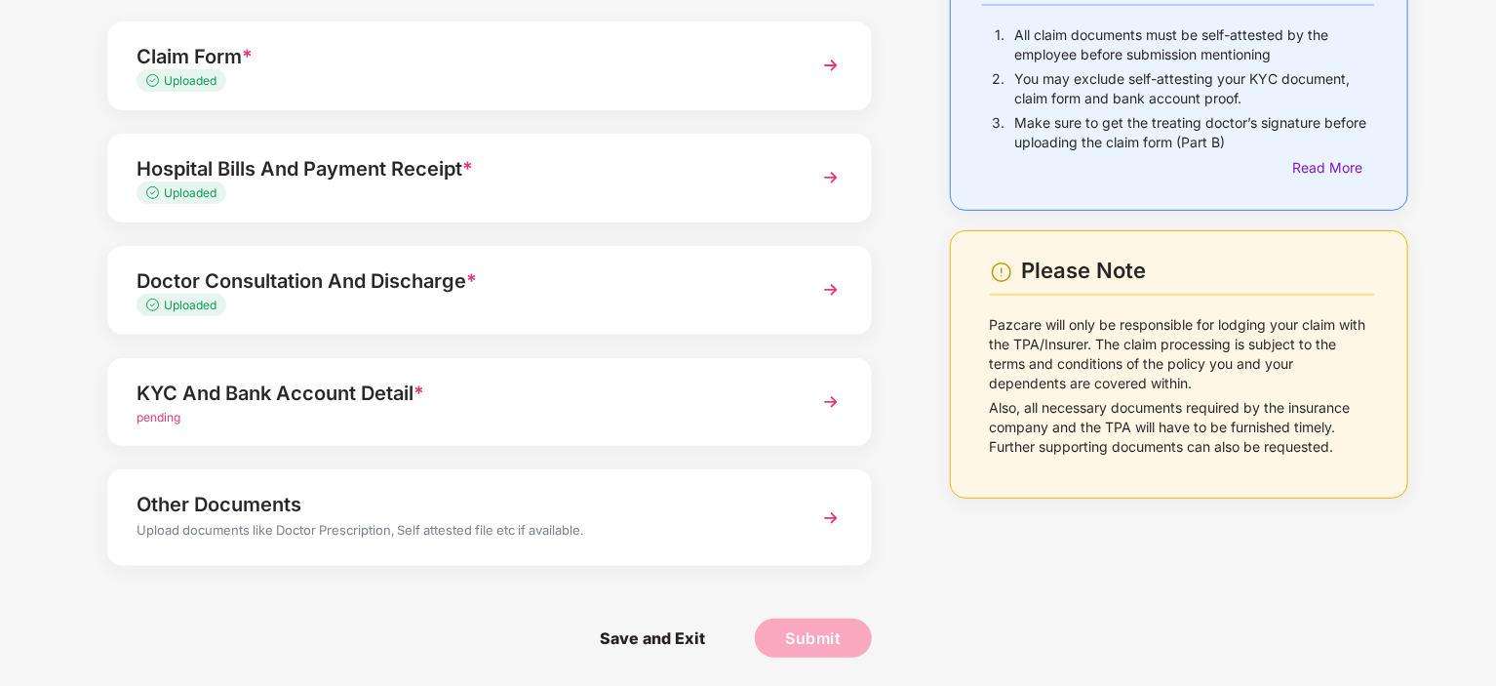
click at [679, 397] on div "KYC And Bank Account Detail *" at bounding box center [460, 392] width 647 height 31
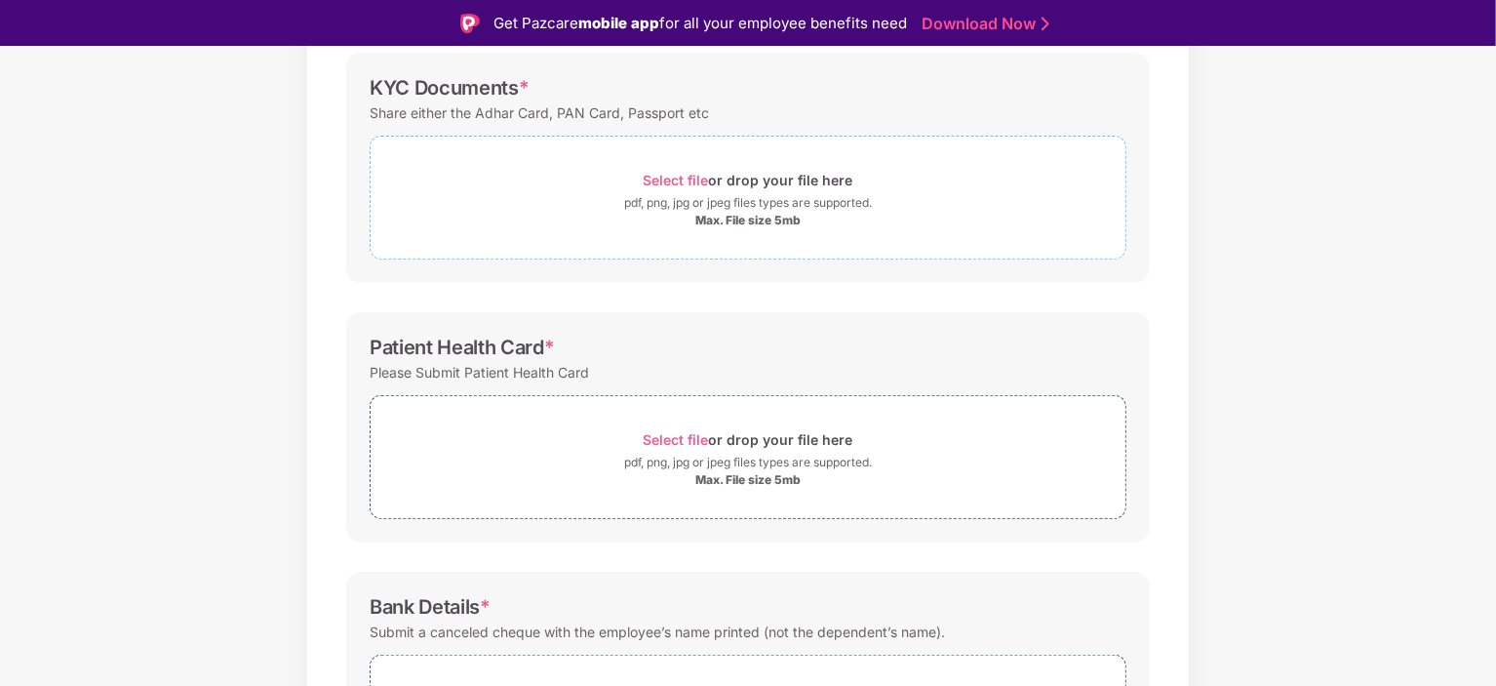
scroll to position [293, 0]
click at [664, 186] on span "Select file" at bounding box center [676, 181] width 65 height 17
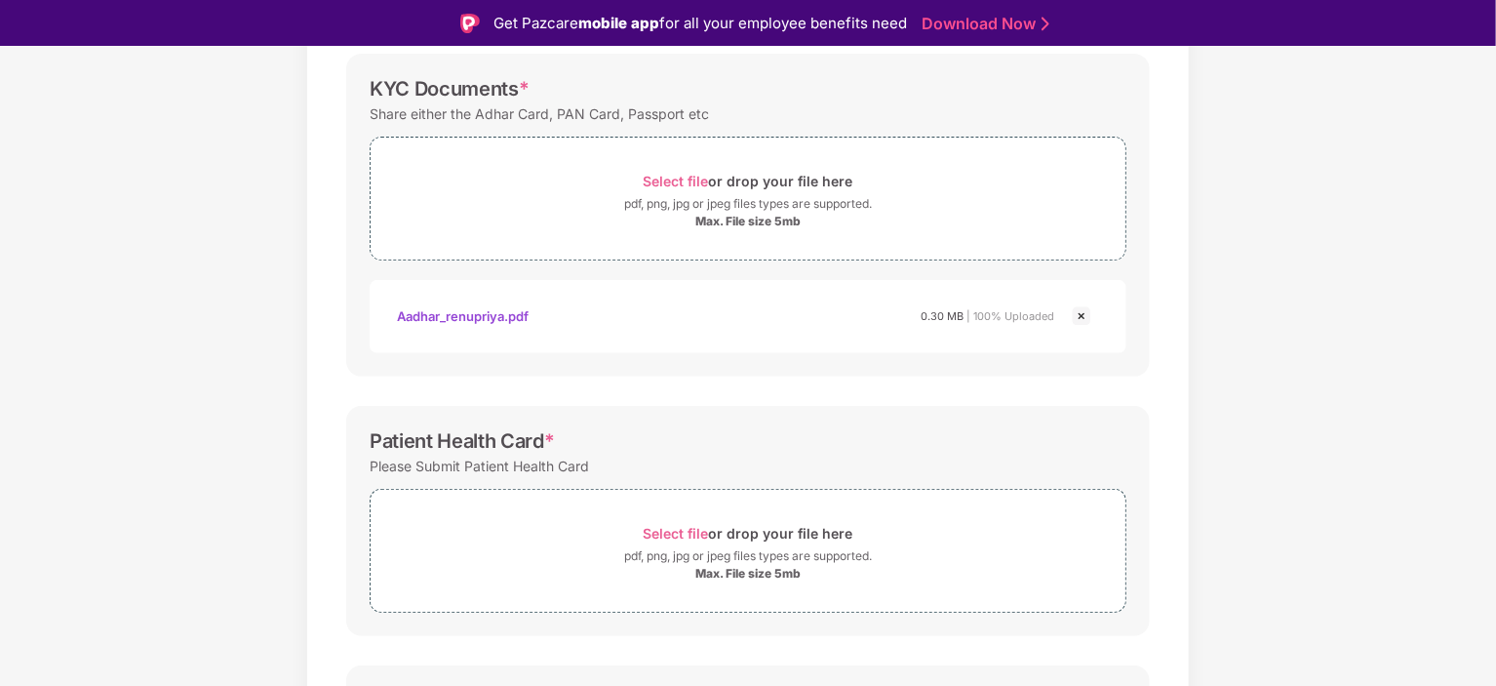
scroll to position [452, 0]
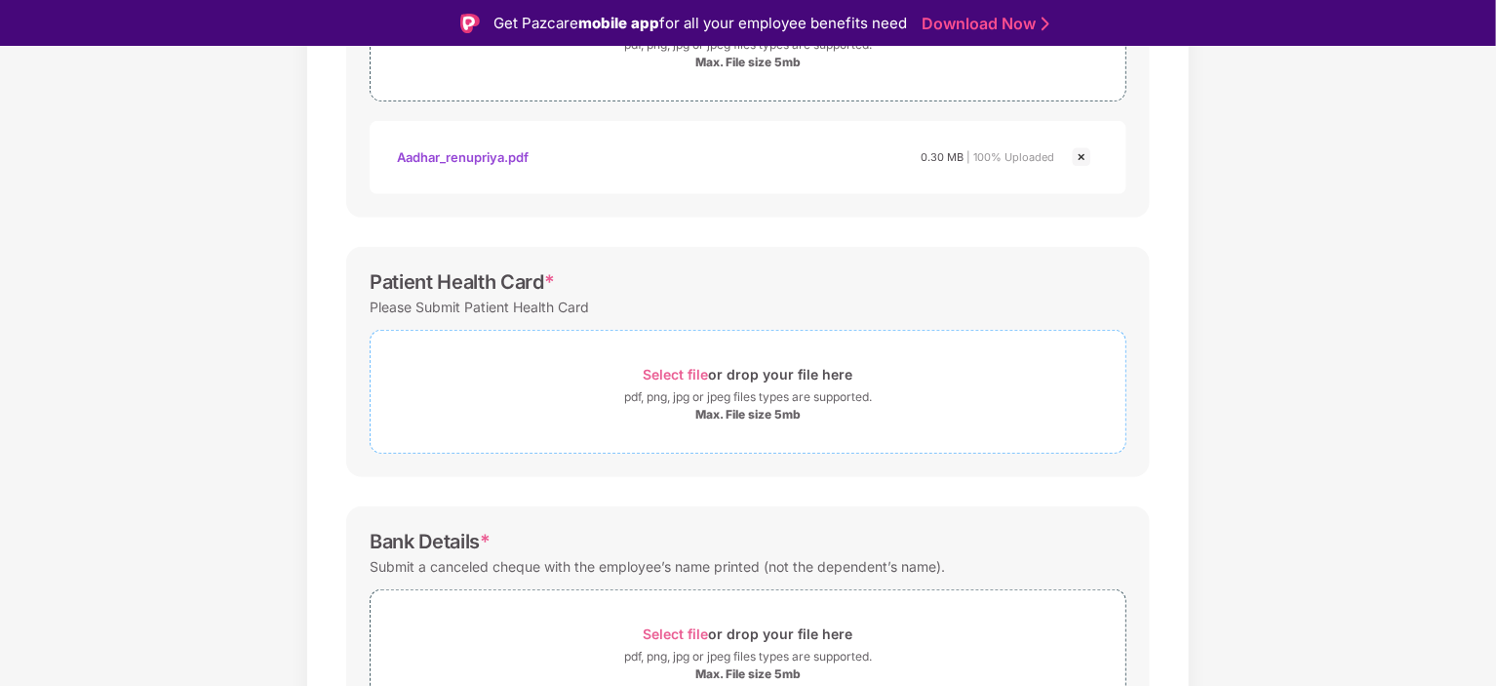
click at [669, 378] on span "Select file" at bounding box center [676, 374] width 65 height 17
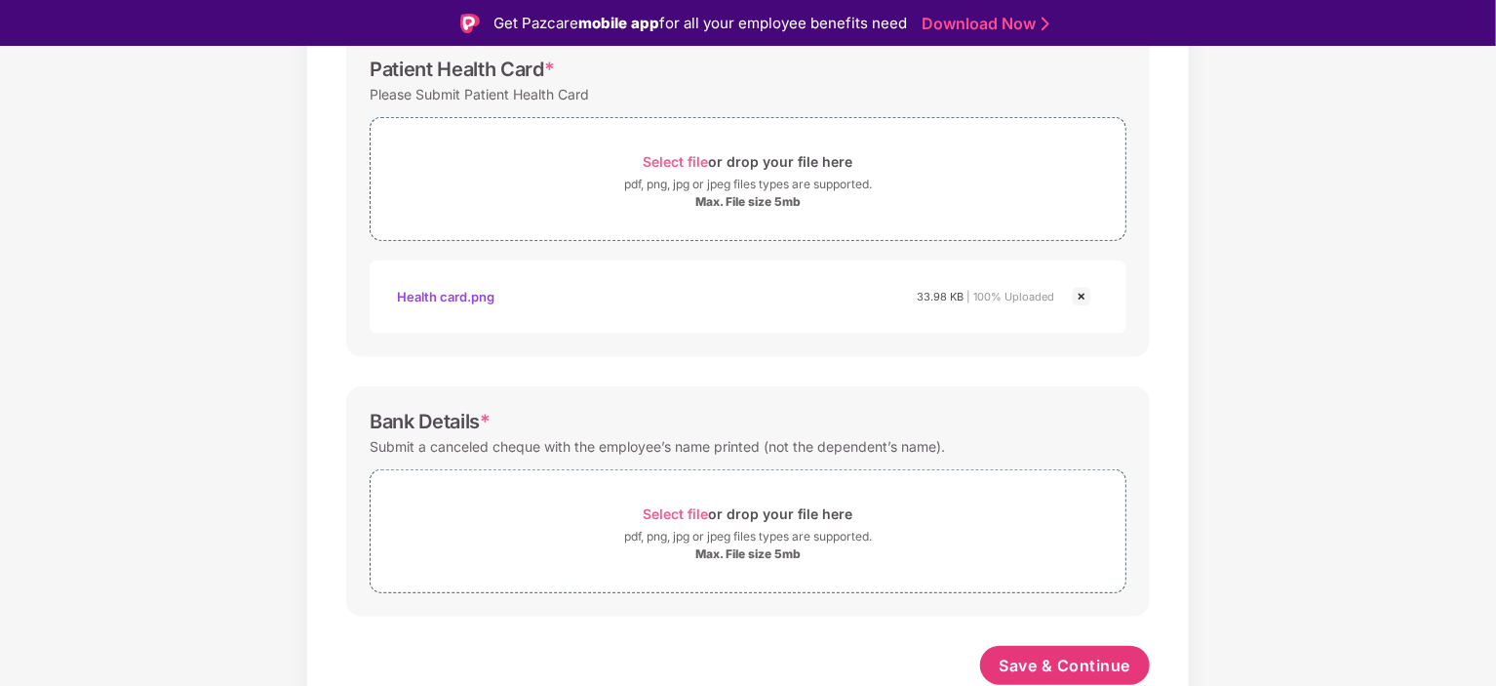
scroll to position [47, 0]
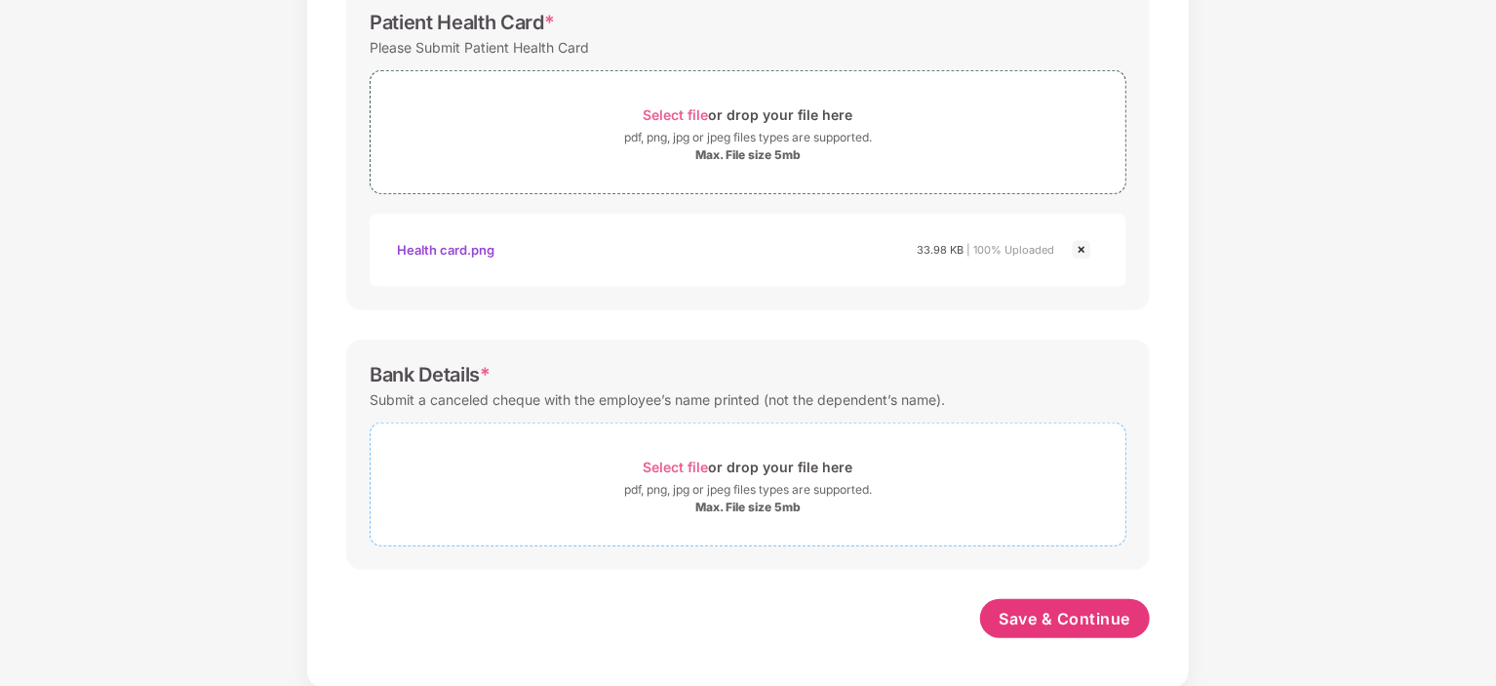
click at [674, 454] on div "Select file or drop your file here" at bounding box center [749, 467] width 210 height 26
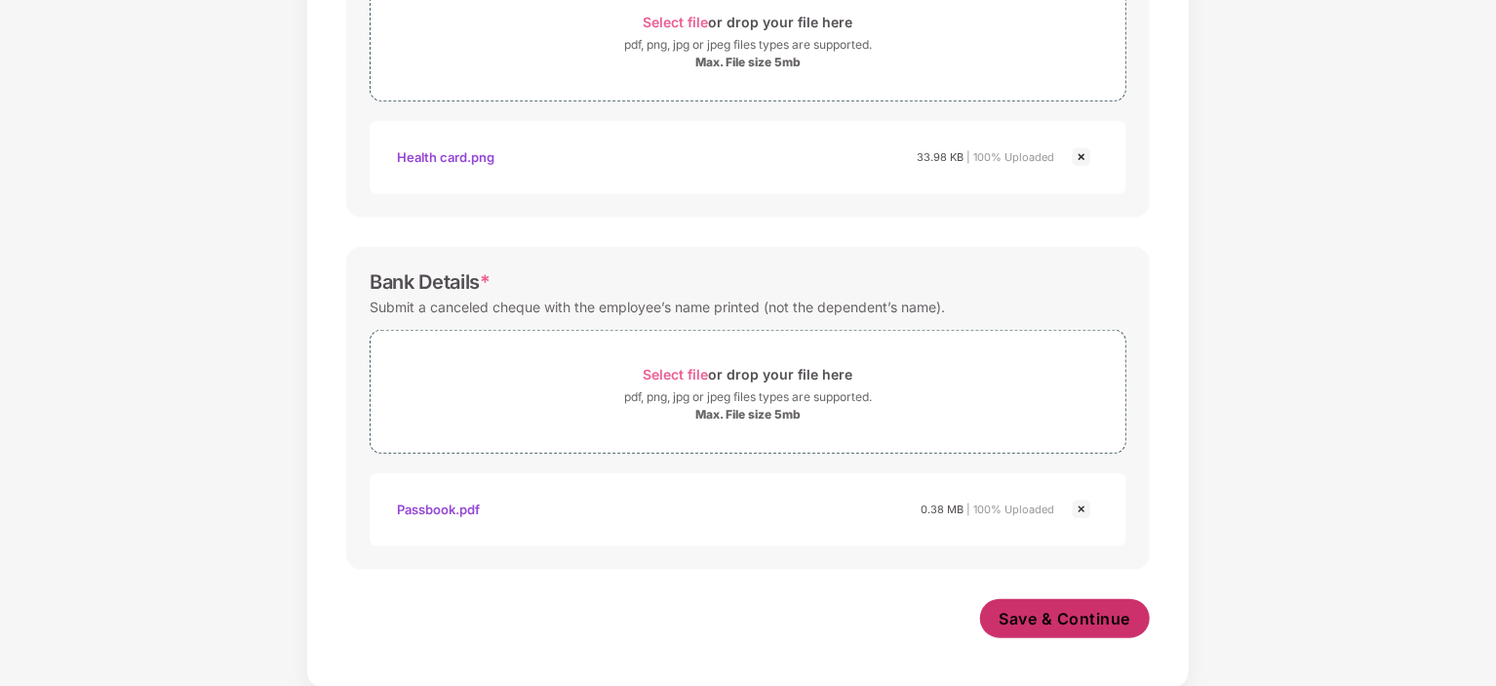
click at [1069, 602] on button "Save & Continue" at bounding box center [1065, 618] width 171 height 39
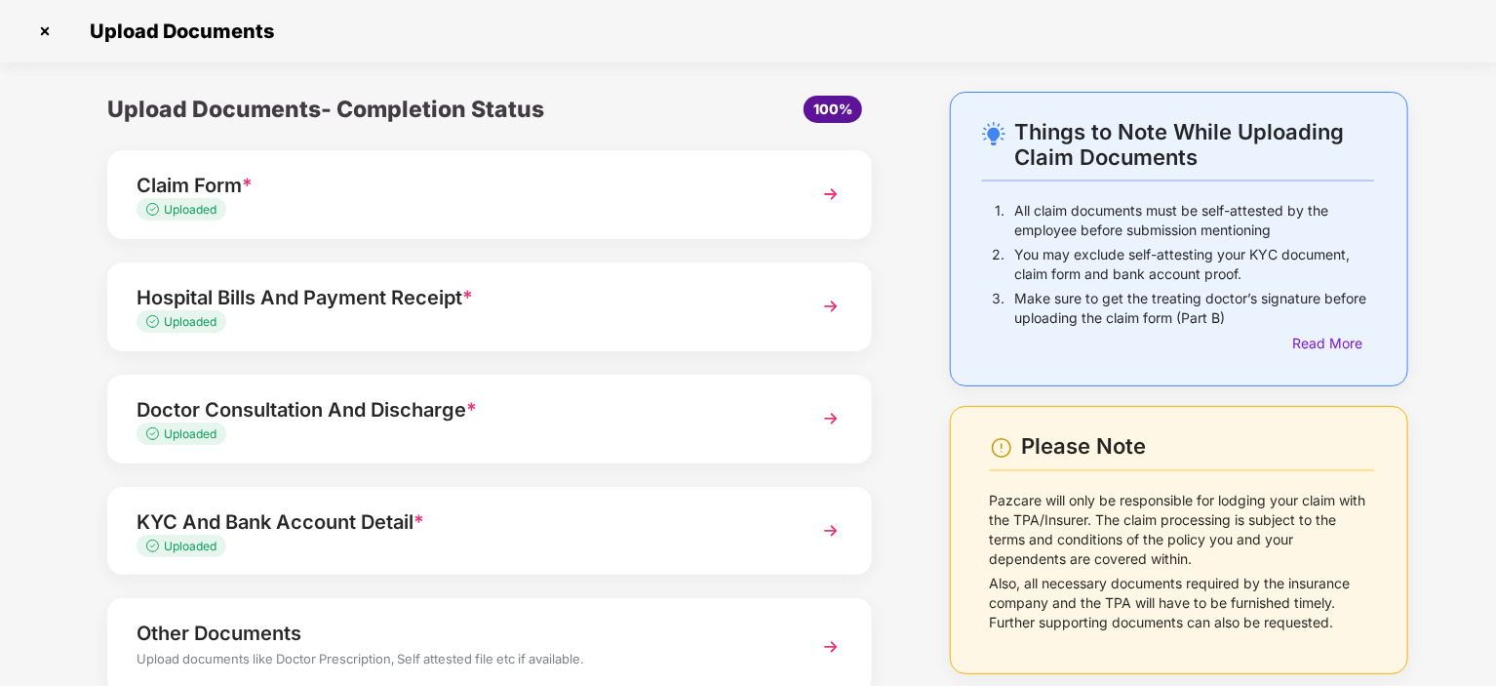
scroll to position [129, 0]
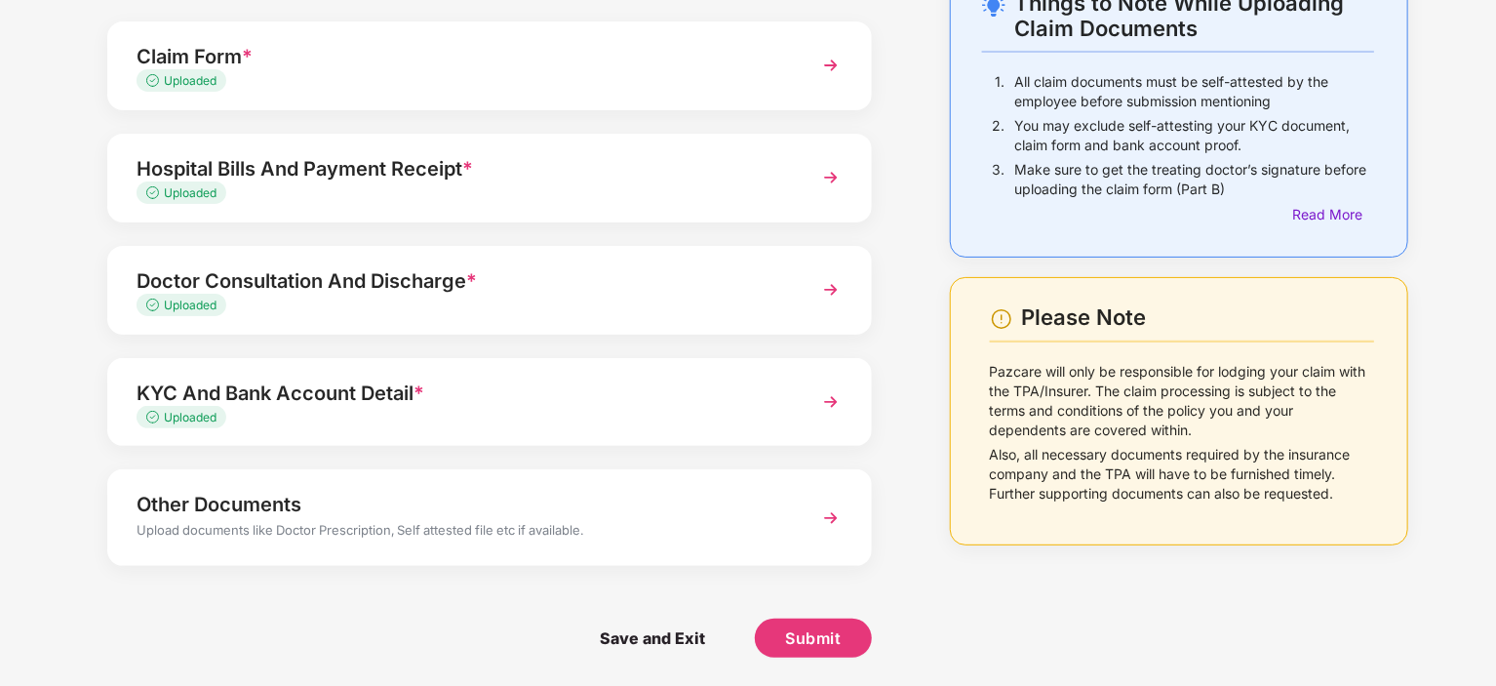
click at [472, 508] on div "Other Documents" at bounding box center [460, 504] width 647 height 31
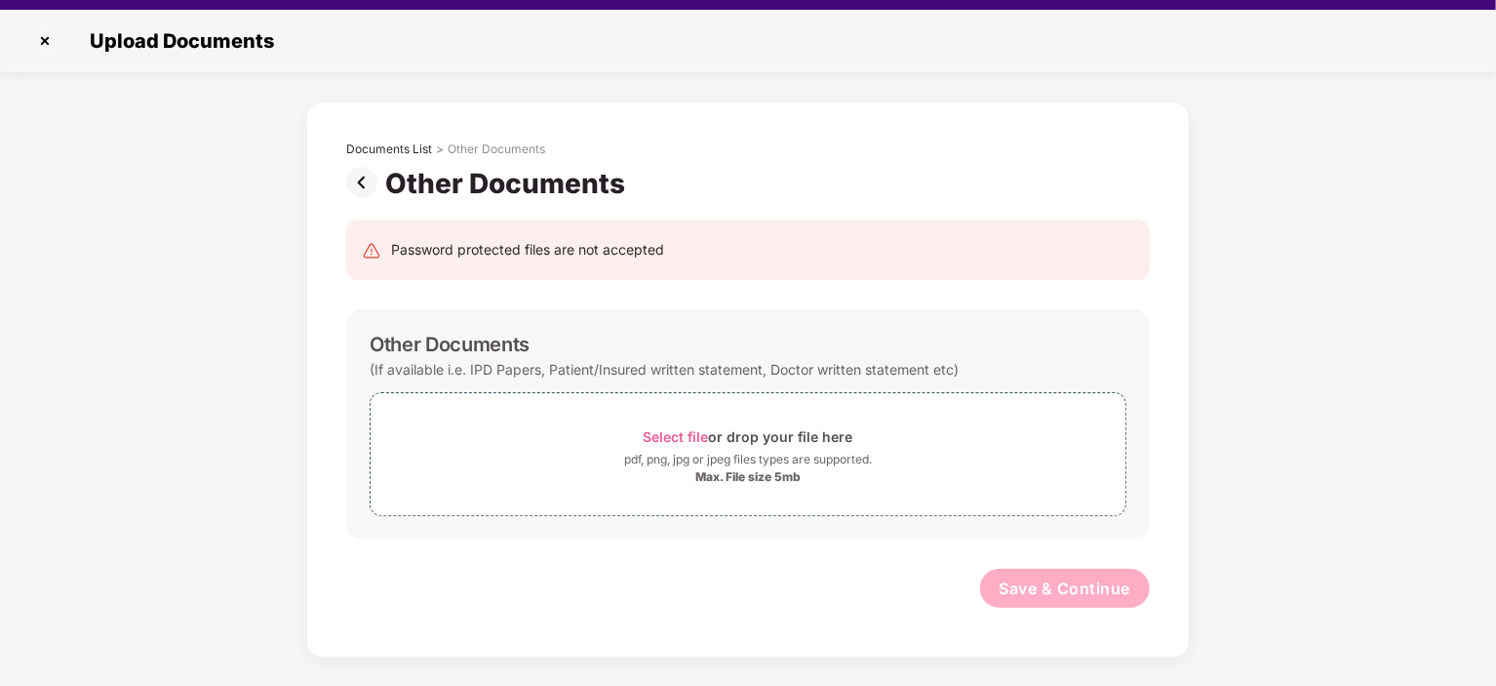
scroll to position [47, 0]
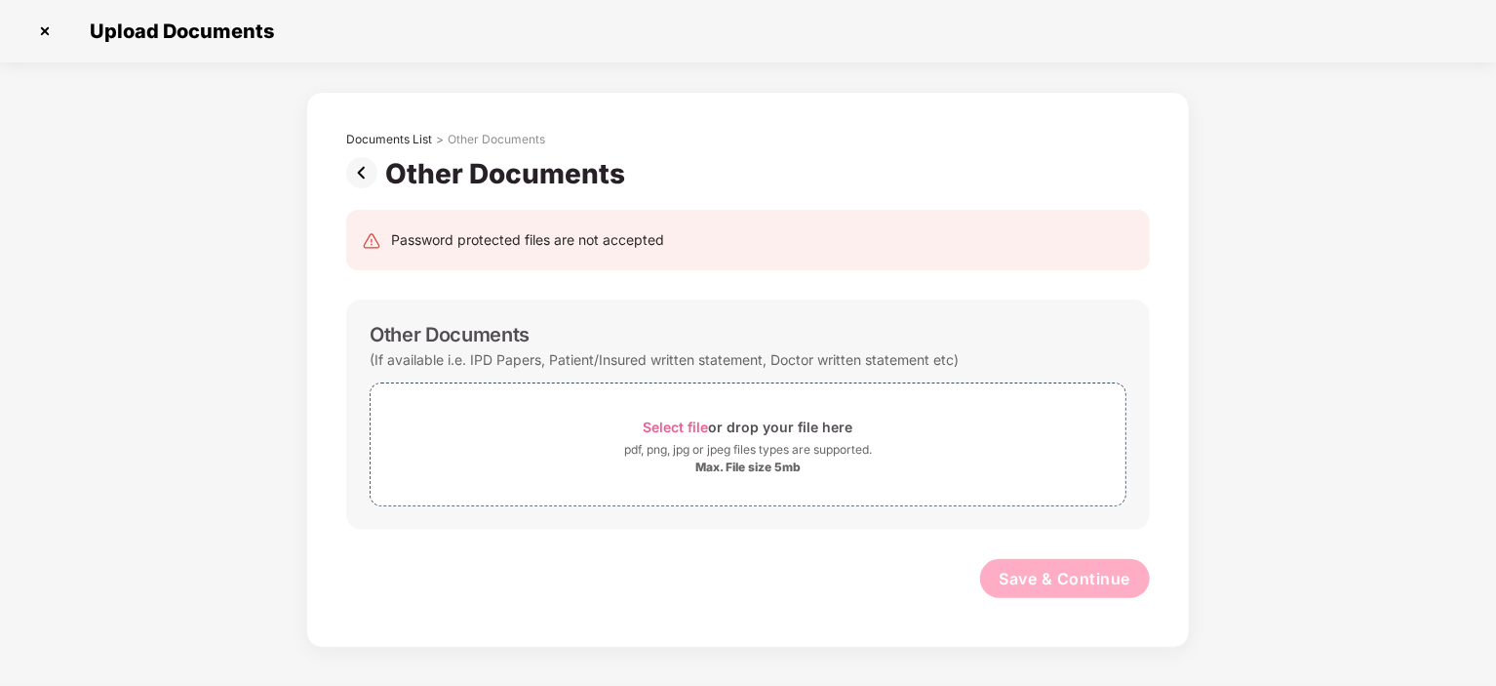
click at [48, 20] on img at bounding box center [44, 31] width 31 height 31
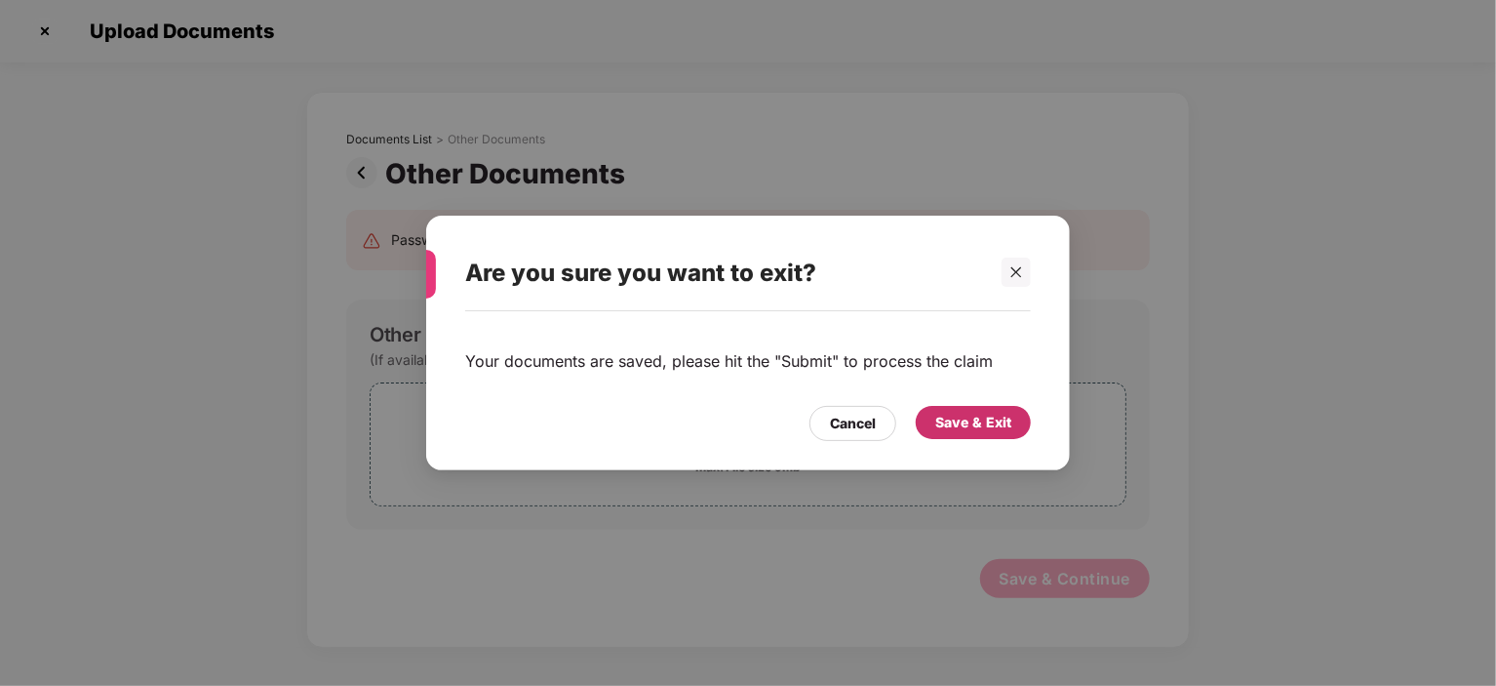
click at [960, 417] on div "Save & Exit" at bounding box center [973, 422] width 76 height 21
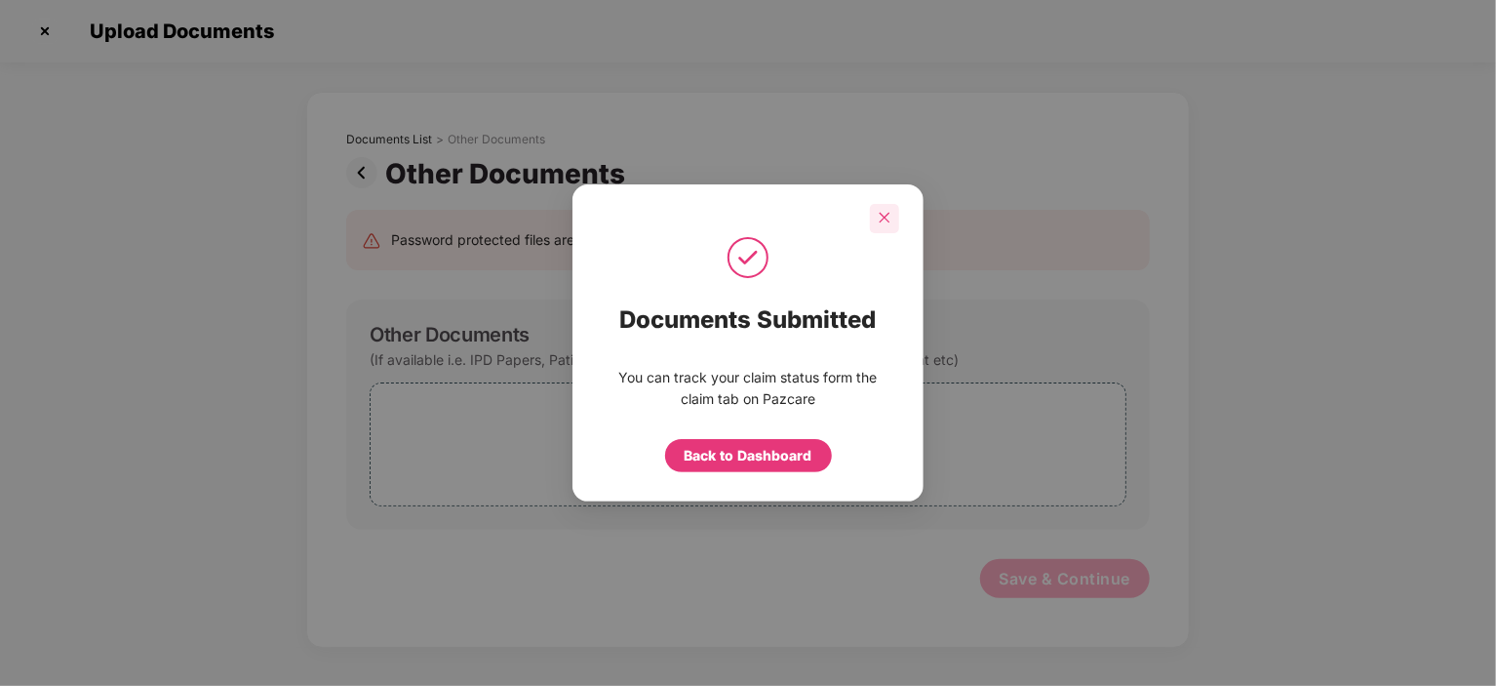
click at [889, 224] on icon "close" at bounding box center [885, 218] width 14 height 14
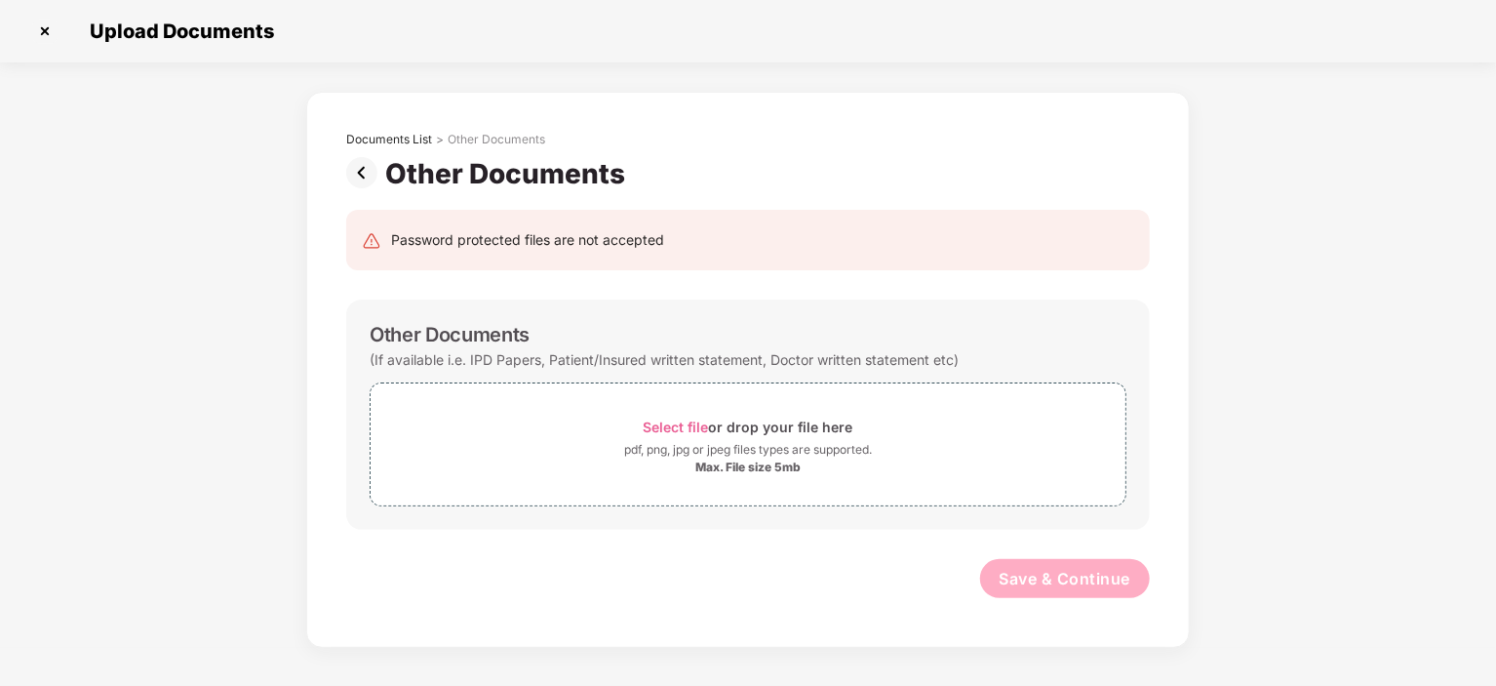
click at [364, 174] on img at bounding box center [365, 172] width 39 height 31
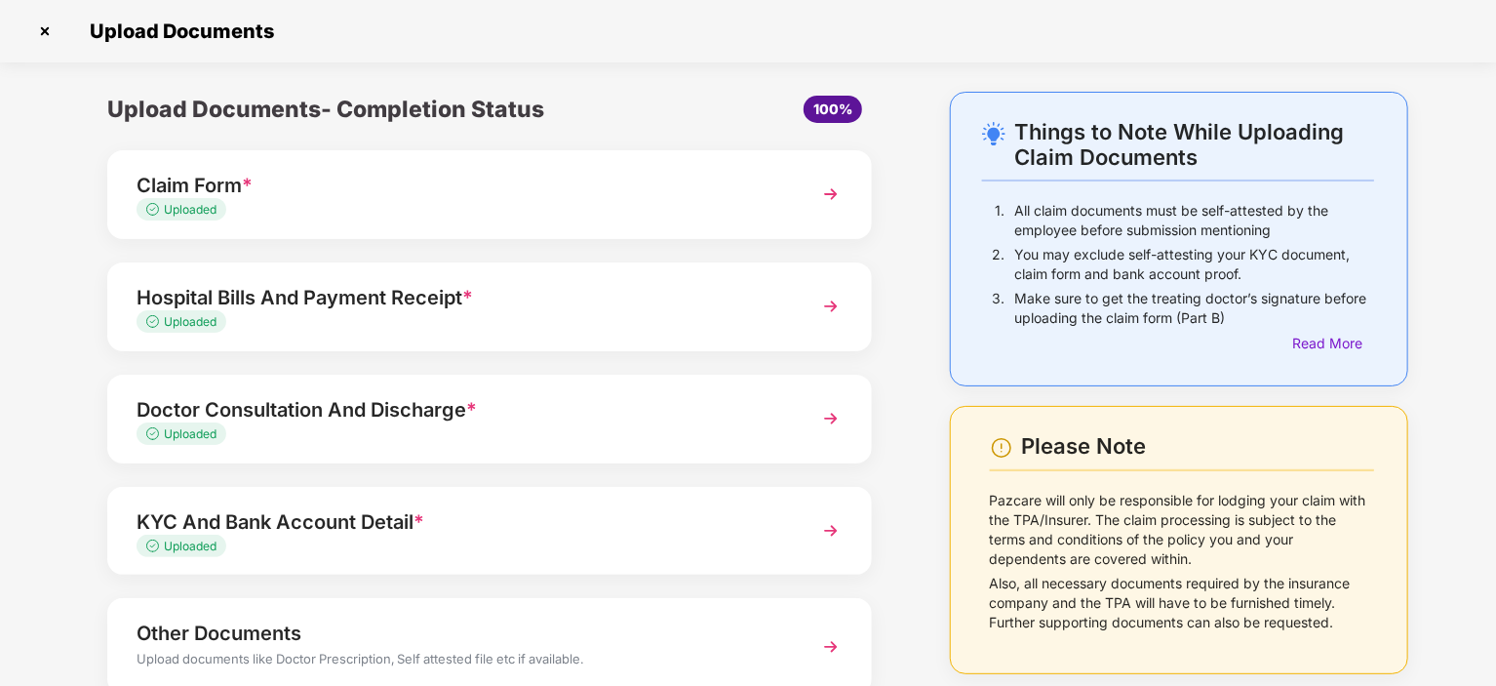
scroll to position [129, 0]
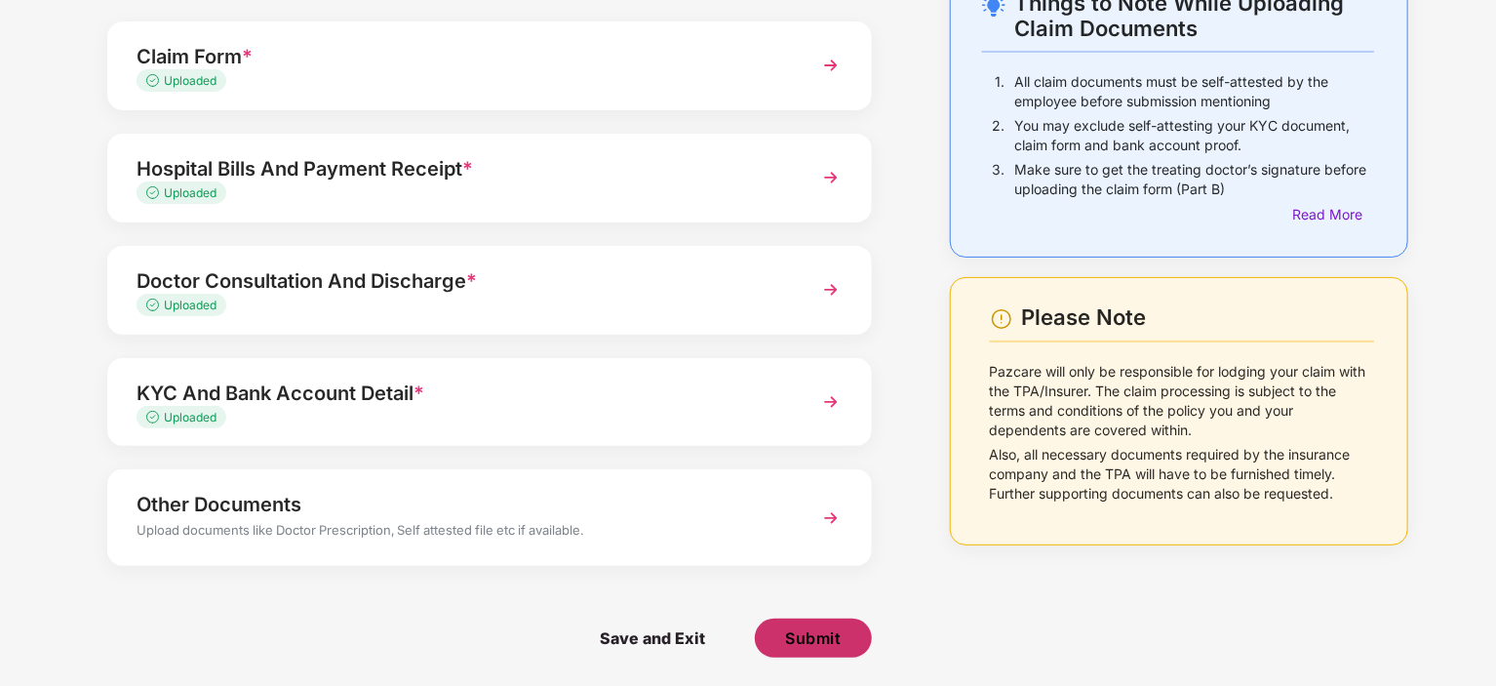
click at [808, 651] on button "Submit" at bounding box center [813, 637] width 117 height 39
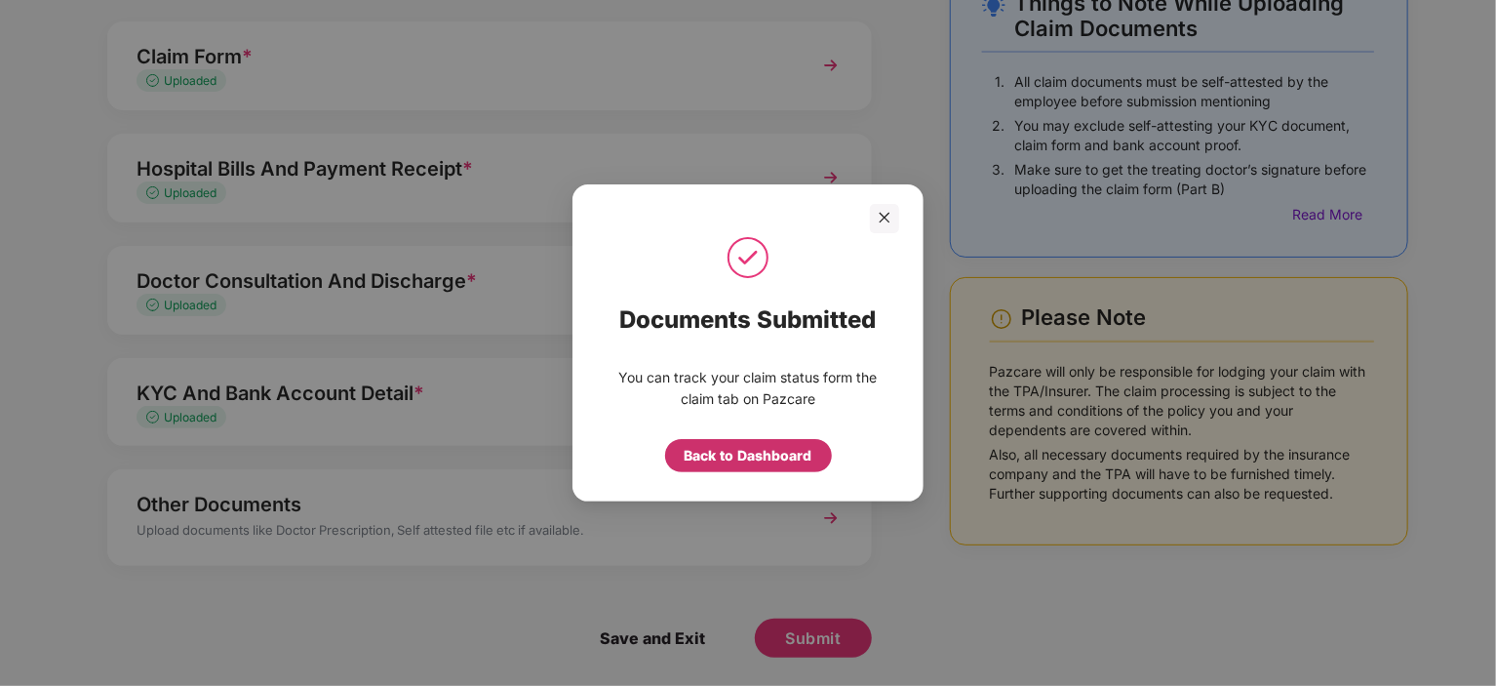
click at [742, 458] on div "Back to Dashboard" at bounding box center [749, 455] width 128 height 21
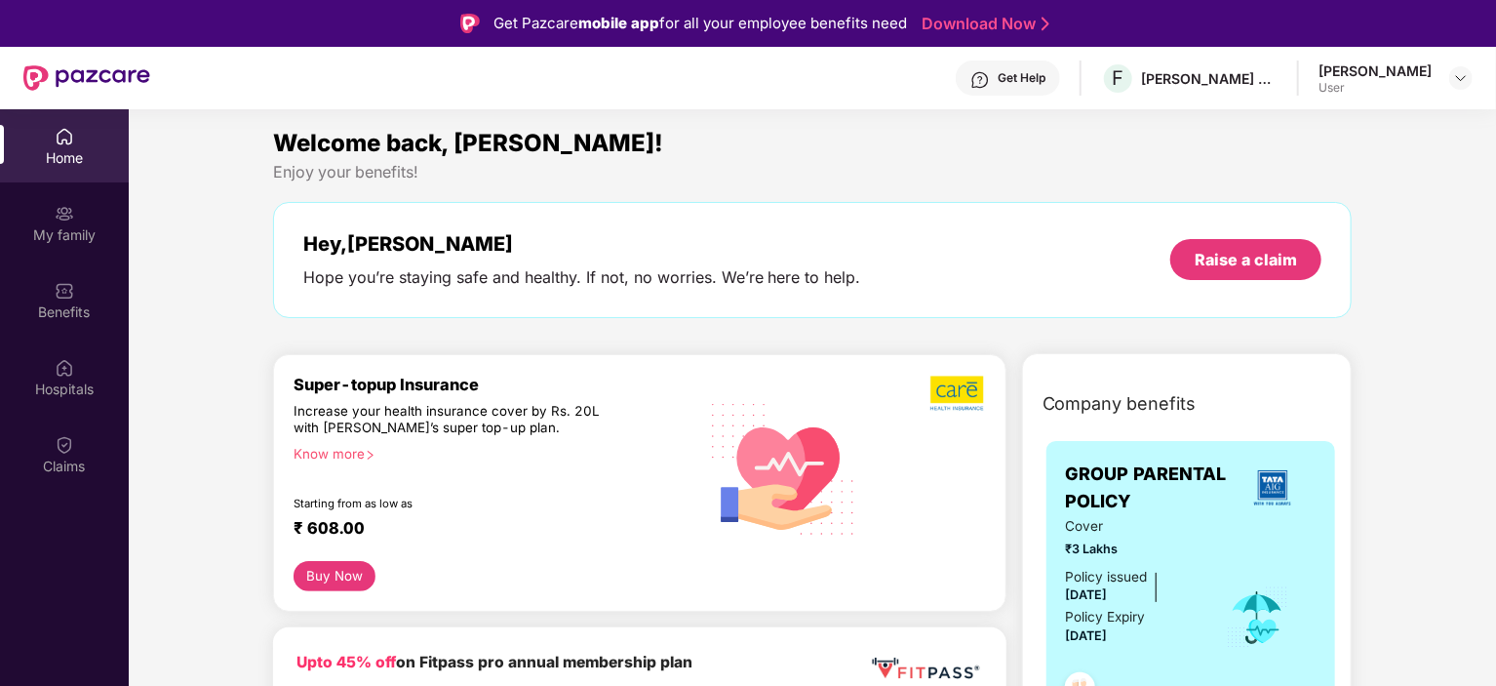
click at [59, 156] on div "Home" at bounding box center [64, 158] width 129 height 20
click at [60, 220] on img at bounding box center [65, 214] width 20 height 20
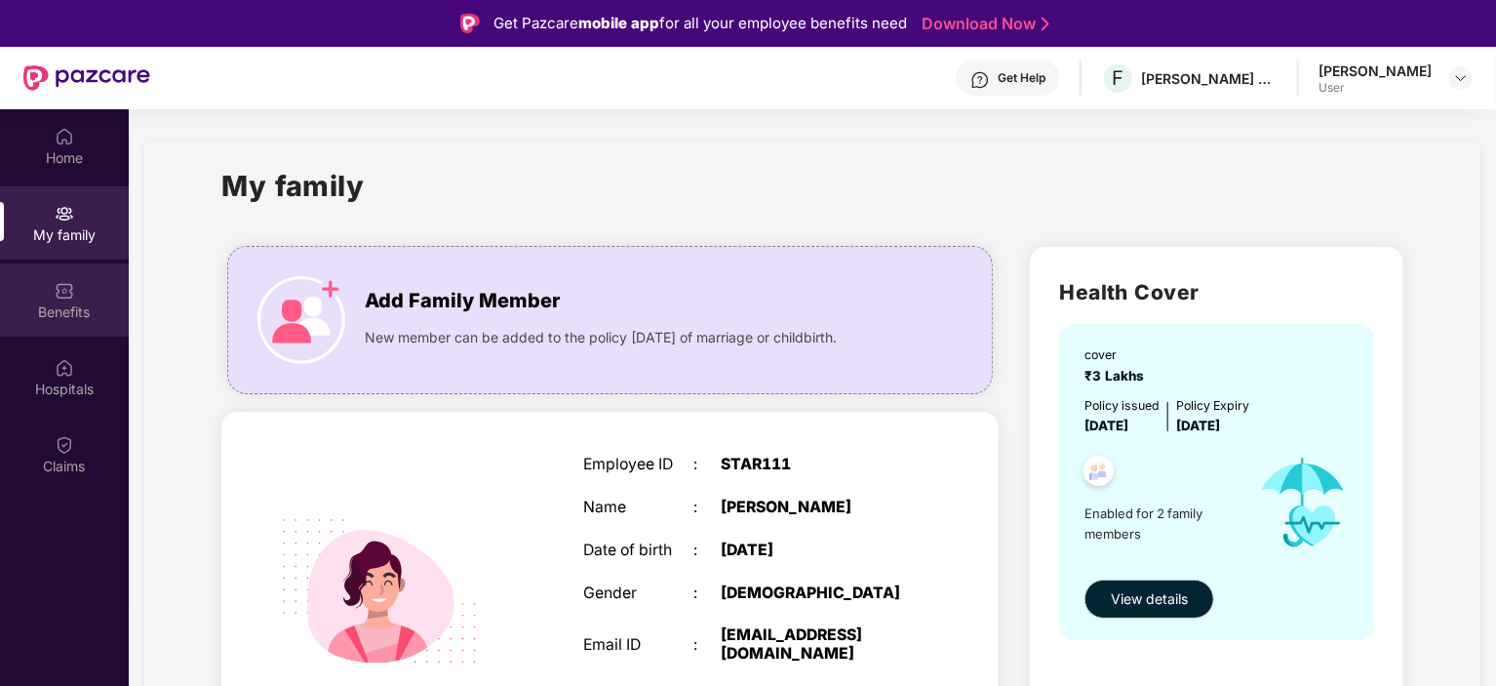
click at [60, 290] on img at bounding box center [65, 291] width 20 height 20
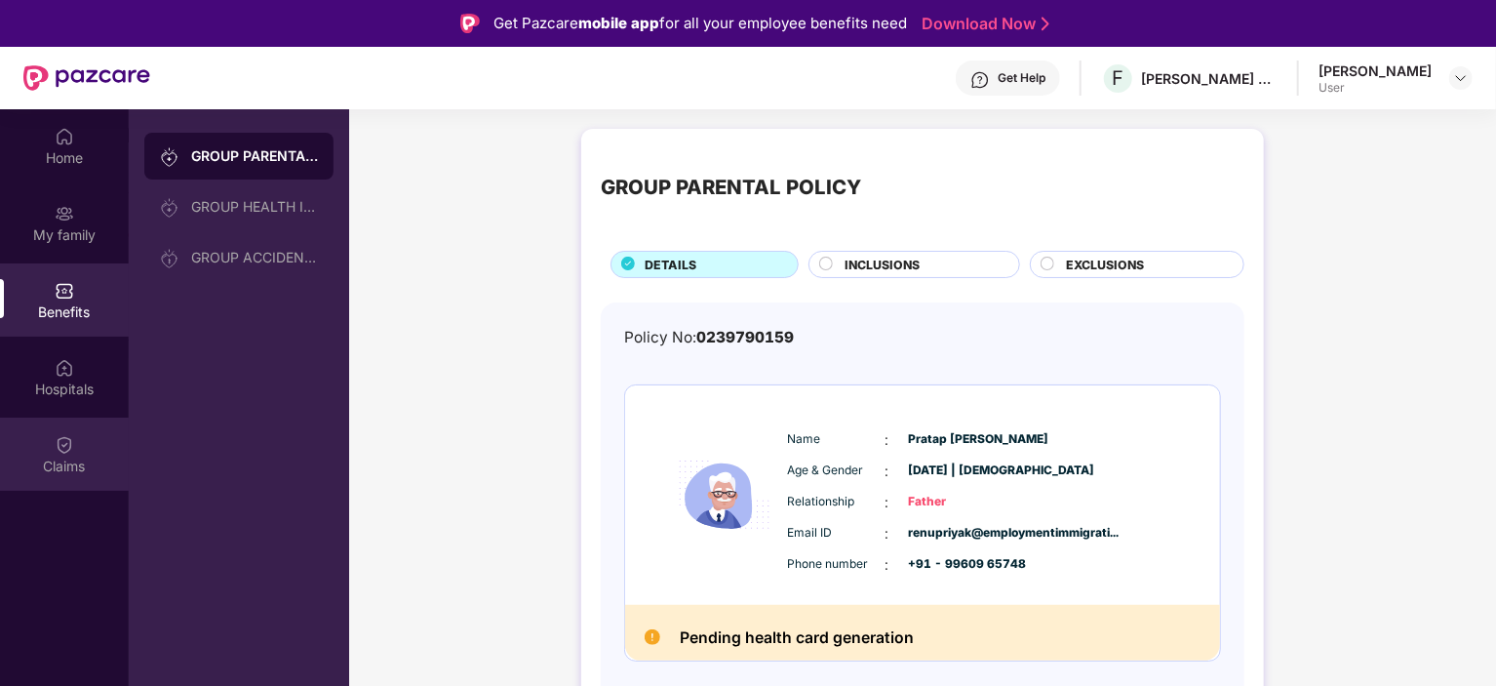
click at [89, 479] on div "Claims" at bounding box center [64, 453] width 129 height 73
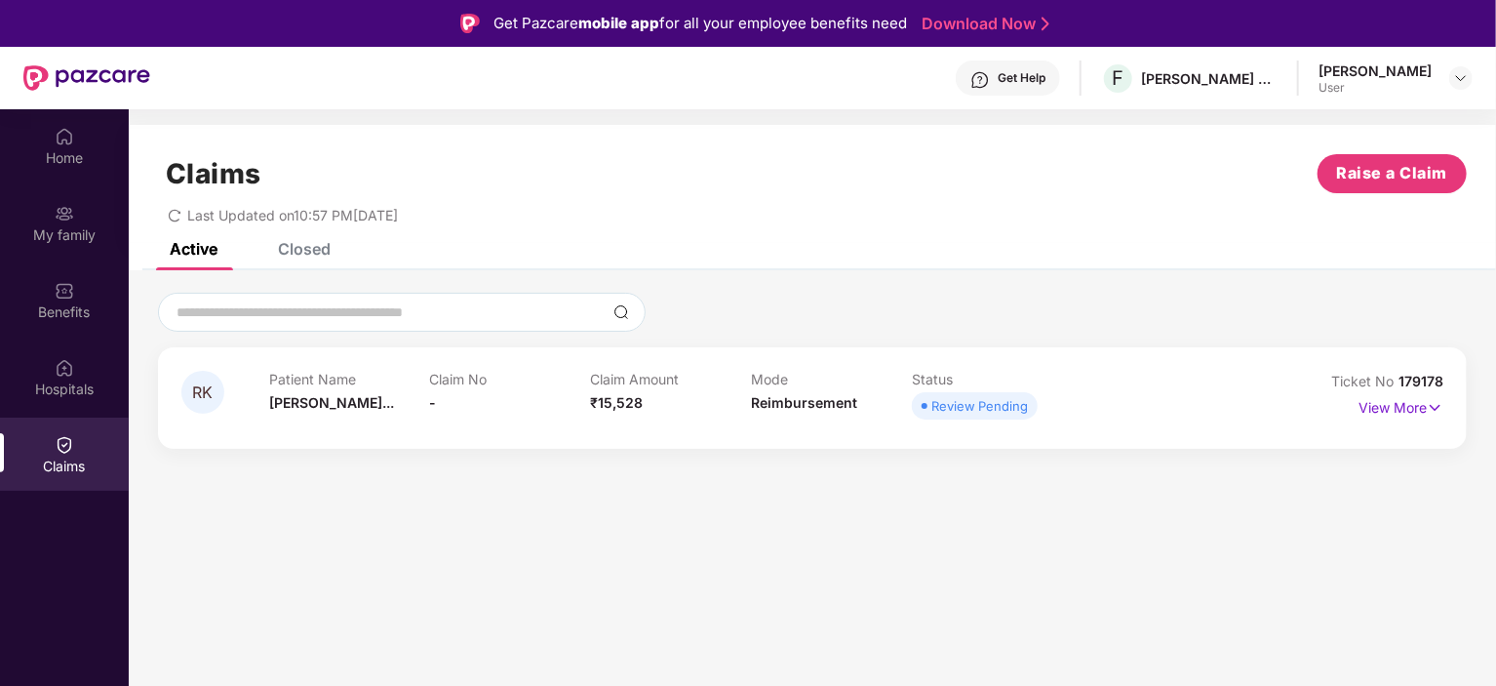
scroll to position [109, 0]
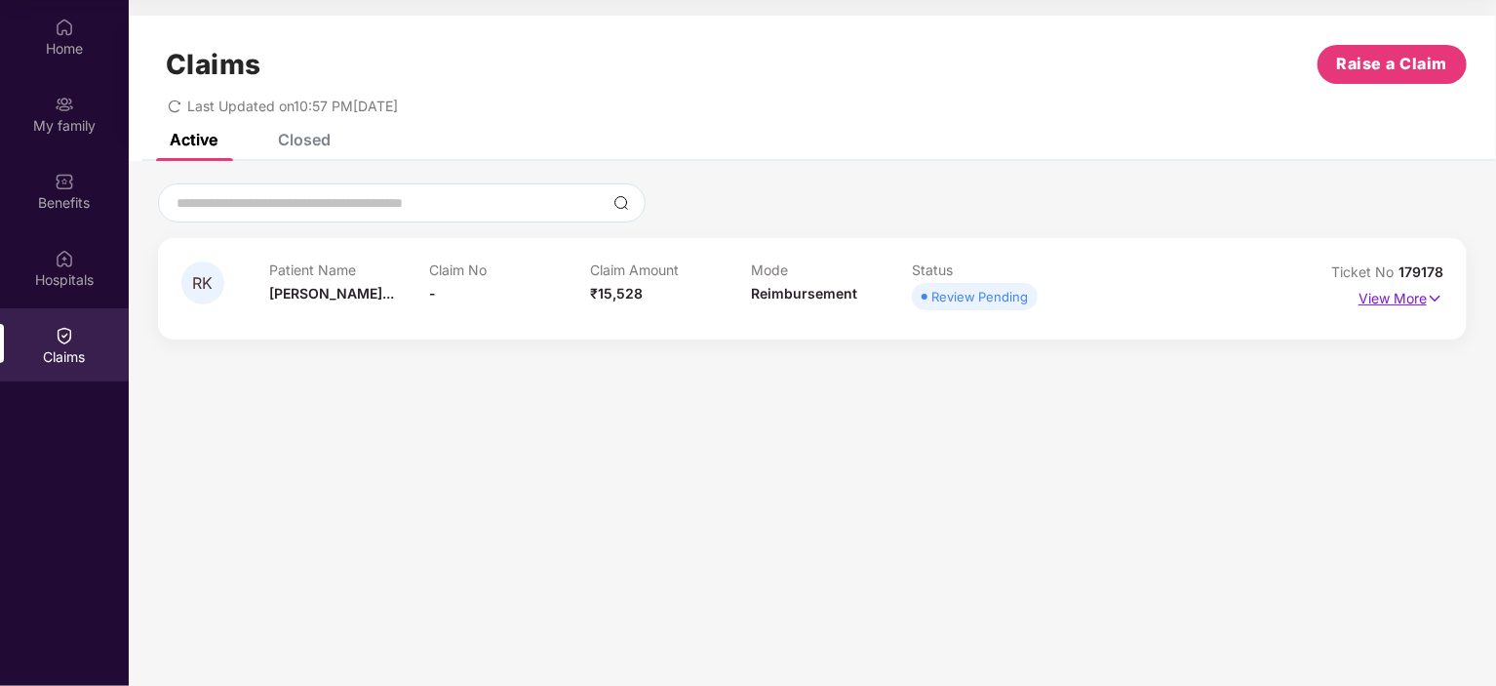
click at [1420, 297] on p "View More" at bounding box center [1401, 296] width 85 height 26
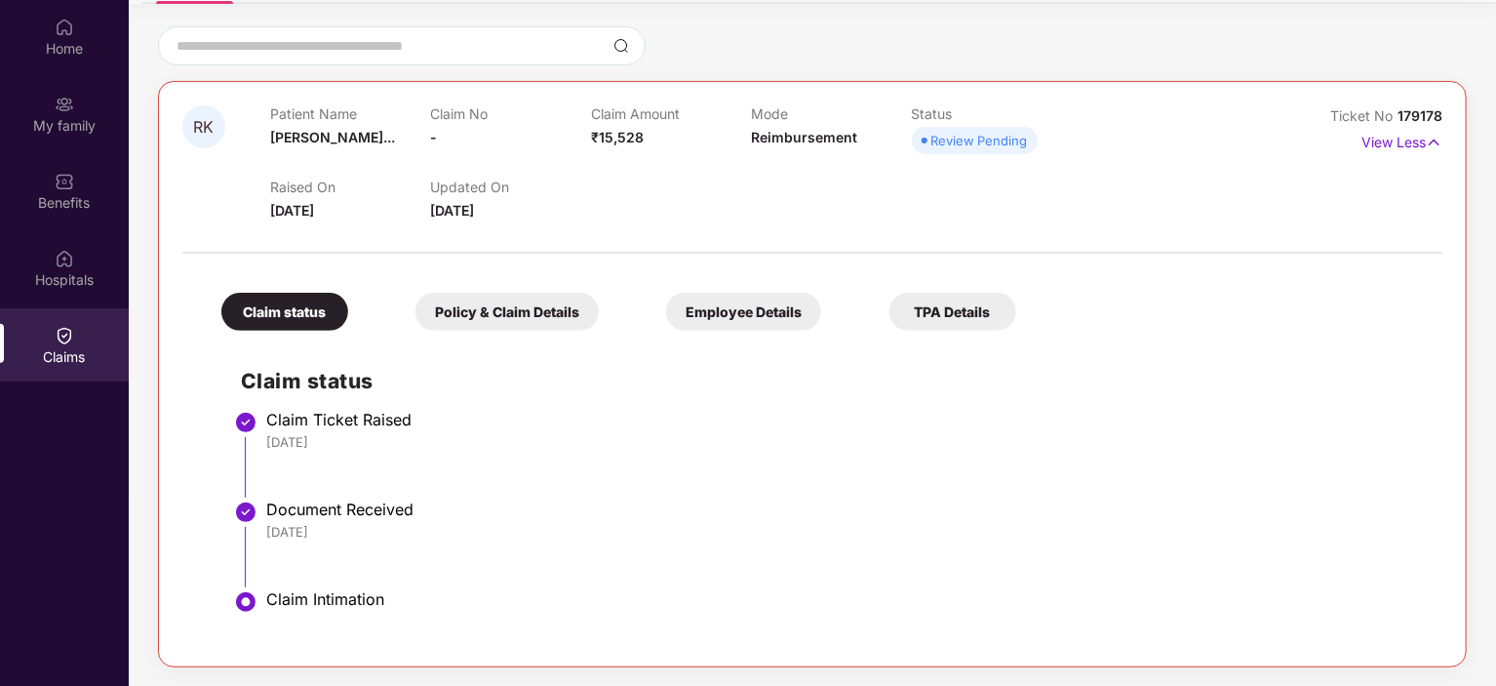
scroll to position [108, 0]
click at [468, 315] on div "Policy & Claim Details" at bounding box center [506, 313] width 183 height 38
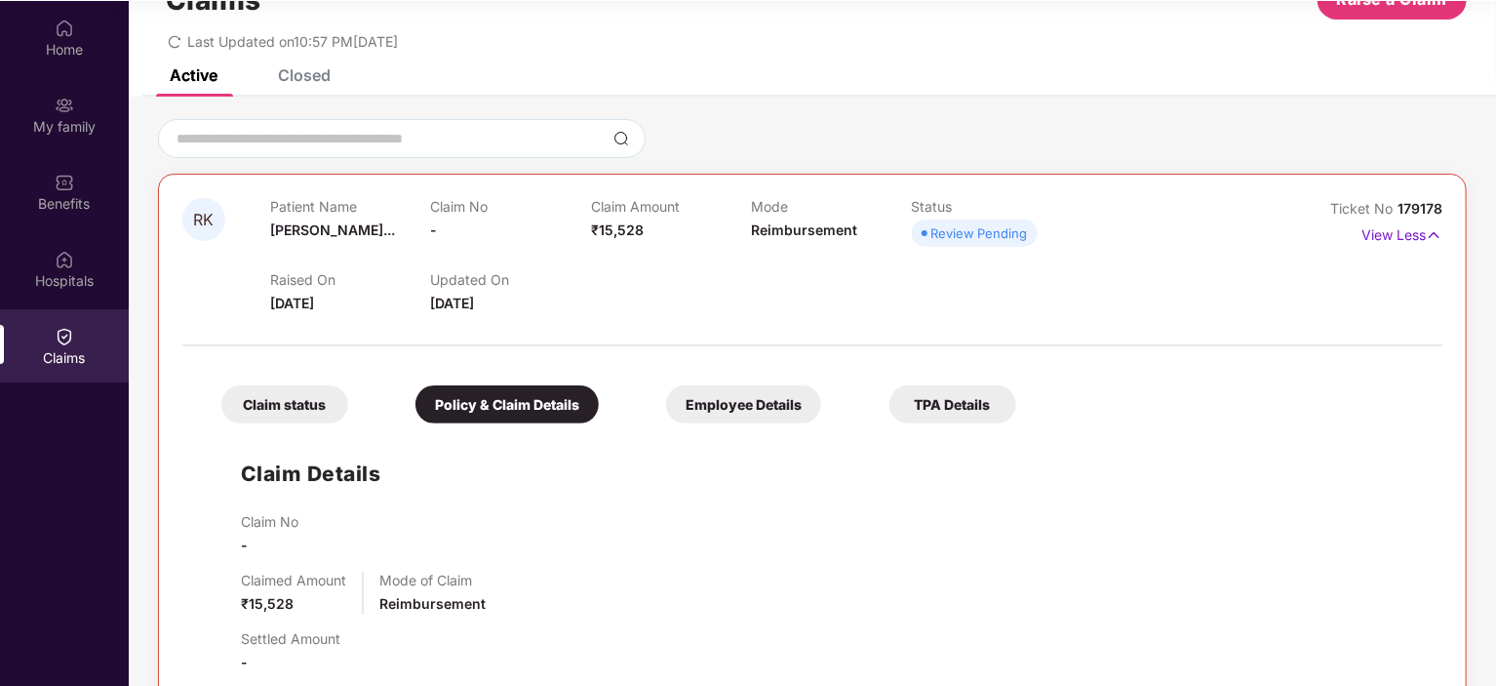
scroll to position [0, 0]
